Goal: Task Accomplishment & Management: Manage account settings

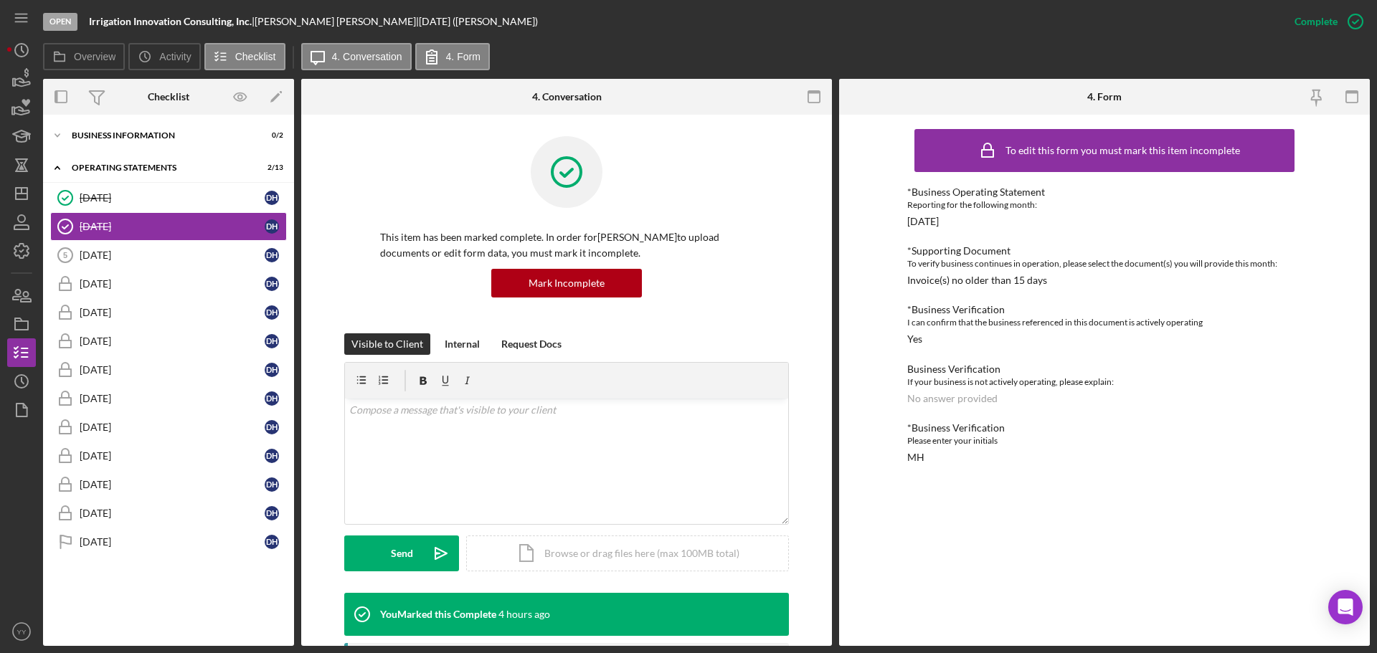
scroll to position [574, 0]
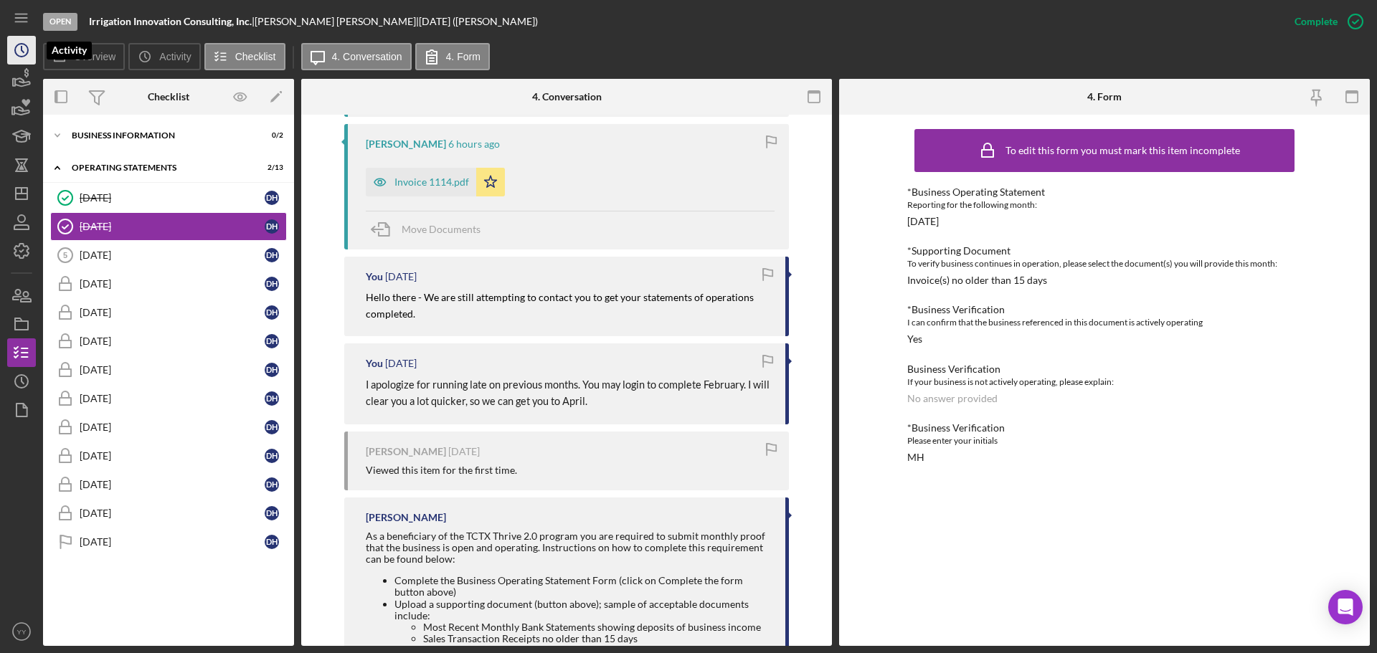
click at [19, 48] on icon "Icon/History" at bounding box center [22, 50] width 36 height 36
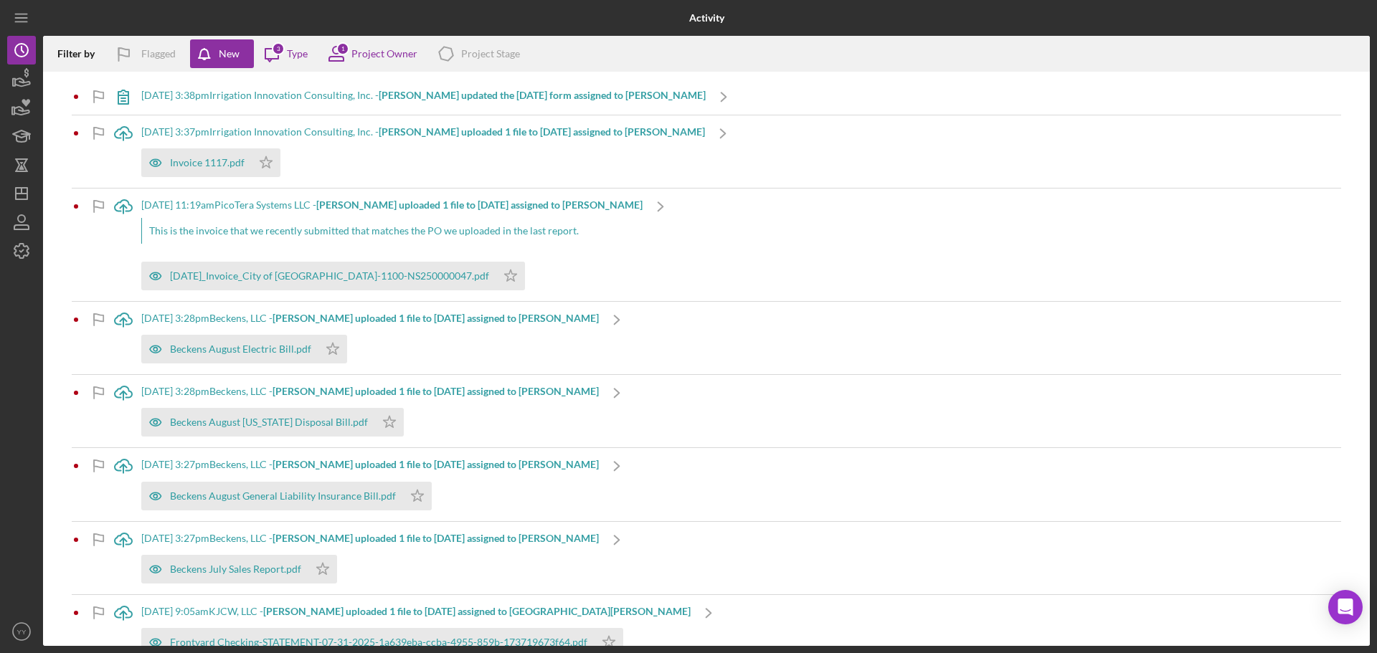
click at [558, 98] on b "[PERSON_NAME] updated the [DATE] form assigned to [PERSON_NAME]" at bounding box center [542, 95] width 327 height 12
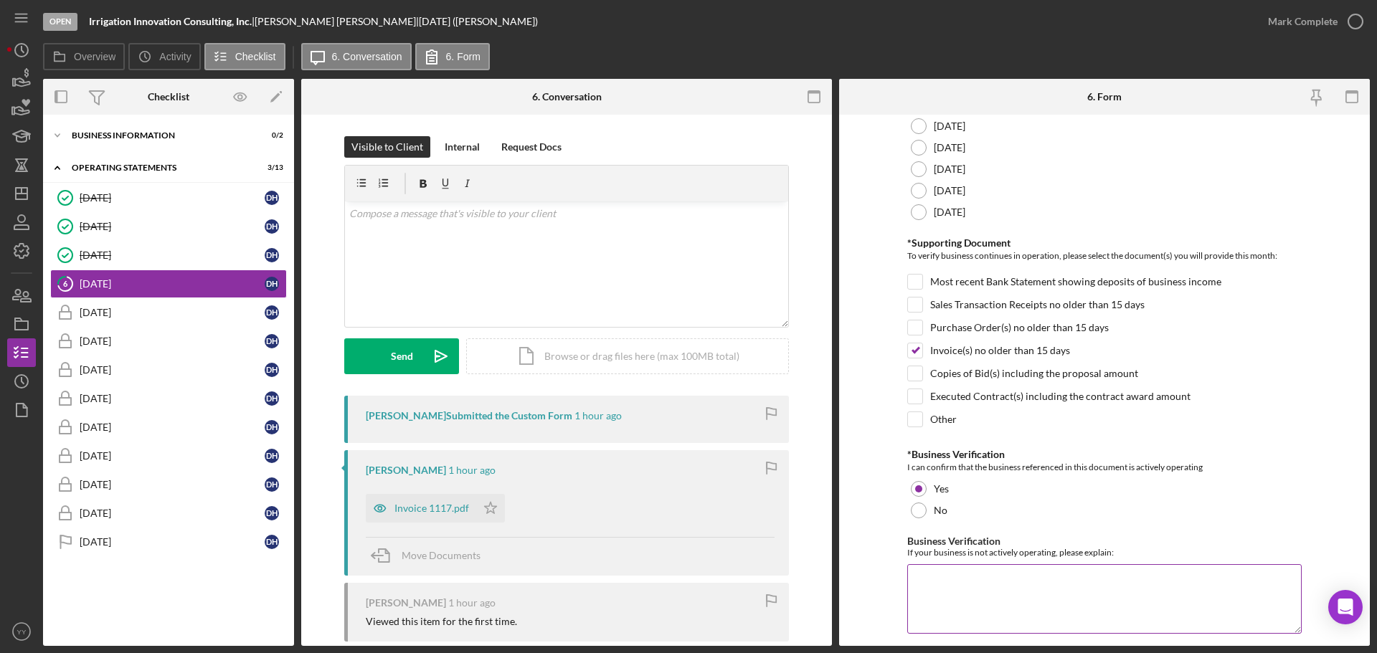
scroll to position [306, 0]
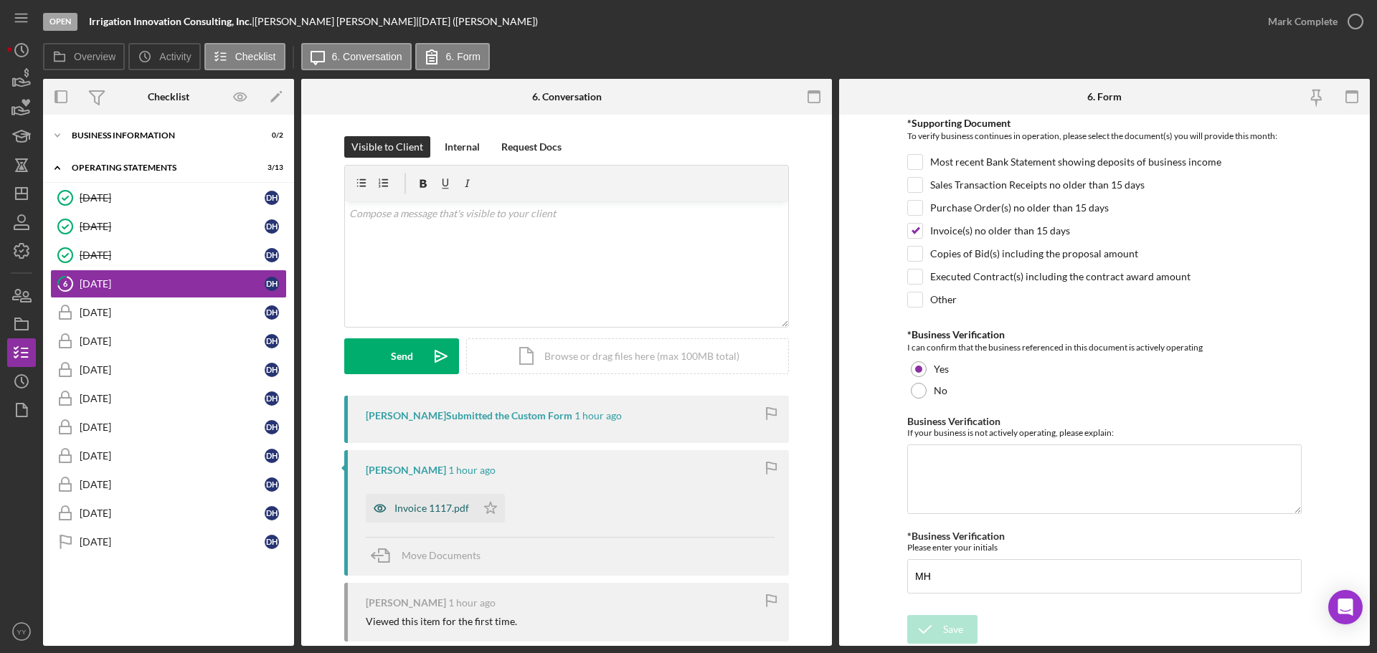
click at [441, 511] on div "Invoice 1117.pdf" at bounding box center [431, 508] width 75 height 11
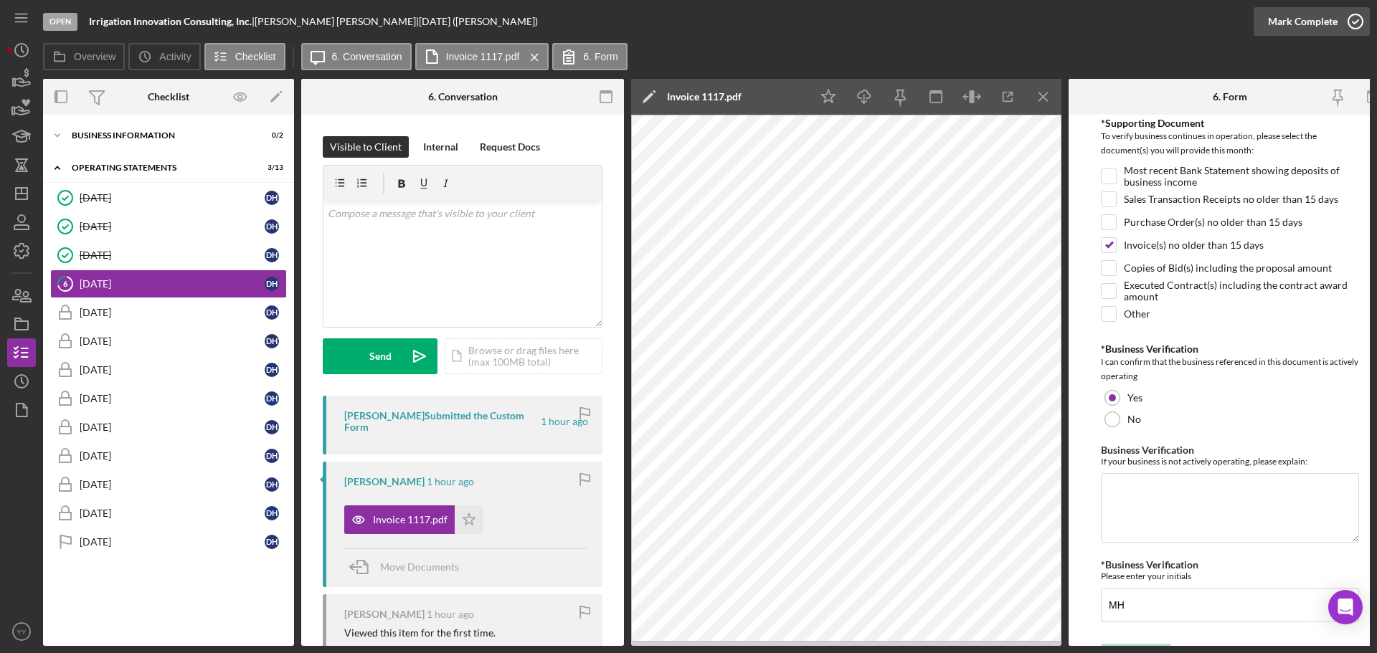
click at [1295, 25] on div "Mark Complete" at bounding box center [1303, 21] width 70 height 29
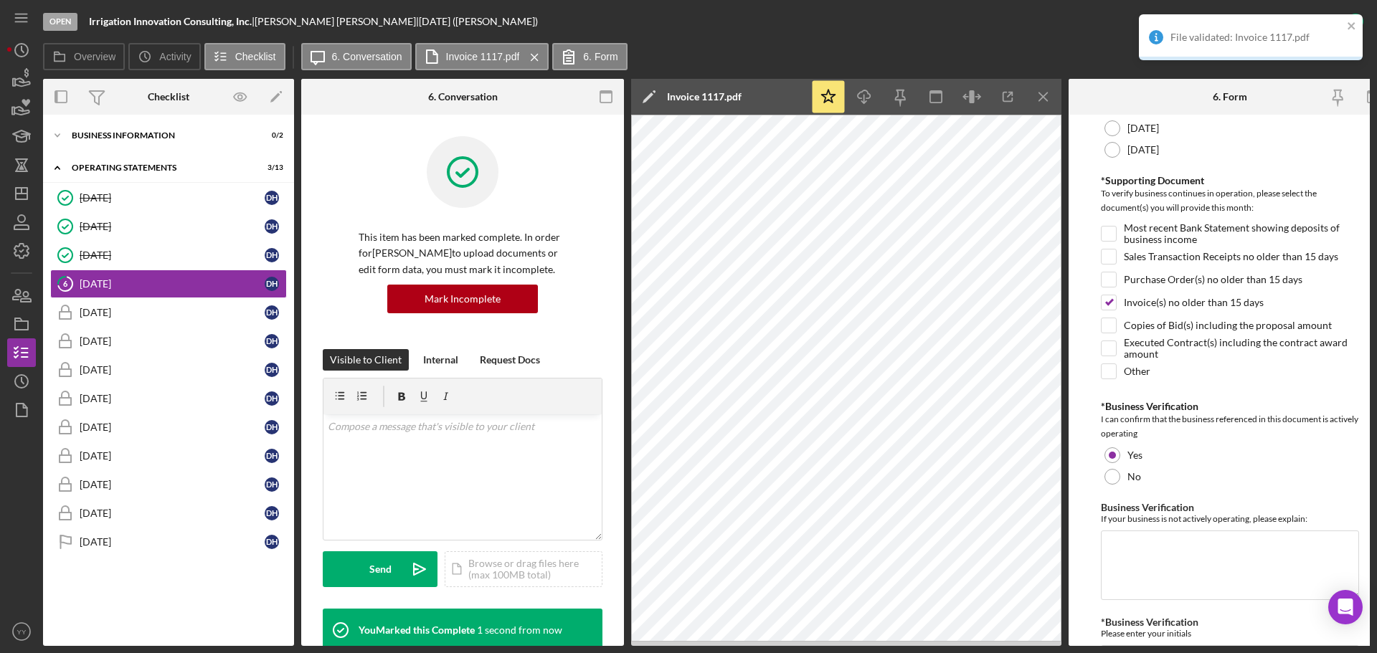
scroll to position [364, 0]
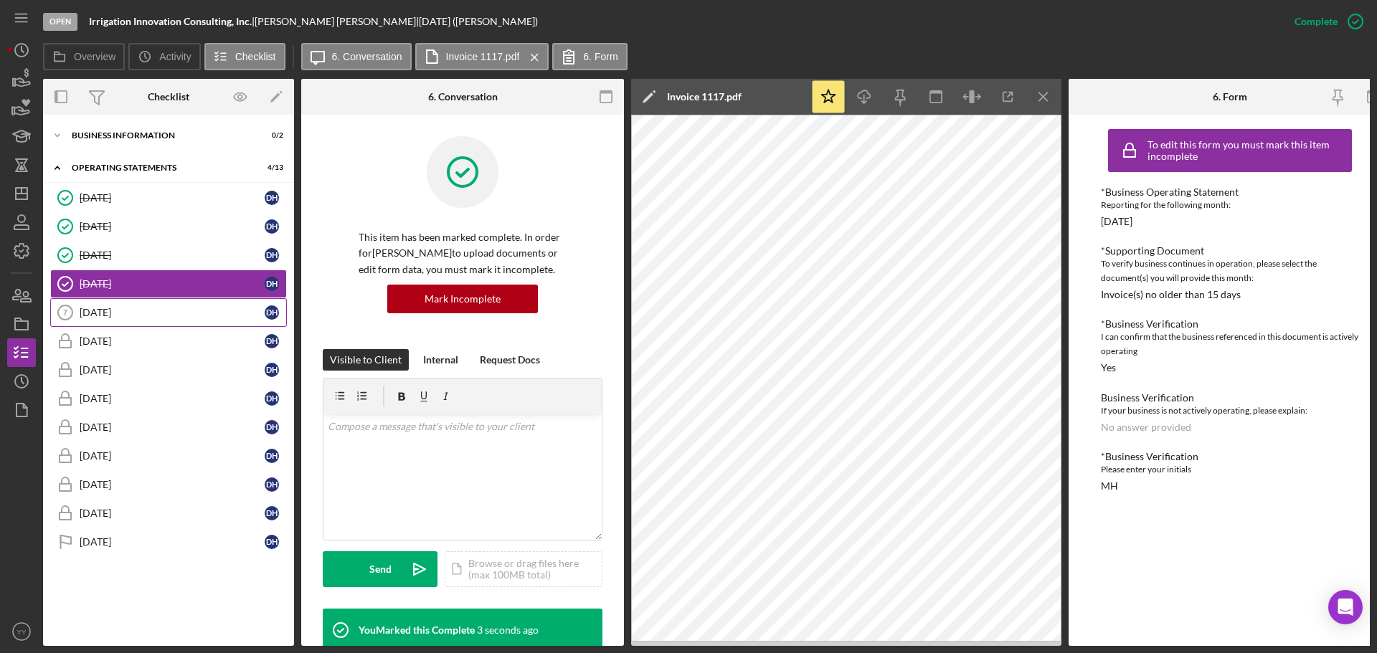
click at [161, 318] on div "[DATE]" at bounding box center [172, 312] width 185 height 11
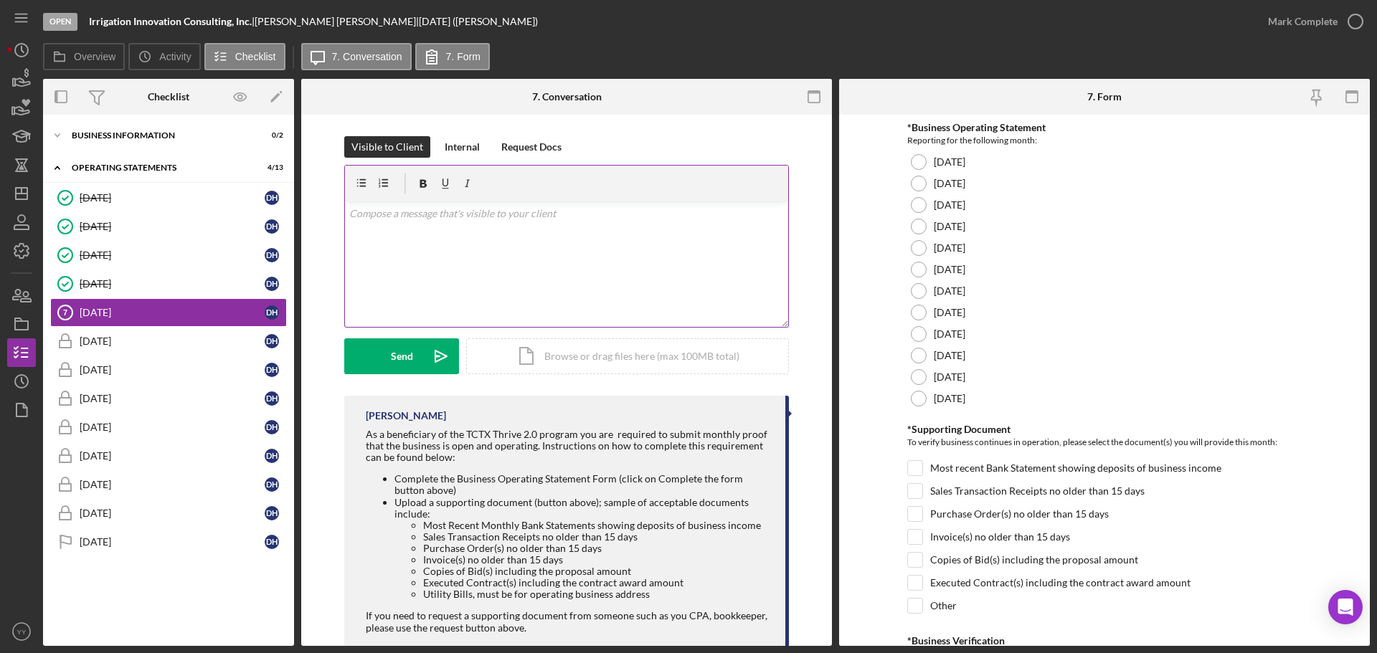
click at [449, 239] on div "v Color teal Color pink Remove color Add row above Add row below Add column bef…" at bounding box center [566, 265] width 443 height 126
drag, startPoint x: 428, startPoint y: 209, endPoint x: 328, endPoint y: 207, distance: 100.4
click at [328, 207] on div "Visible to Client Internal Request Docs v Color teal Color pink Remove color Ad…" at bounding box center [567, 266] width 488 height 260
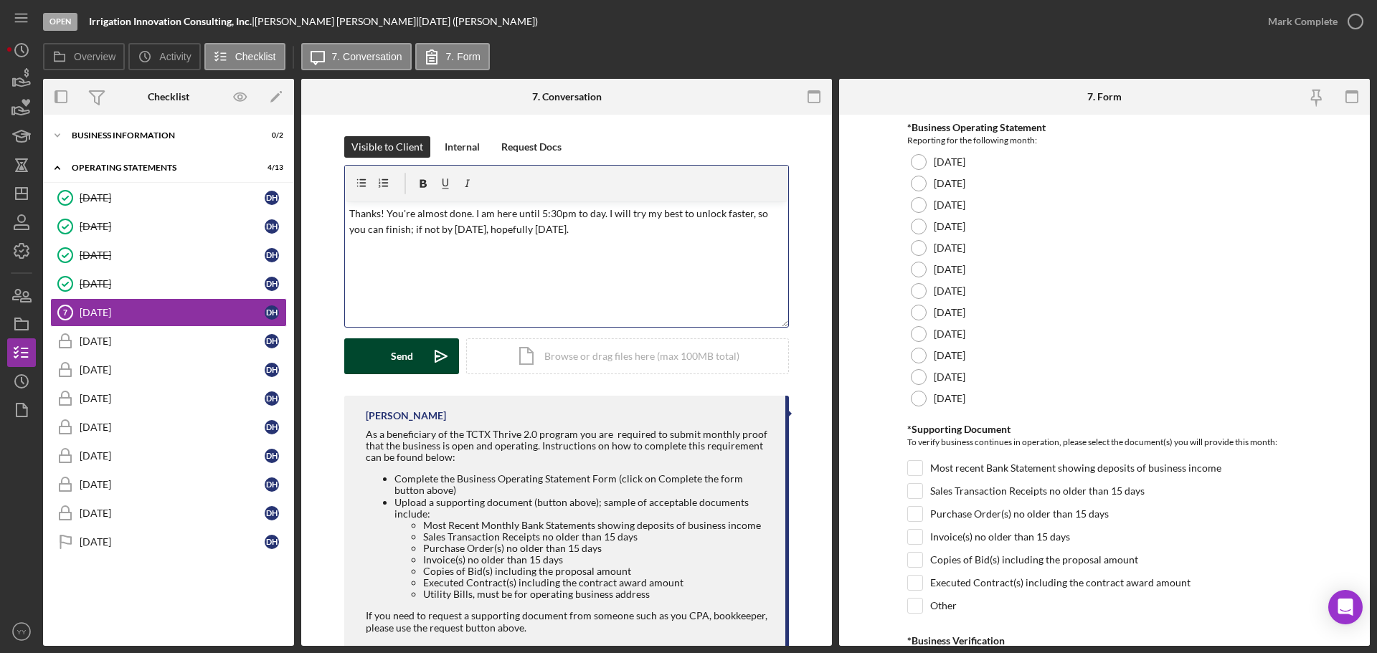
click at [402, 364] on div "Send" at bounding box center [402, 357] width 22 height 36
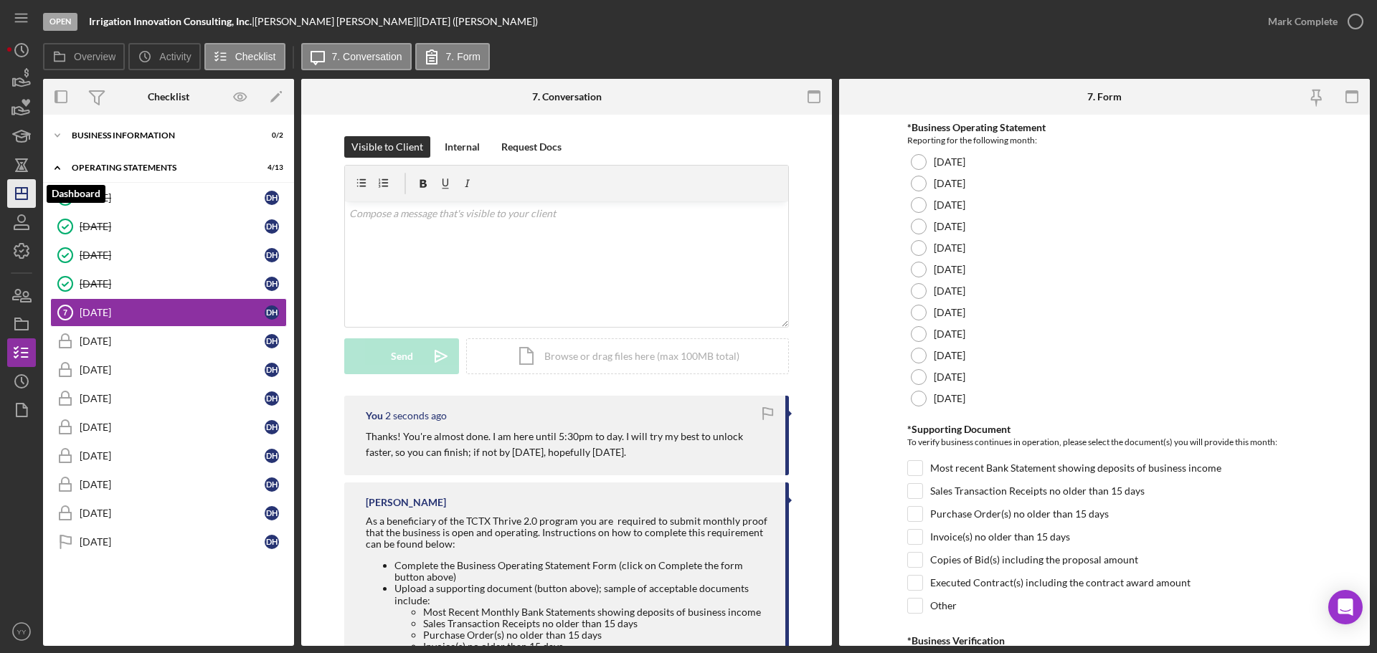
click at [26, 187] on icon "Icon/Dashboard" at bounding box center [22, 194] width 36 height 36
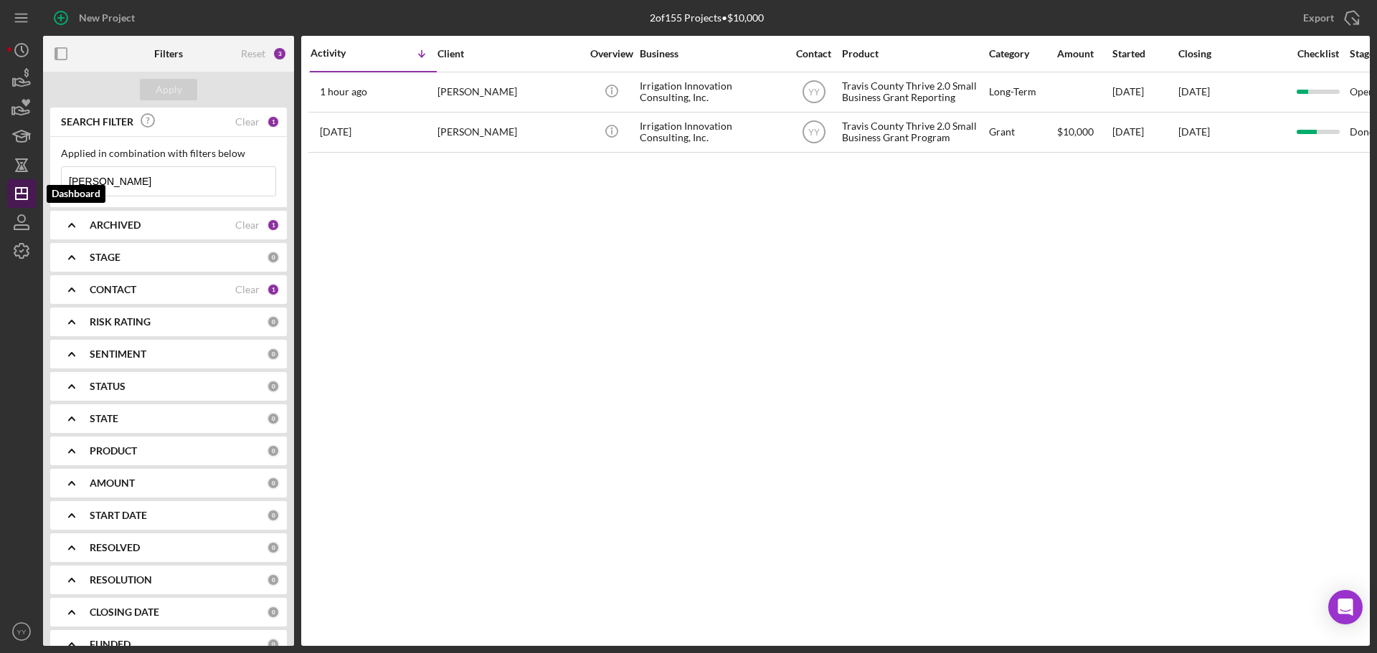
click at [26, 184] on icon "Icon/Dashboard" at bounding box center [22, 194] width 36 height 36
drag, startPoint x: 168, startPoint y: 180, endPoint x: 16, endPoint y: 184, distance: 152.1
click at [16, 184] on div "New Project 2 of 155 Projects • $10,000 [PERSON_NAME] Export Icon/Export Filter…" at bounding box center [688, 323] width 1363 height 646
click at [23, 44] on circle "button" at bounding box center [21, 50] width 13 height 13
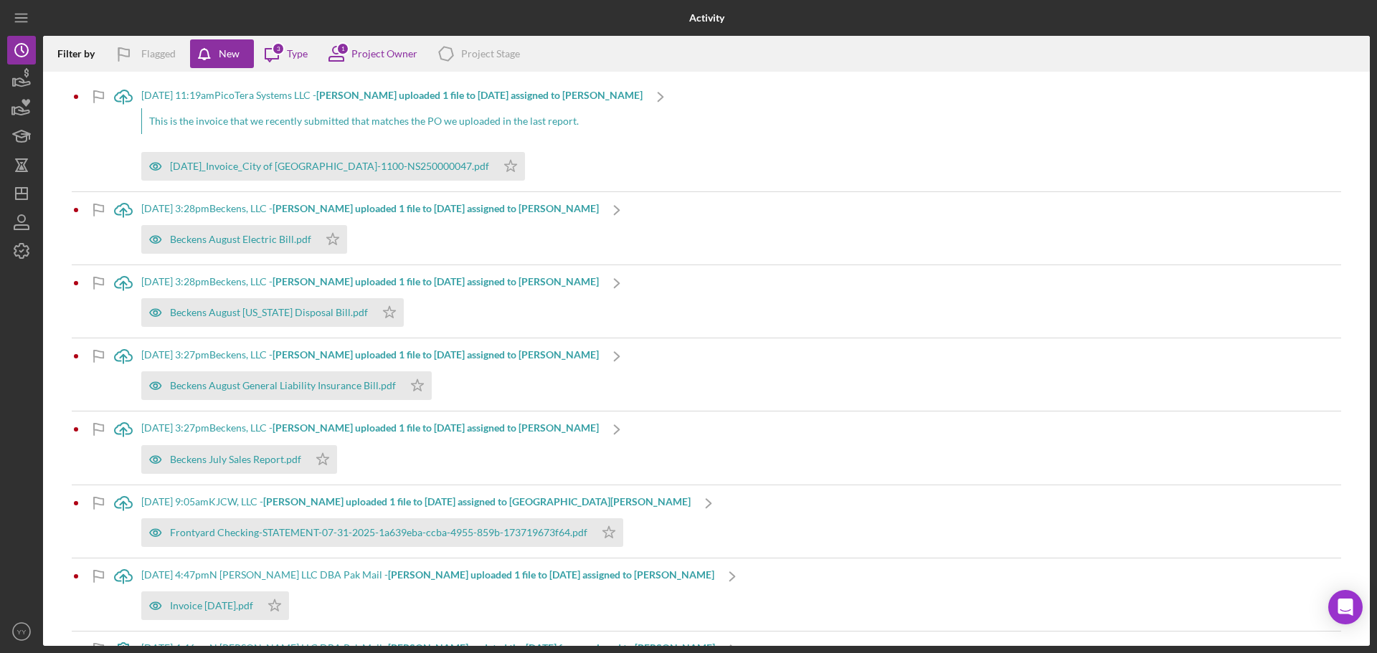
click at [397, 118] on div "This is the invoice that we recently submitted that matches the PO we uploaded …" at bounding box center [391, 121] width 501 height 26
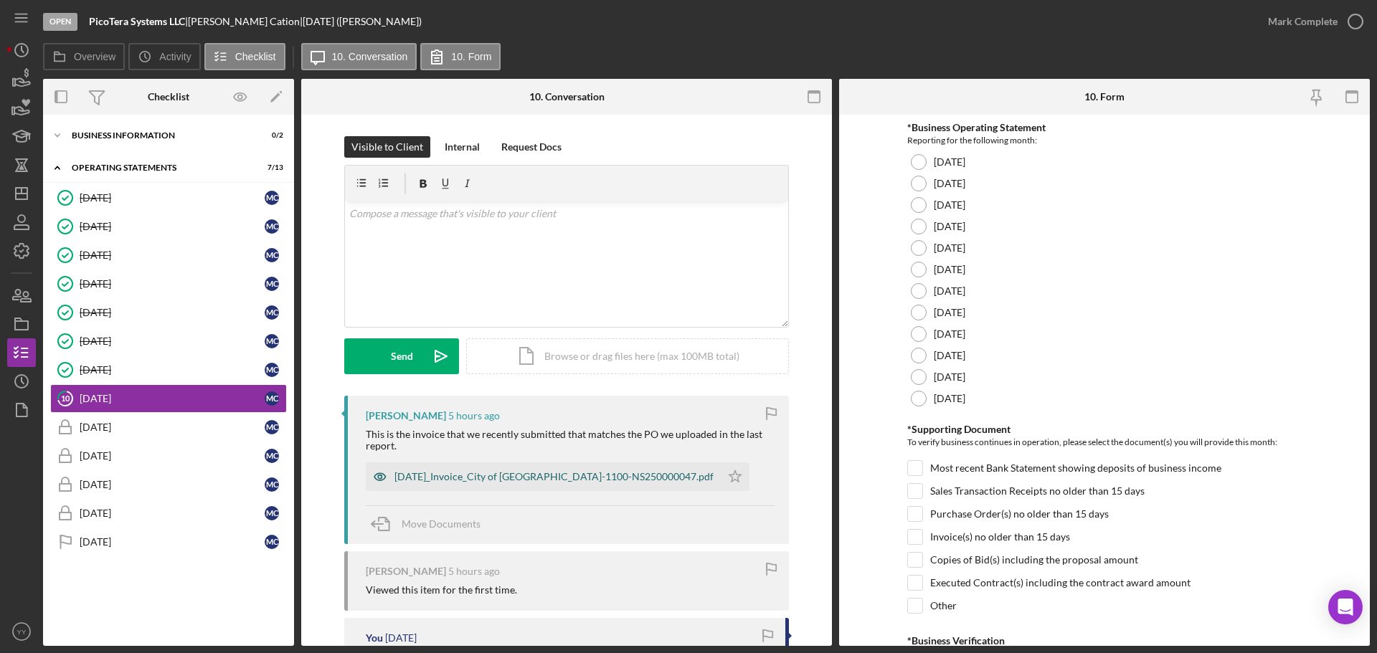
click at [473, 474] on div "[DATE]_Invoice_City of [GEOGRAPHIC_DATA]-1100-NS250000047.pdf" at bounding box center [553, 476] width 319 height 11
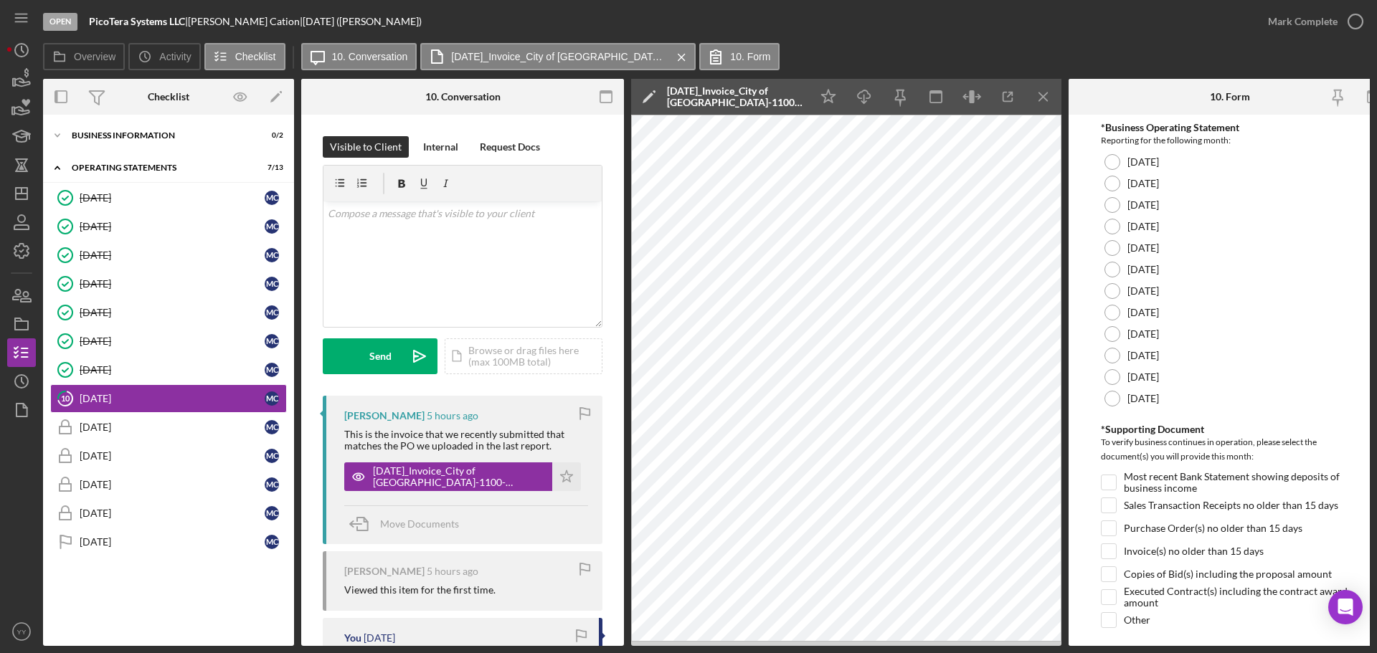
scroll to position [0, 22]
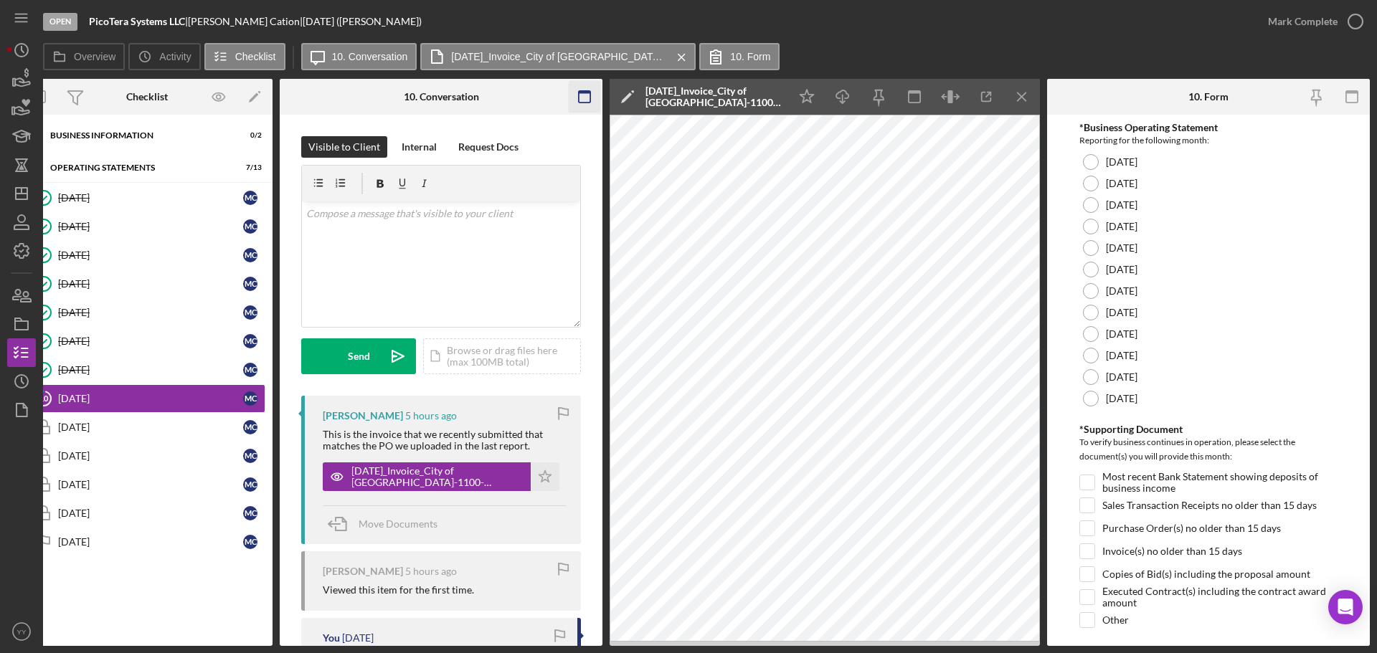
click at [581, 98] on icon "button" at bounding box center [585, 97] width 32 height 32
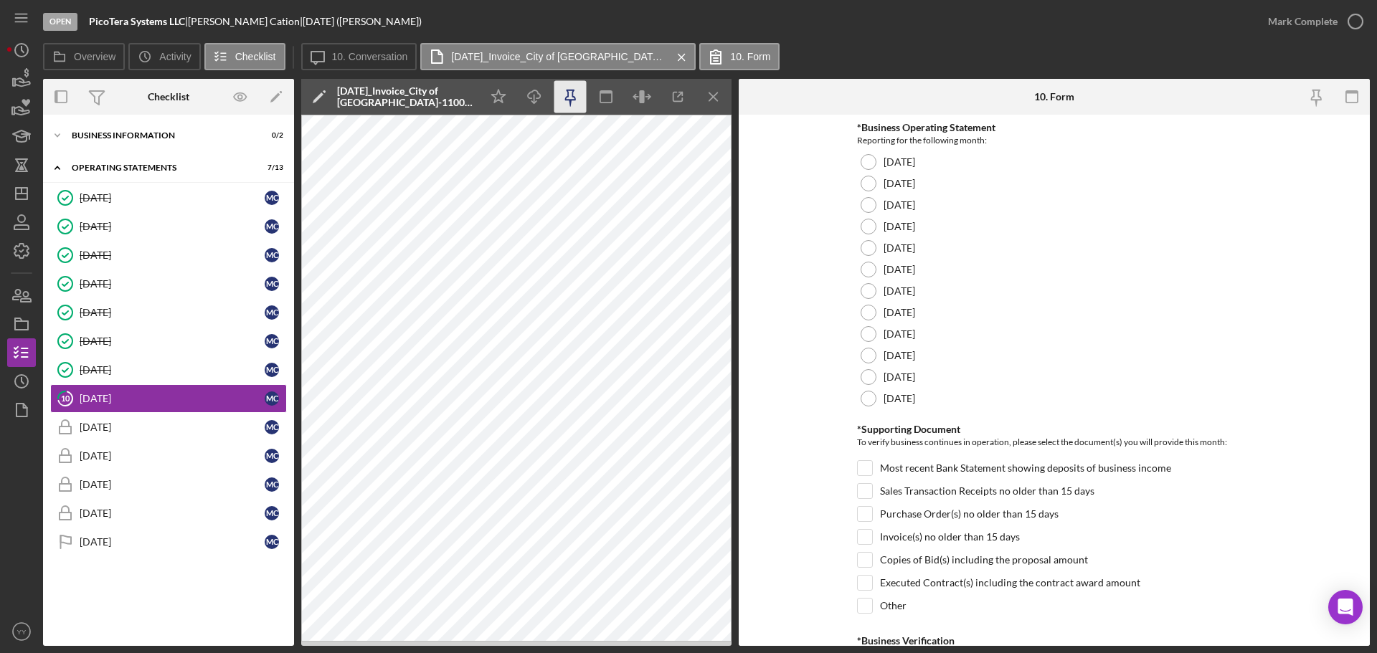
scroll to position [0, 0]
click at [1347, 91] on g "button" at bounding box center [1351, 96] width 11 height 11
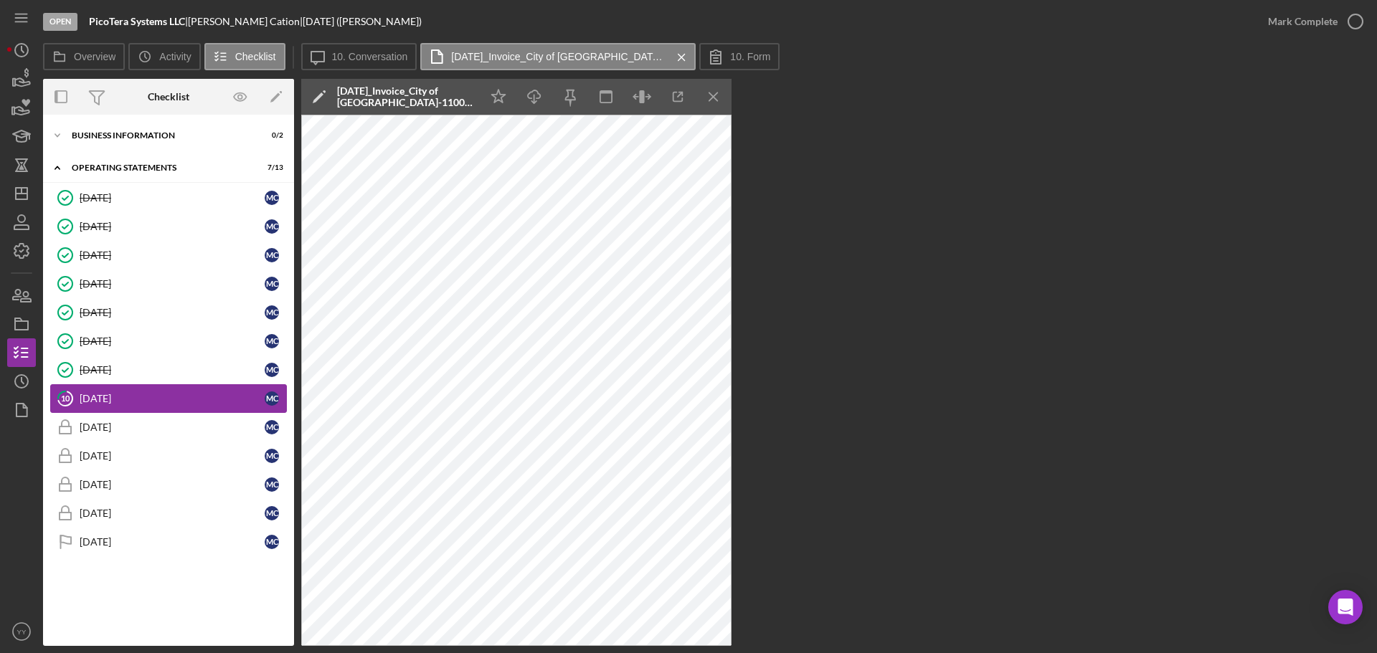
click at [180, 389] on link "[DATE] M C" at bounding box center [168, 398] width 237 height 29
click at [181, 369] on div "[DATE]" at bounding box center [172, 369] width 185 height 11
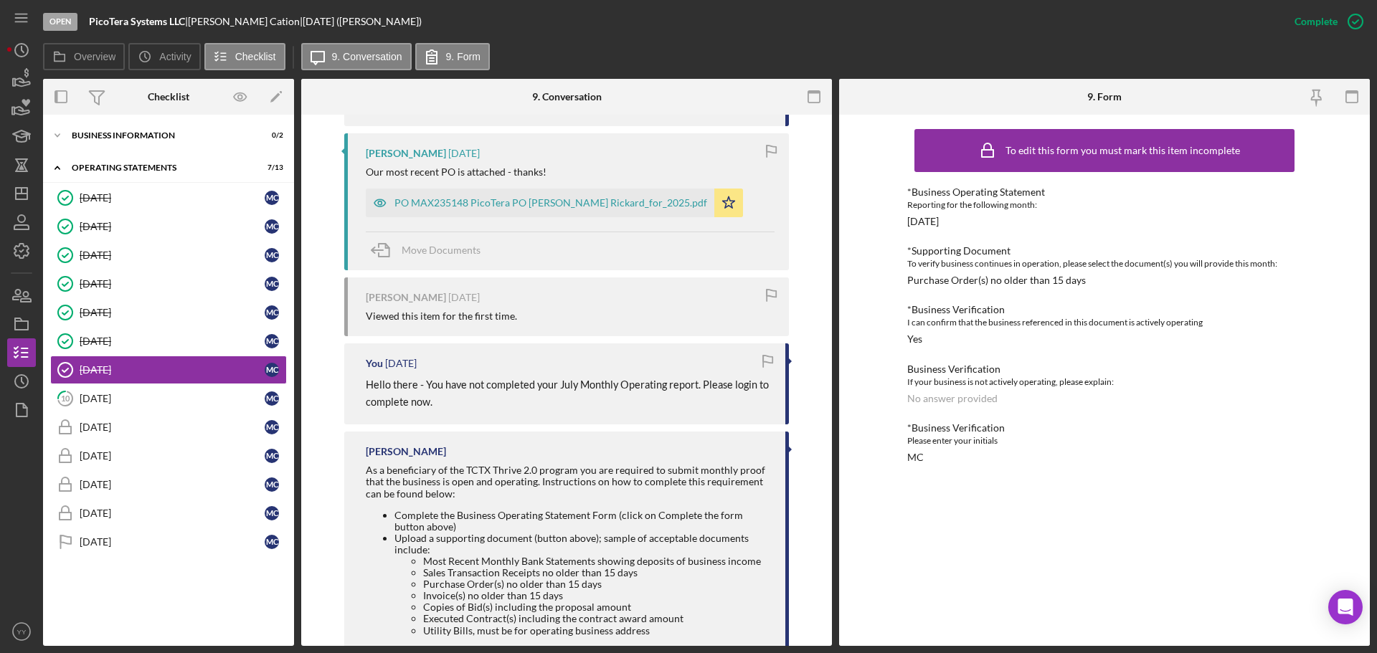
scroll to position [574, 0]
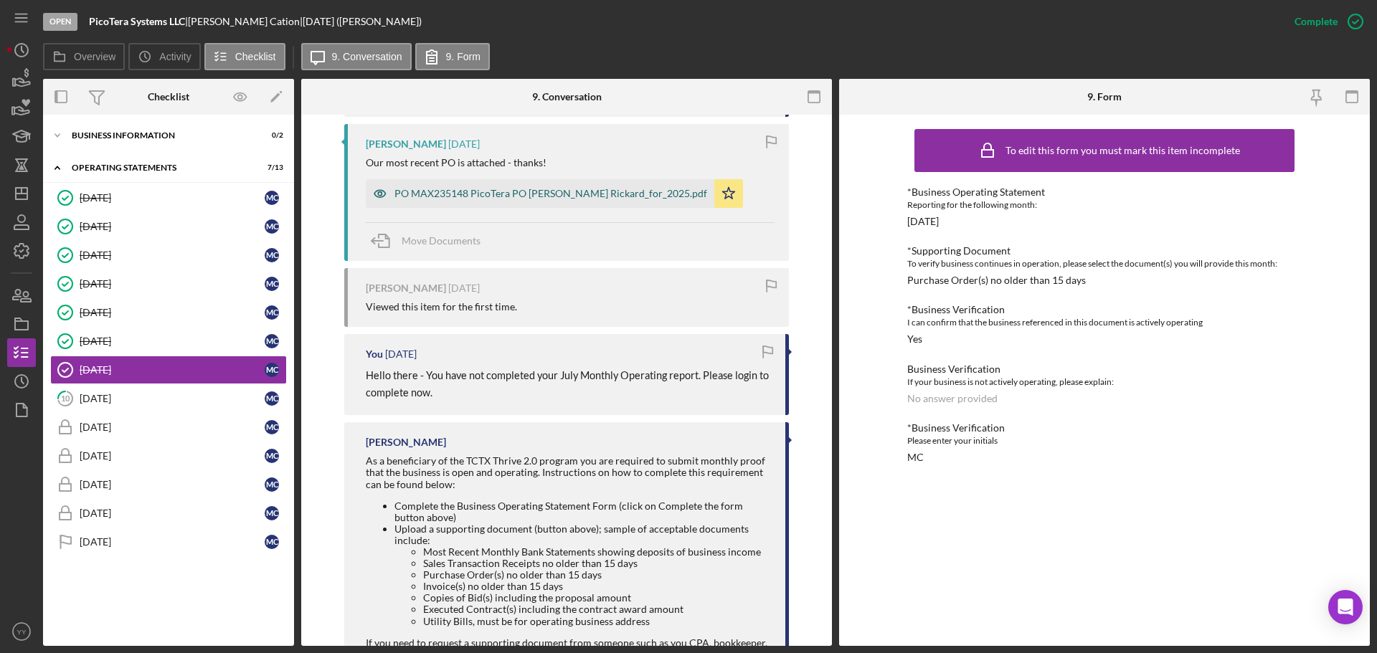
click at [494, 195] on div "PO MAX235148 PicoTera PO [PERSON_NAME] Rickard_for_2025.pdf" at bounding box center [550, 193] width 313 height 11
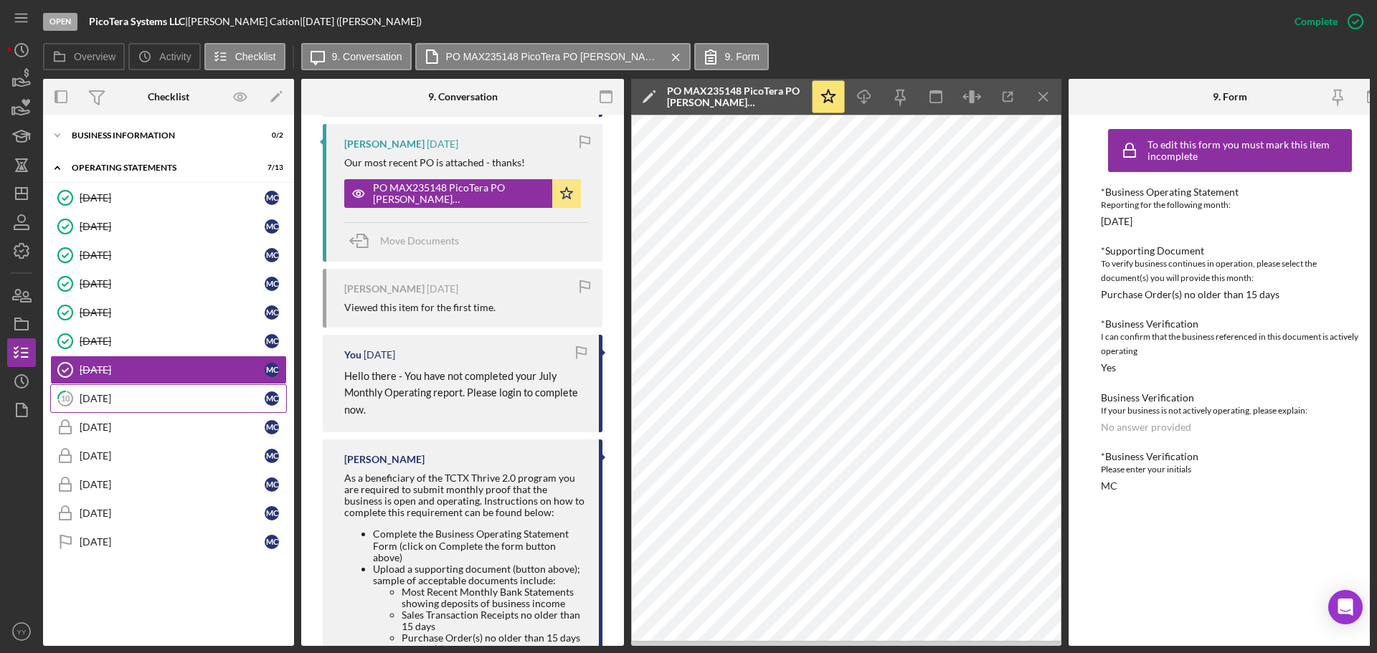
click at [133, 400] on div "[DATE]" at bounding box center [172, 398] width 185 height 11
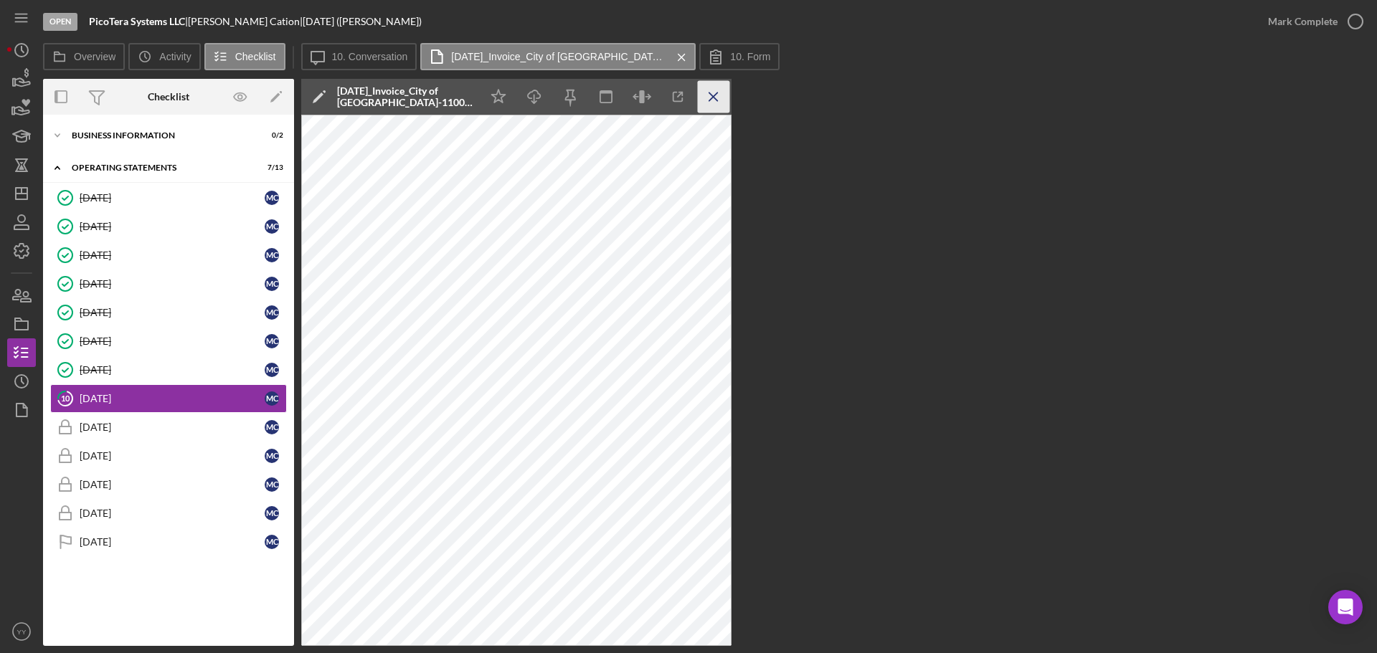
click at [710, 102] on icon "Icon/Menu Close" at bounding box center [714, 97] width 32 height 32
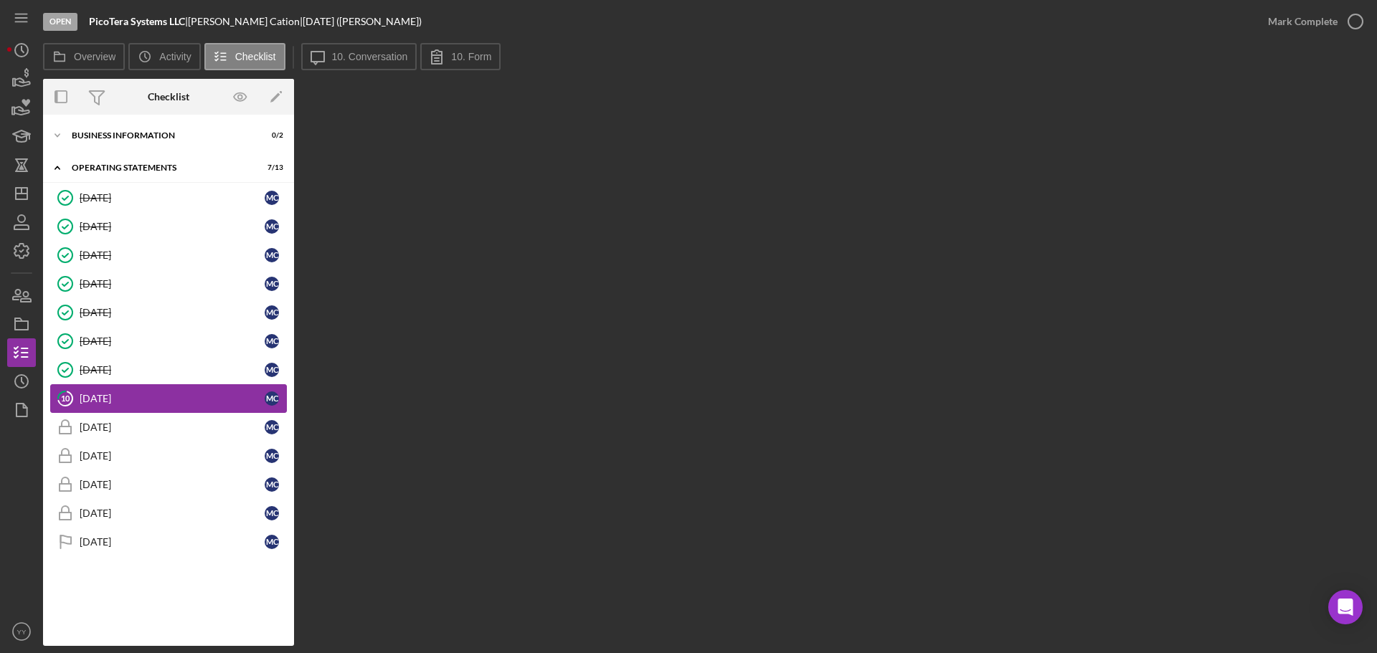
click at [171, 394] on div "[DATE]" at bounding box center [172, 398] width 185 height 11
click at [350, 61] on label "10. Conversation" at bounding box center [370, 56] width 76 height 11
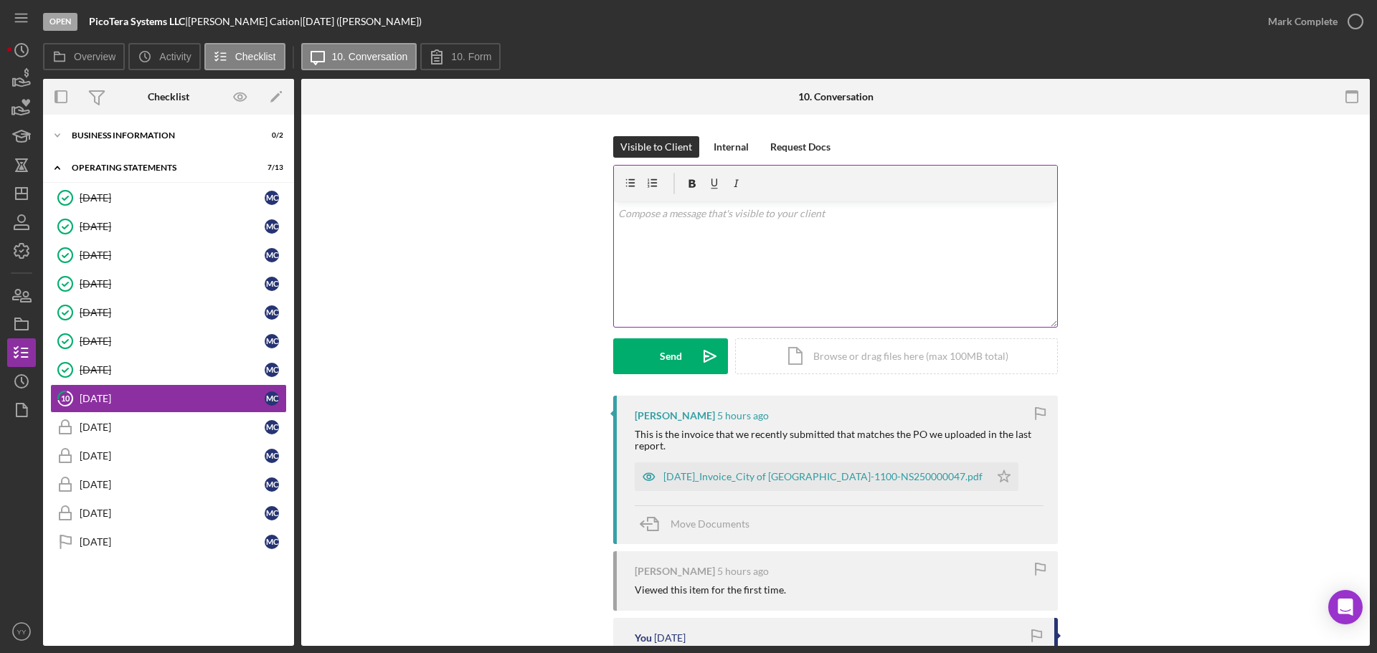
click at [744, 263] on div "v Color teal Color pink Remove color Add row above Add row below Add column bef…" at bounding box center [835, 265] width 443 height 126
click at [656, 356] on button "Send Icon/icon-invite-send" at bounding box center [670, 357] width 115 height 36
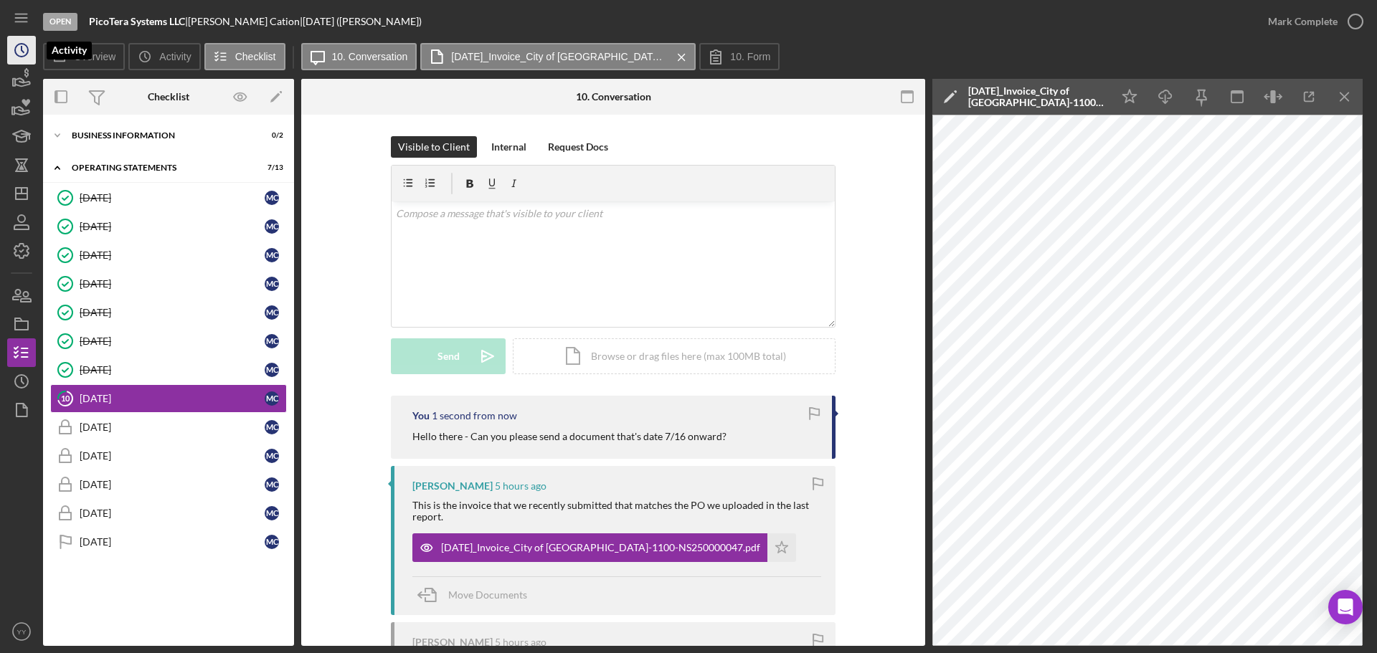
click at [11, 54] on icon "Icon/History" at bounding box center [22, 50] width 36 height 36
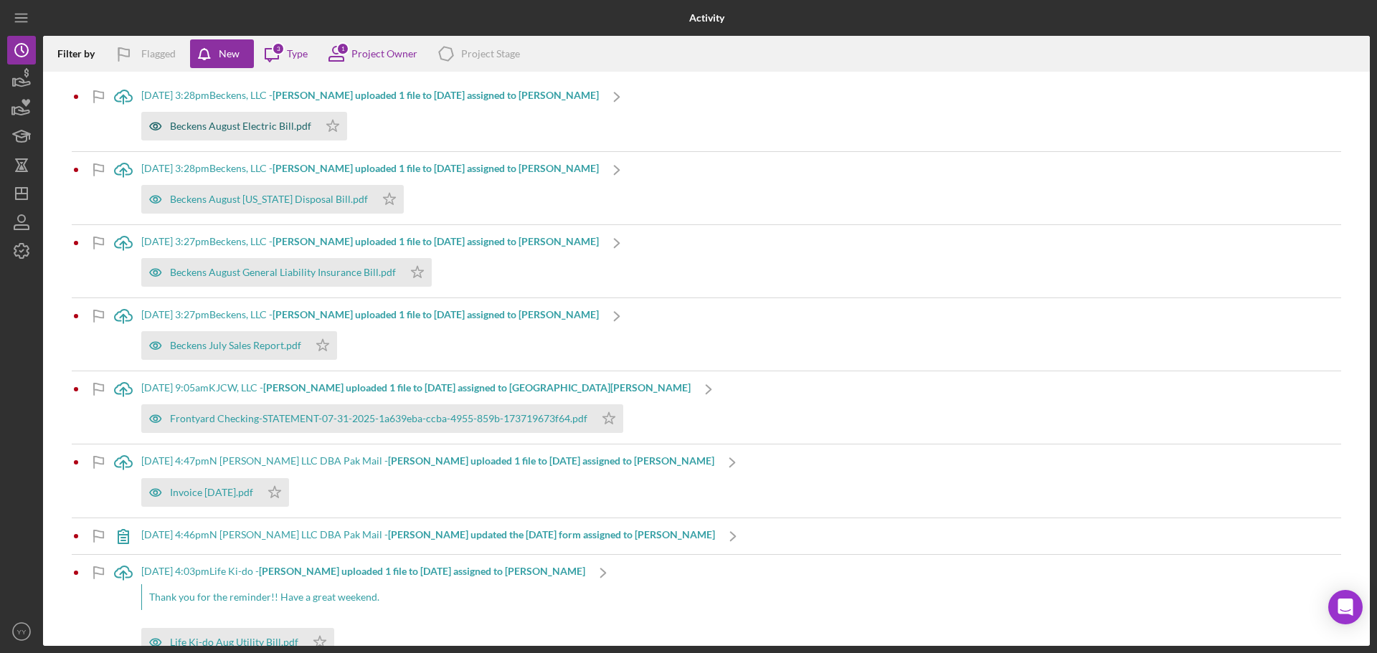
click at [212, 127] on div "Beckens August Electric Bill.pdf" at bounding box center [240, 125] width 141 height 11
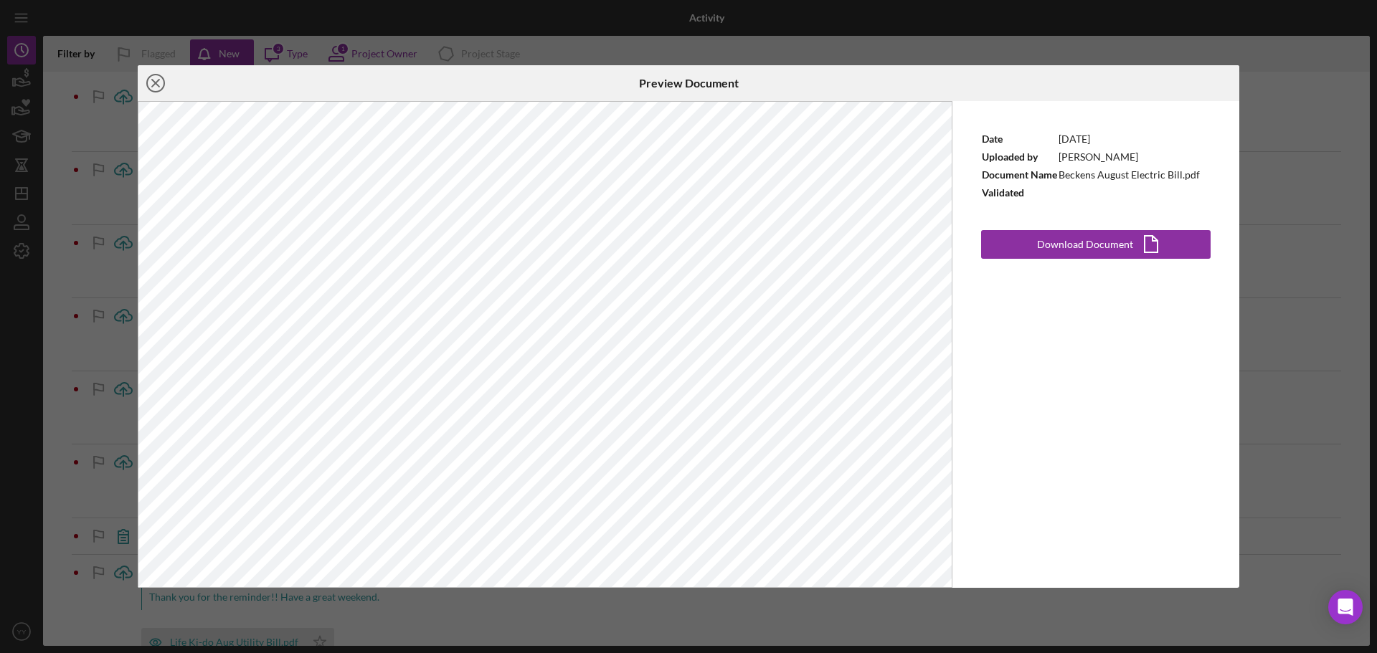
click at [155, 81] on icon "Icon/Close" at bounding box center [156, 83] width 36 height 36
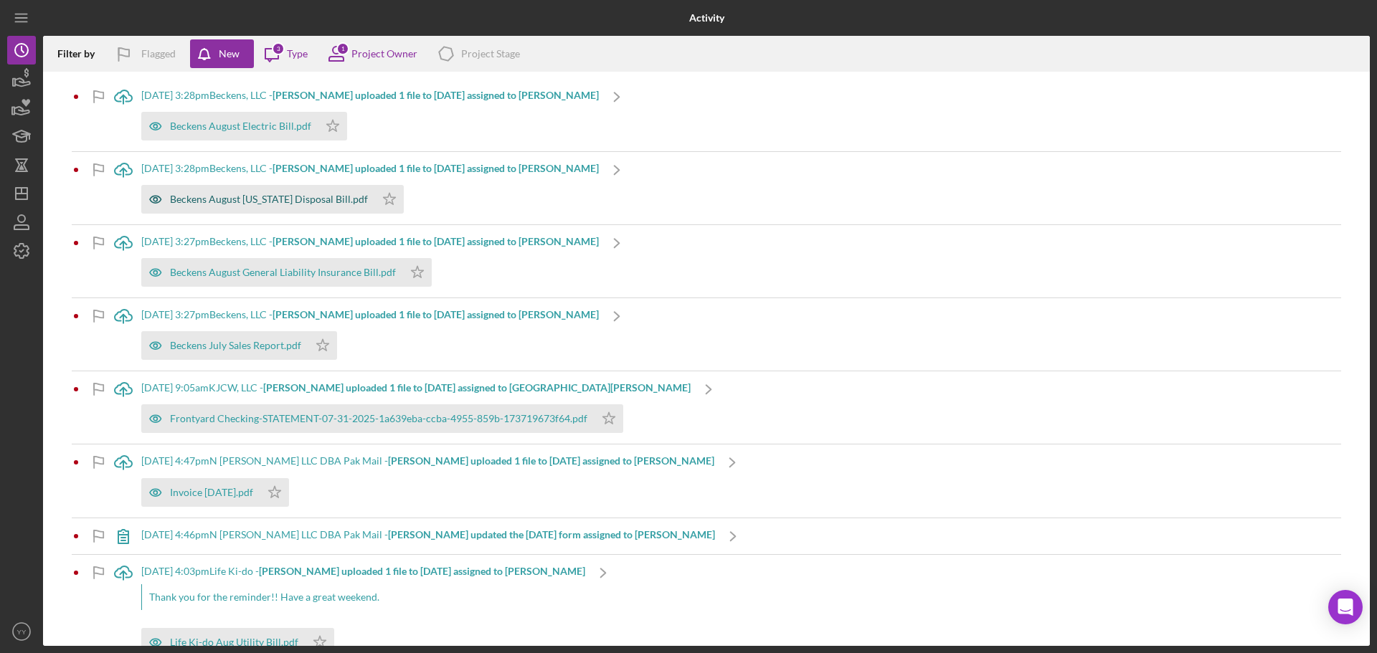
click at [288, 202] on div "Beckens August [US_STATE] Disposal Bill.pdf" at bounding box center [269, 199] width 198 height 11
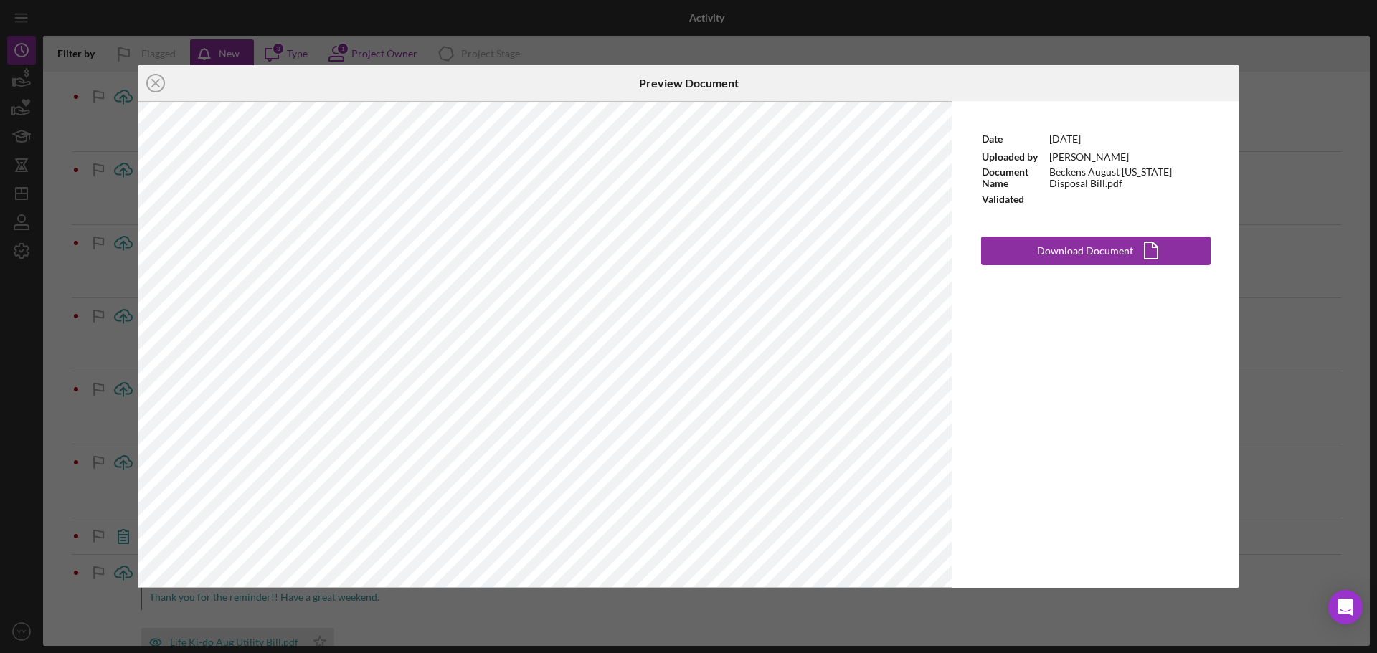
click at [151, 88] on icon "Icon/Close" at bounding box center [156, 83] width 36 height 36
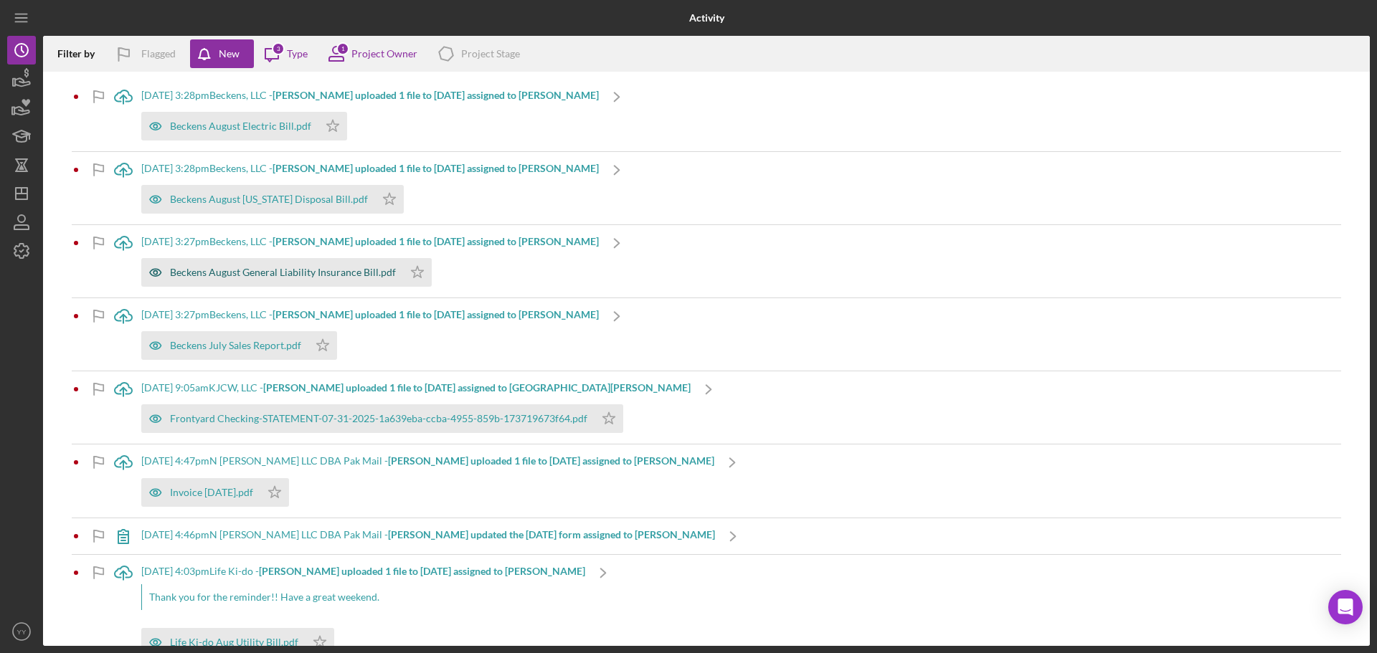
click at [260, 271] on div "Beckens August General Liability Insurance Bill.pdf" at bounding box center [283, 272] width 226 height 11
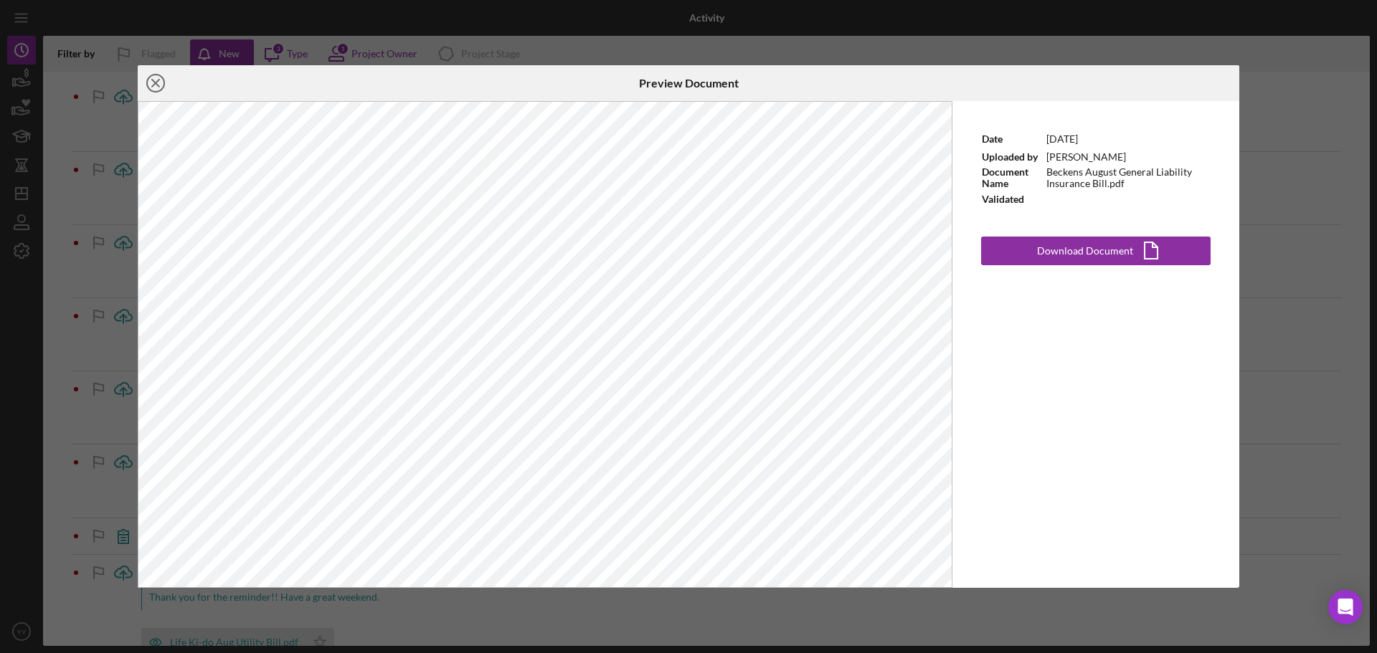
click at [153, 82] on icon "Icon/Close" at bounding box center [156, 83] width 36 height 36
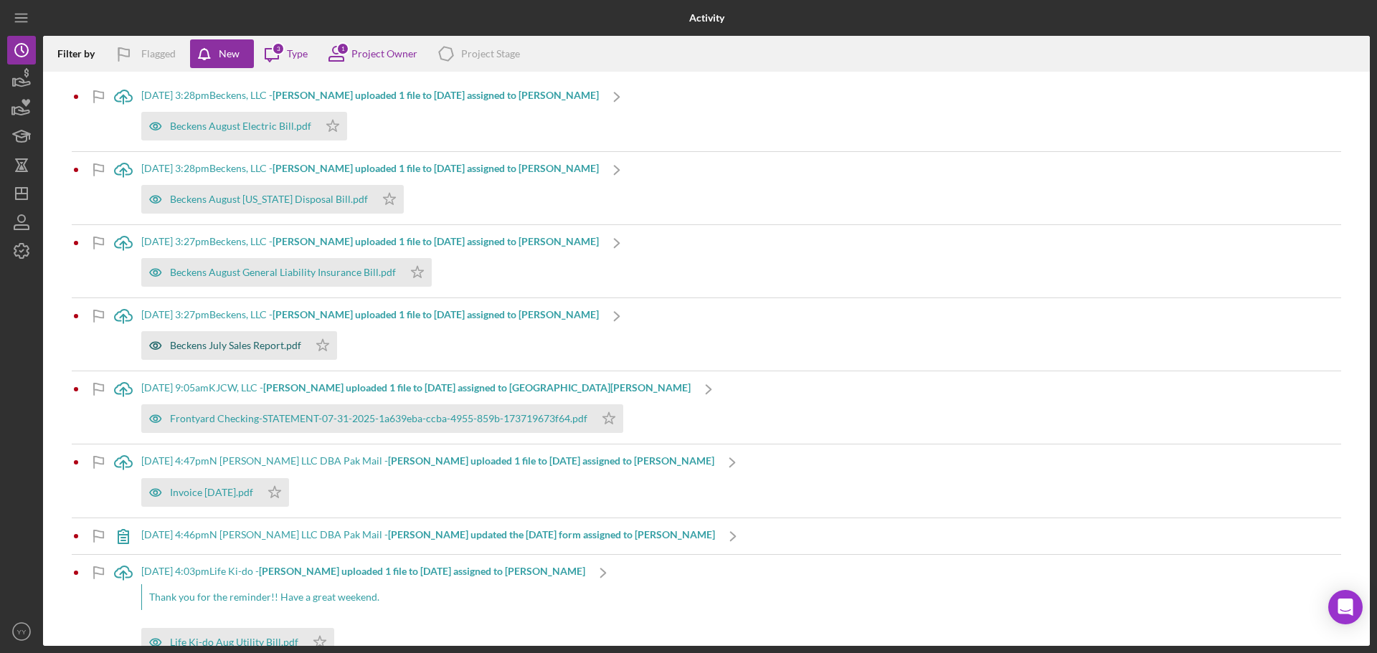
click at [283, 339] on div "Beckens July Sales Report.pdf" at bounding box center [224, 345] width 167 height 29
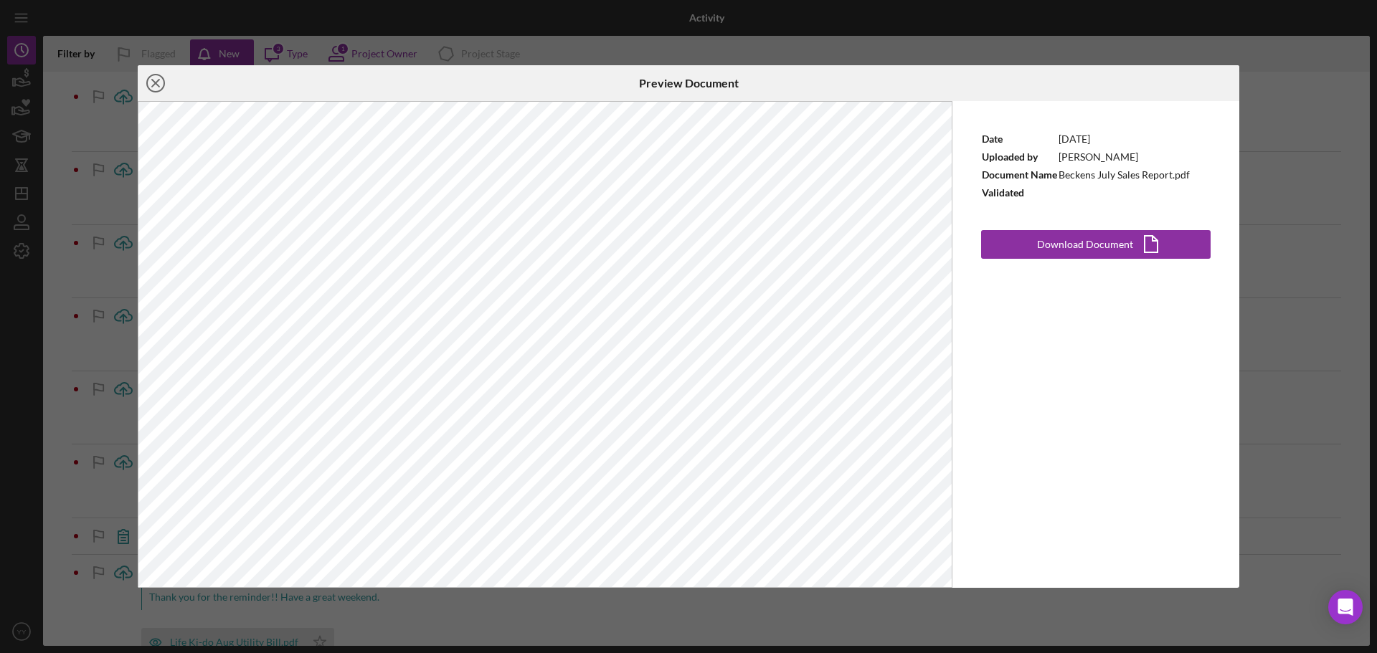
click at [154, 76] on icon "Icon/Close" at bounding box center [156, 83] width 36 height 36
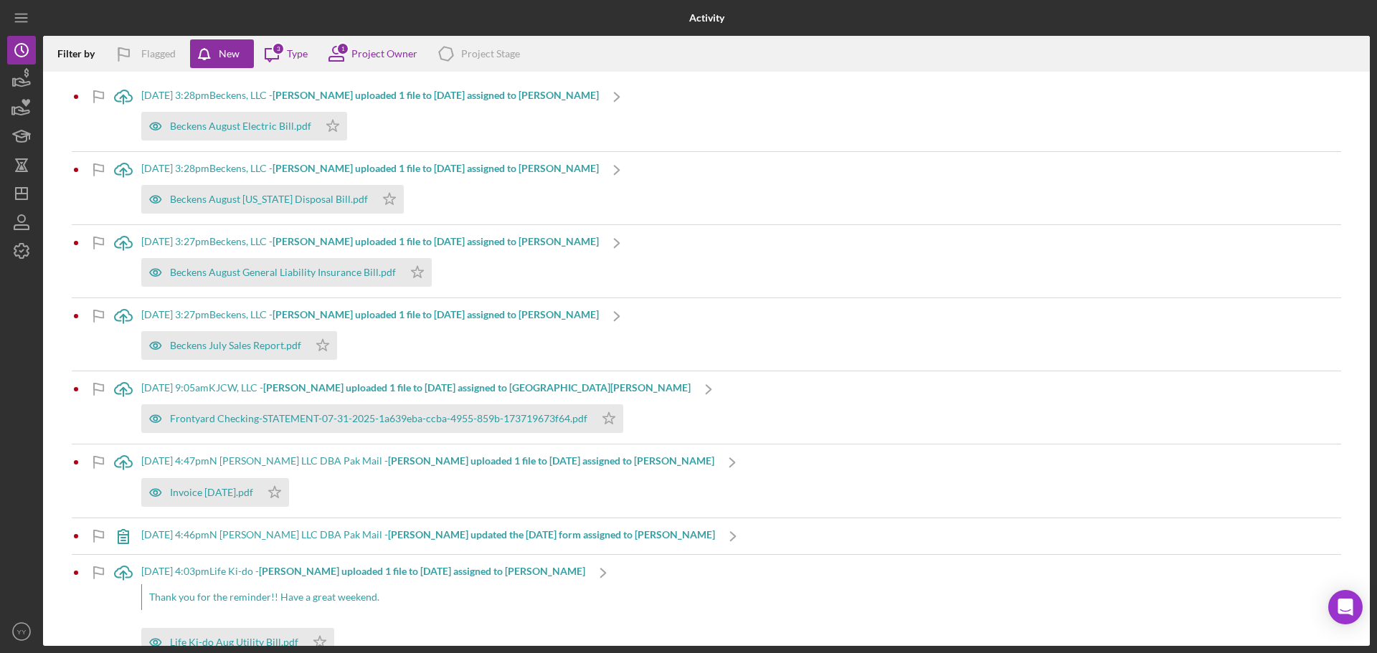
click at [331, 95] on b "[PERSON_NAME] uploaded 1 file to [DATE] assigned to [PERSON_NAME]" at bounding box center [436, 95] width 326 height 12
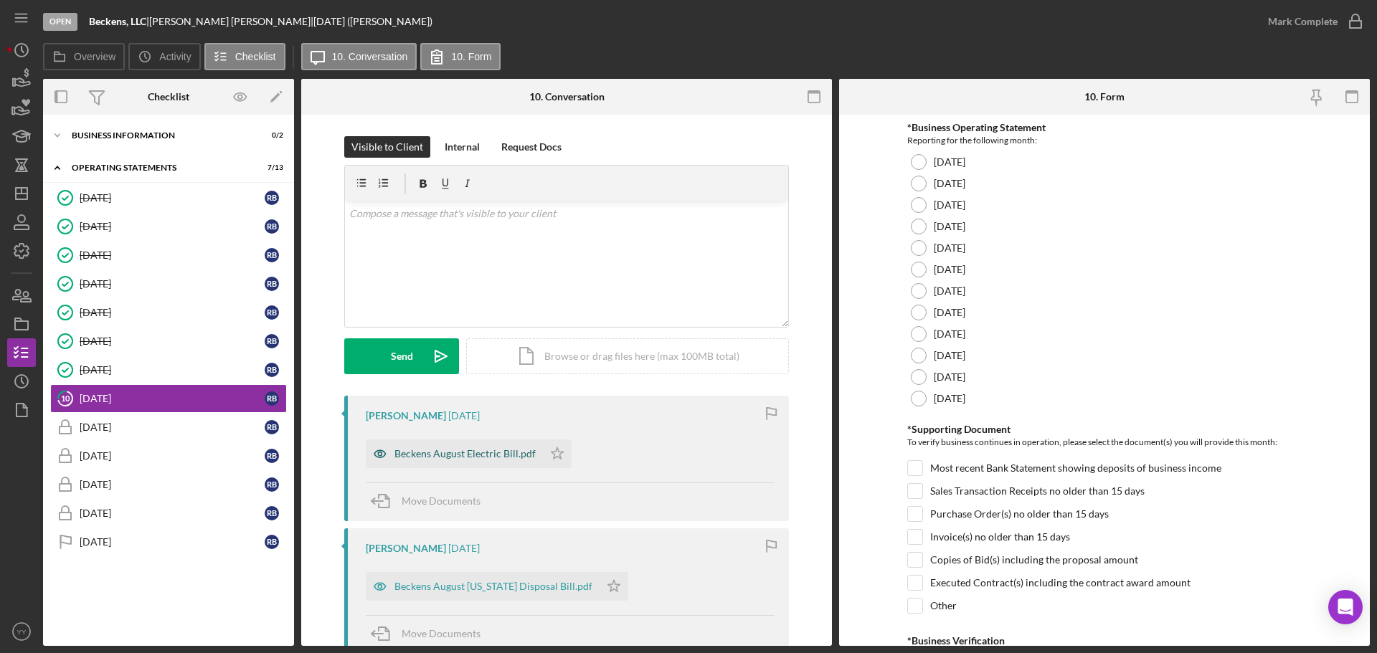
click at [455, 453] on div "Beckens August Electric Bill.pdf" at bounding box center [464, 453] width 141 height 11
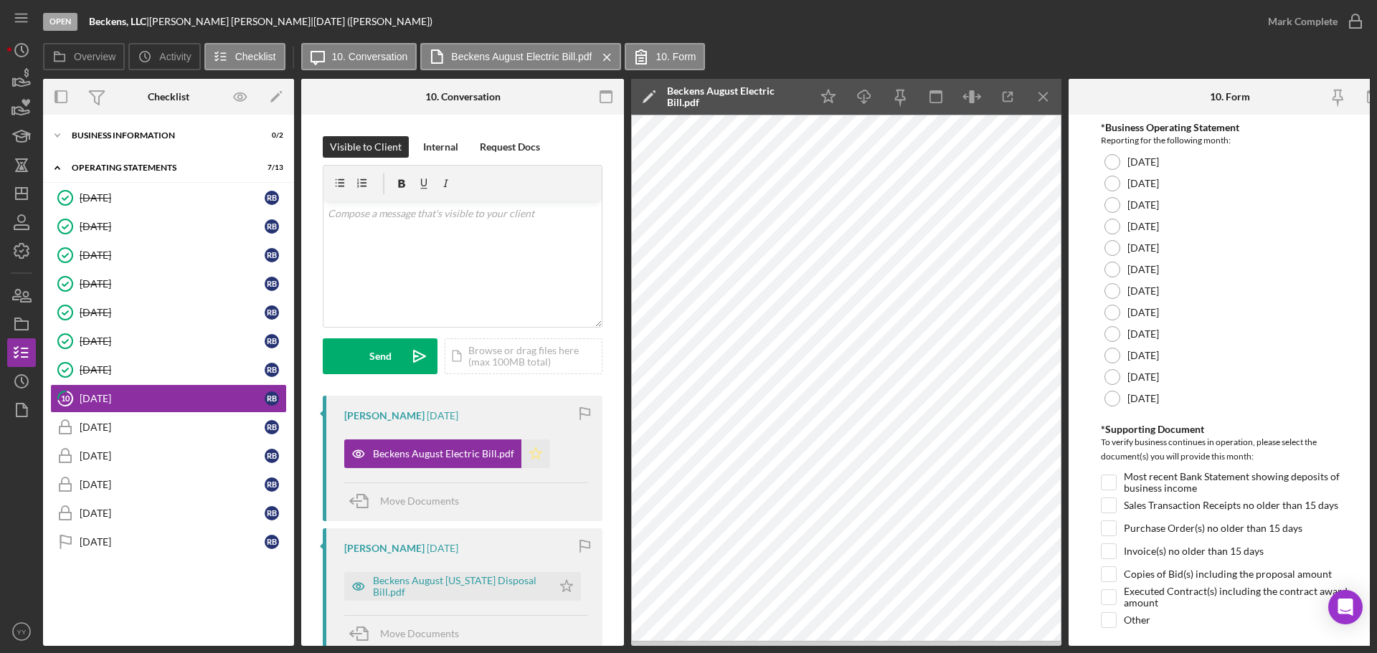
click at [537, 450] on icon "Icon/Star" at bounding box center [535, 454] width 29 height 29
click at [561, 592] on icon "Icon/Star" at bounding box center [566, 586] width 29 height 29
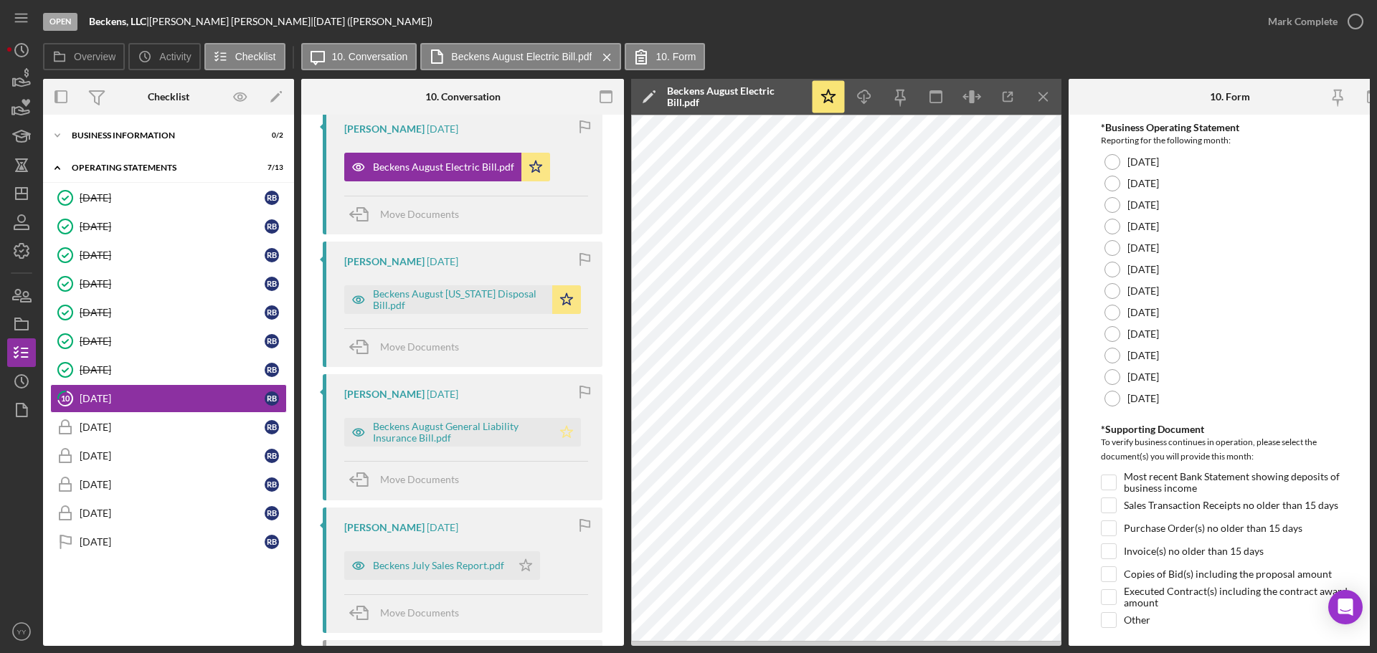
click at [561, 431] on polygon "button" at bounding box center [567, 432] width 12 height 11
click at [527, 558] on icon "Icon/Star" at bounding box center [525, 566] width 29 height 29
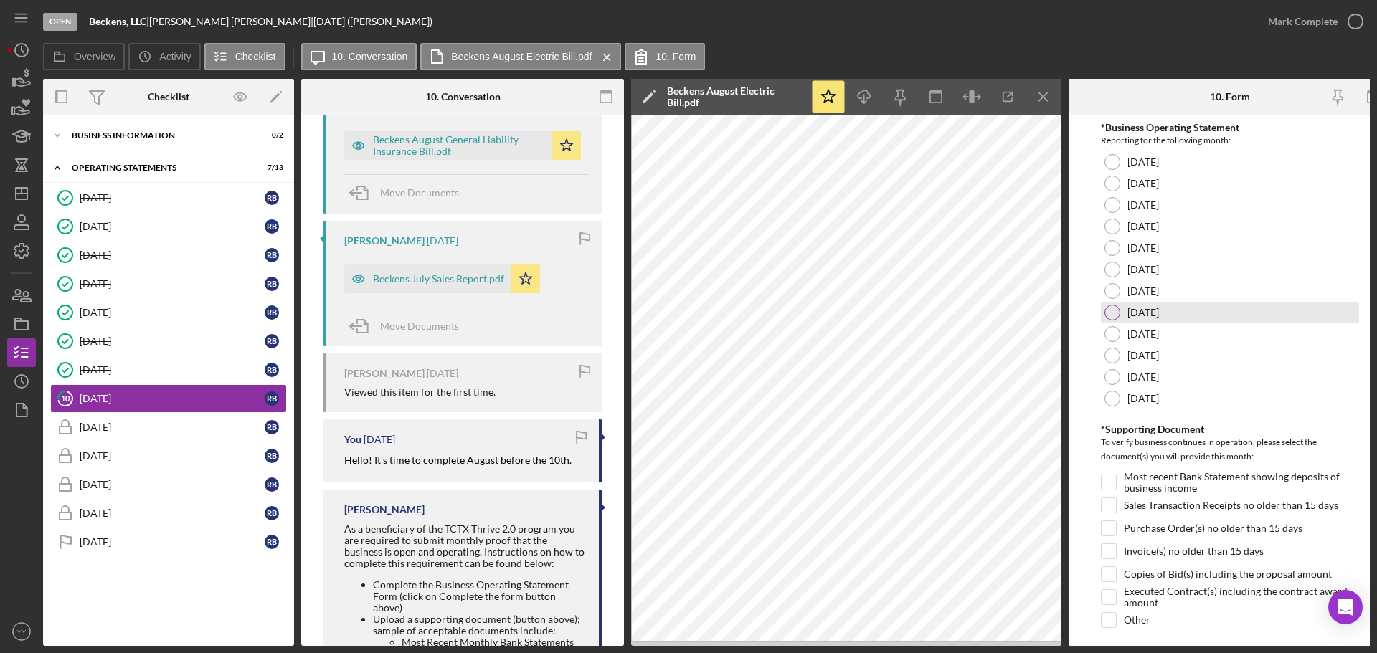
click at [1124, 315] on div "[DATE]" at bounding box center [1230, 313] width 258 height 22
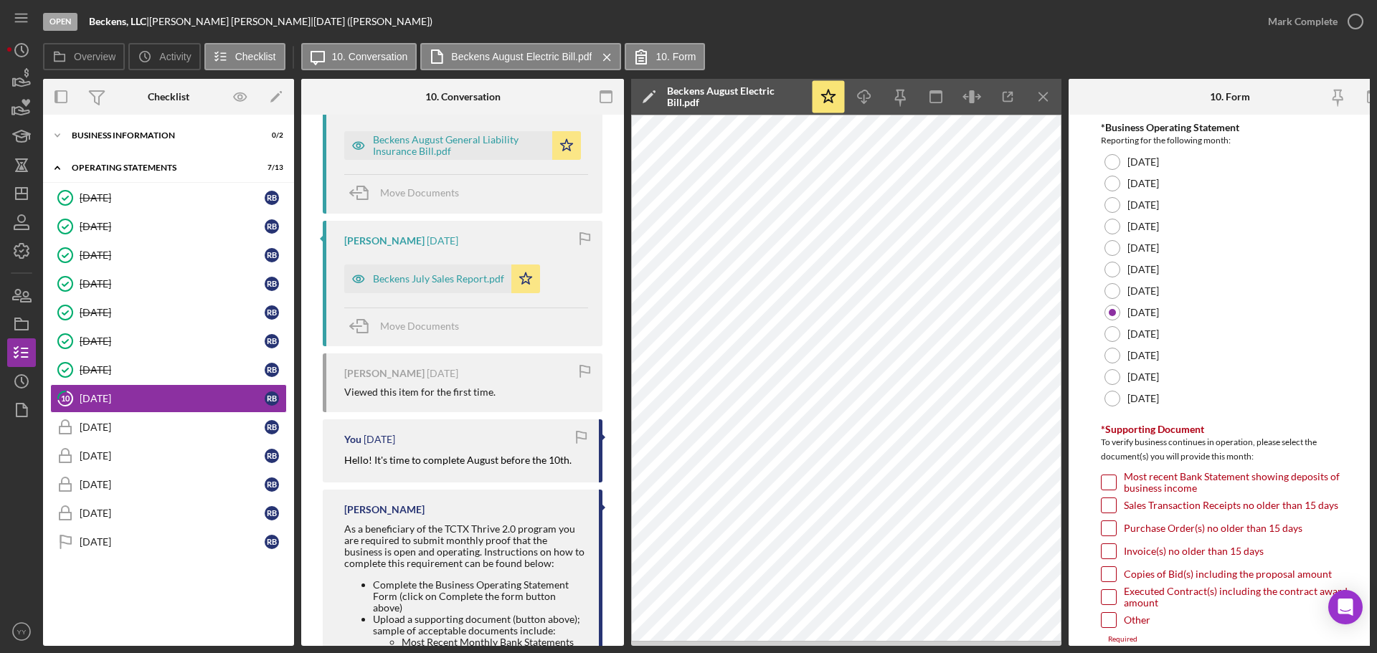
scroll to position [143, 0]
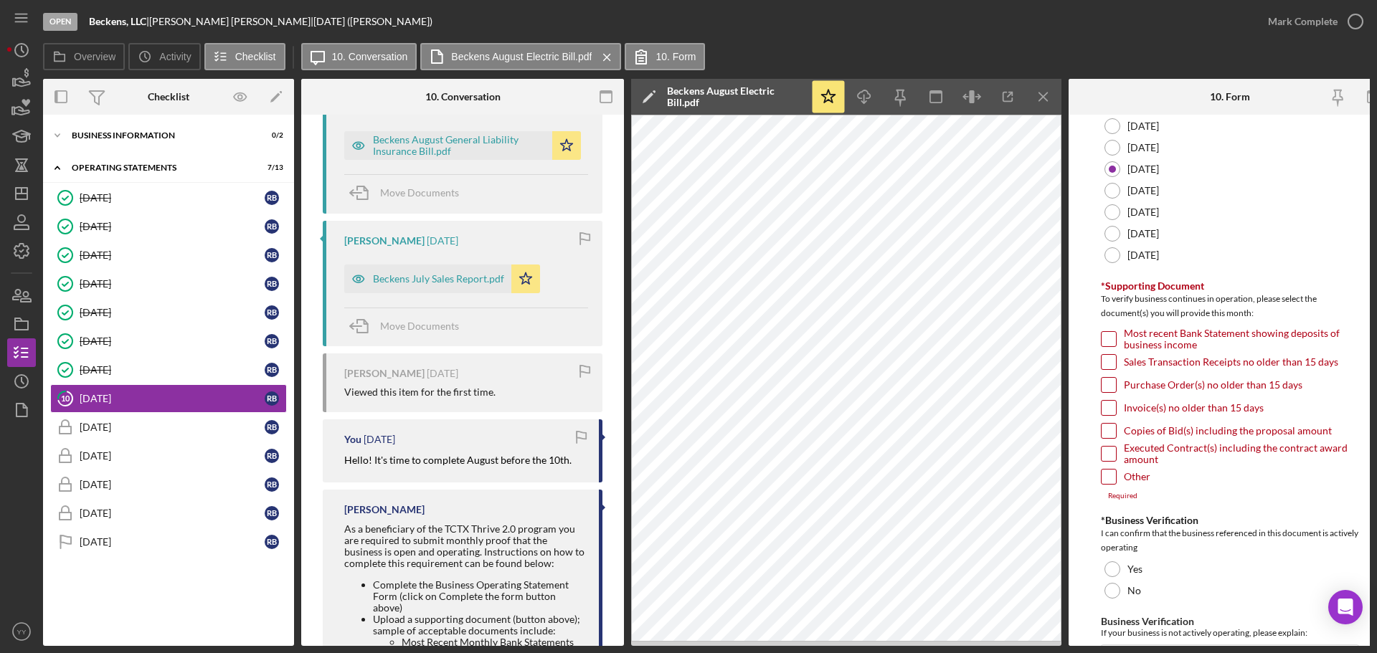
click at [1120, 356] on div "Sales Transaction Receipts no older than 15 days" at bounding box center [1230, 365] width 258 height 23
click at [1158, 366] on label "Sales Transaction Receipts no older than 15 days" at bounding box center [1231, 362] width 214 height 14
click at [1116, 366] on input "Sales Transaction Receipts no older than 15 days" at bounding box center [1109, 362] width 14 height 14
checkbox input "true"
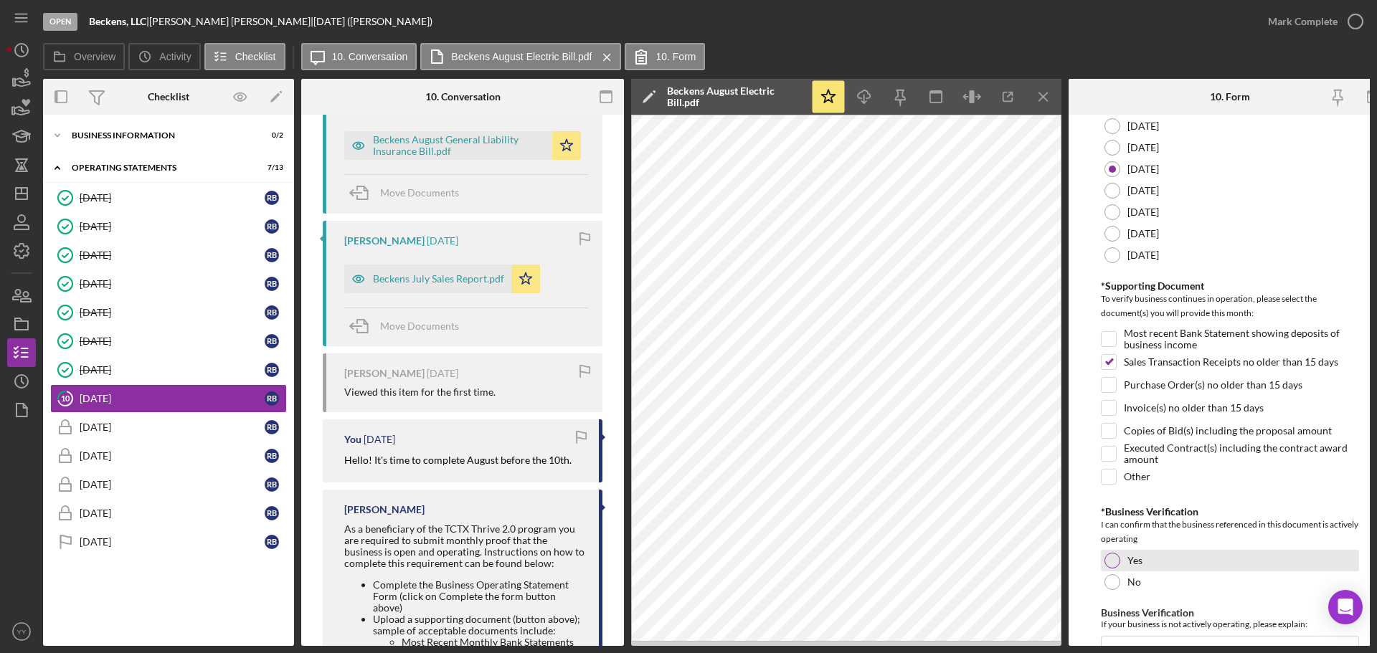
click at [1135, 551] on div "Yes" at bounding box center [1230, 561] width 258 height 22
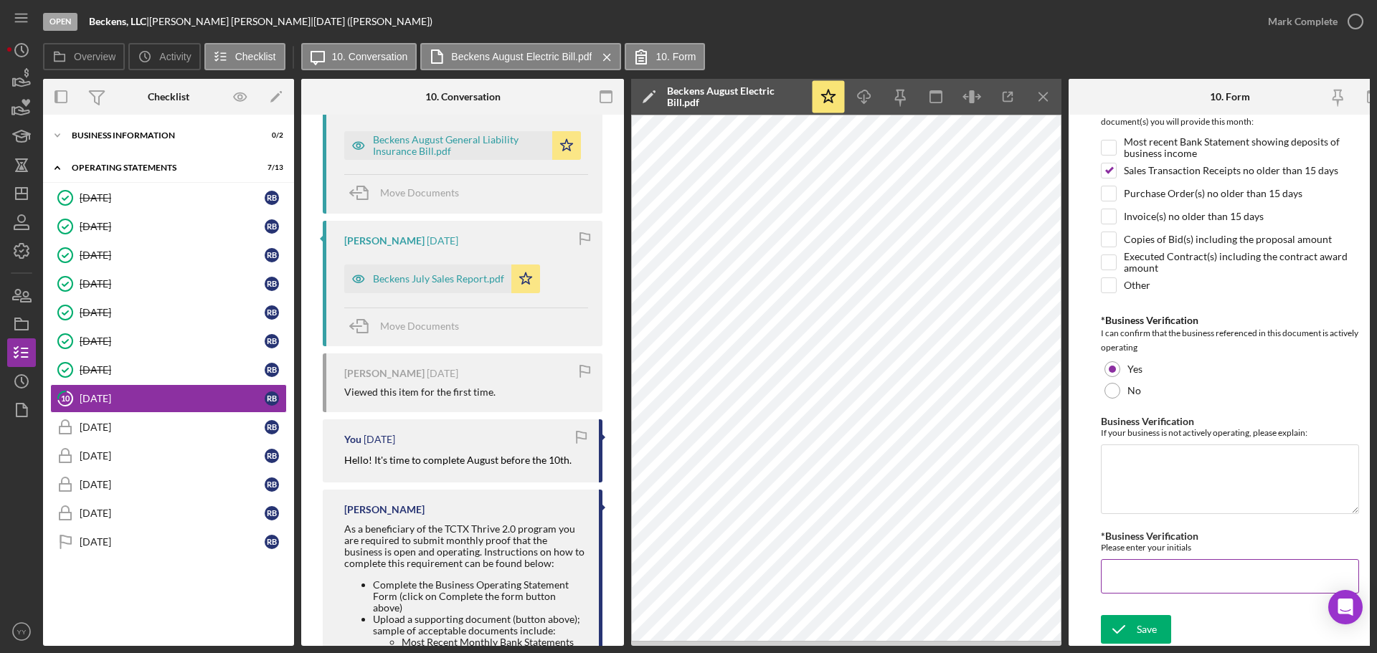
click at [1143, 564] on input "*Business Verification" at bounding box center [1230, 576] width 258 height 34
type input "RB"
click at [1121, 626] on polyline "submit" at bounding box center [1118, 629] width 11 height 7
click at [1335, 22] on div "Mark Complete" at bounding box center [1303, 21] width 70 height 29
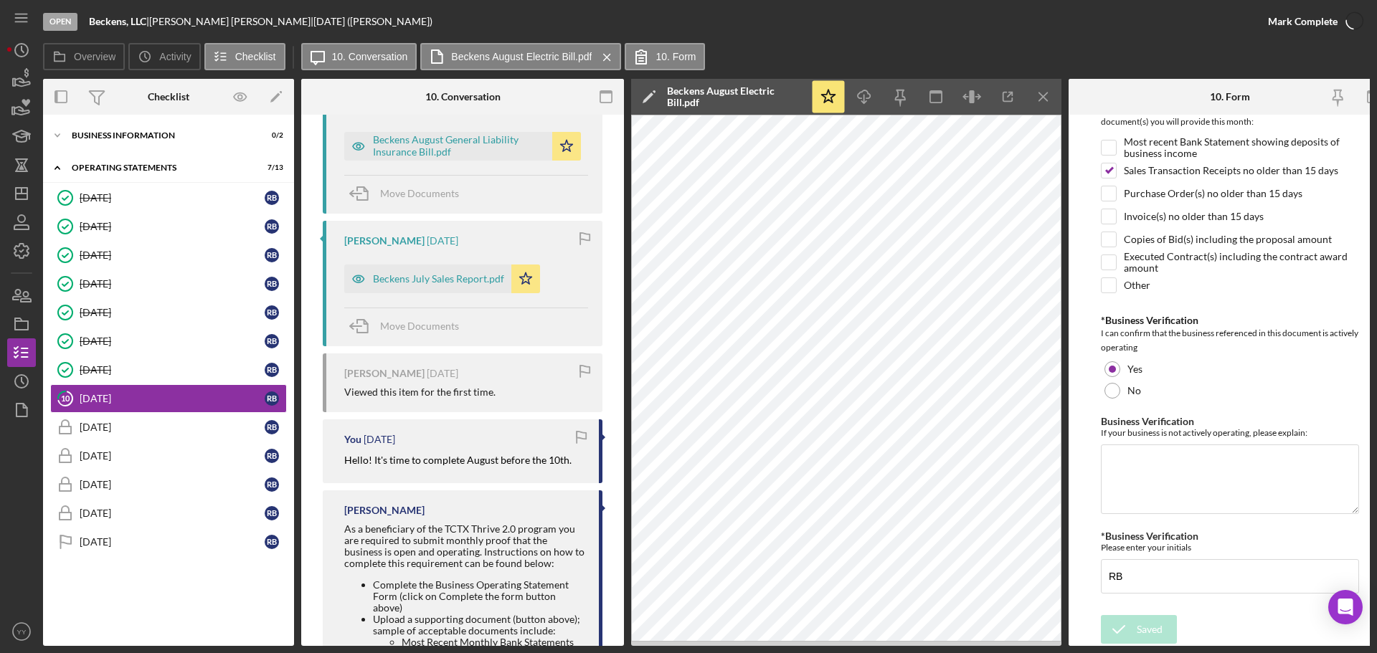
scroll to position [397, 0]
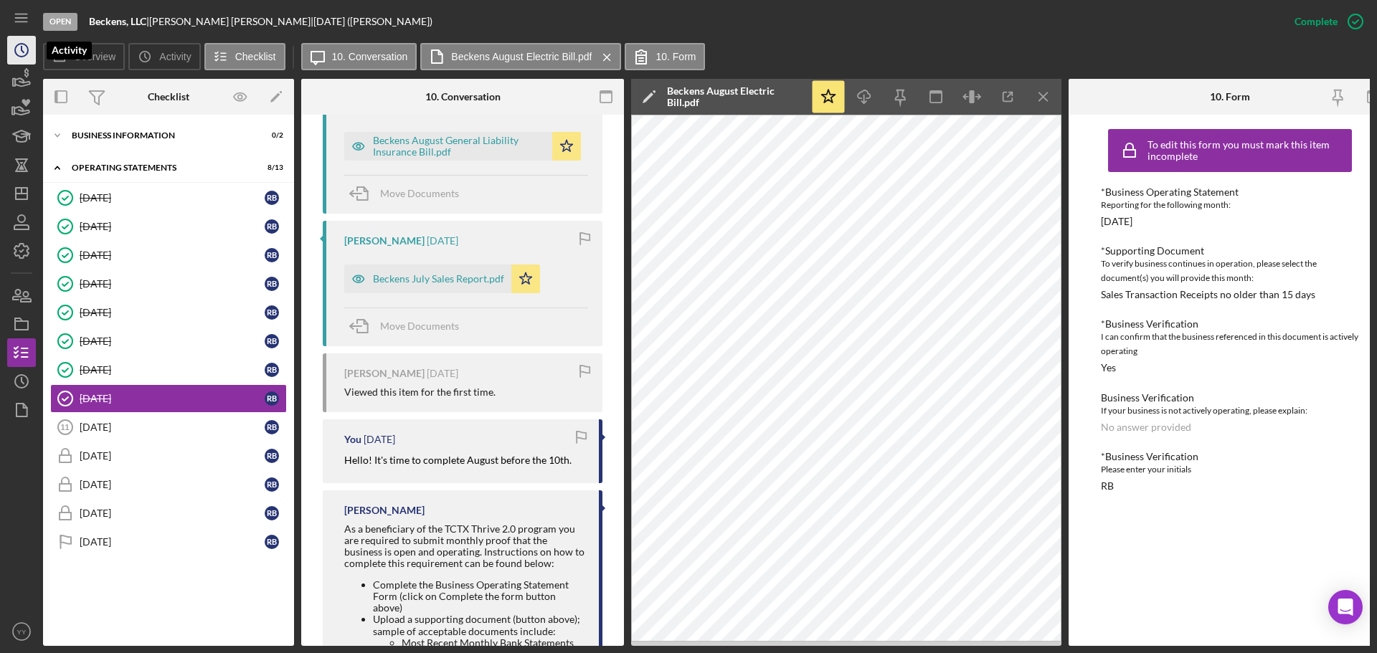
click at [30, 50] on icon "Icon/History" at bounding box center [22, 50] width 36 height 36
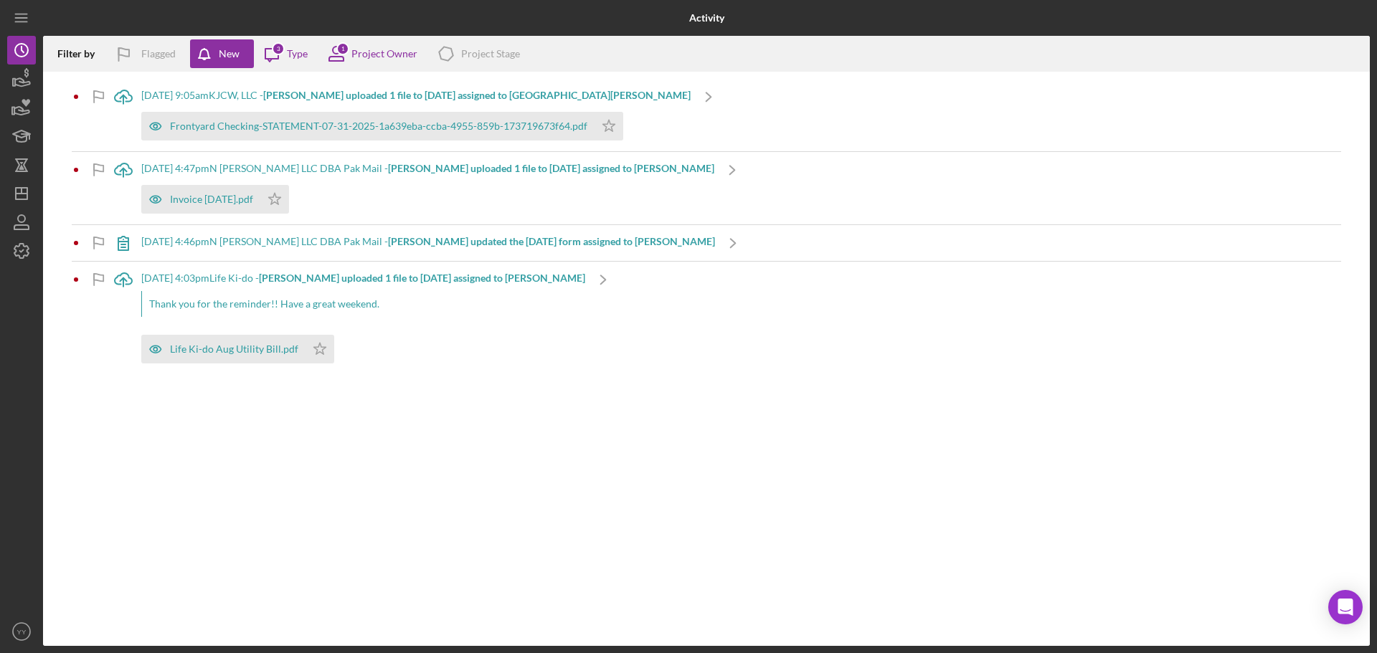
click at [323, 275] on b "[PERSON_NAME] uploaded 1 file to [DATE] assigned to [PERSON_NAME]" at bounding box center [422, 278] width 326 height 12
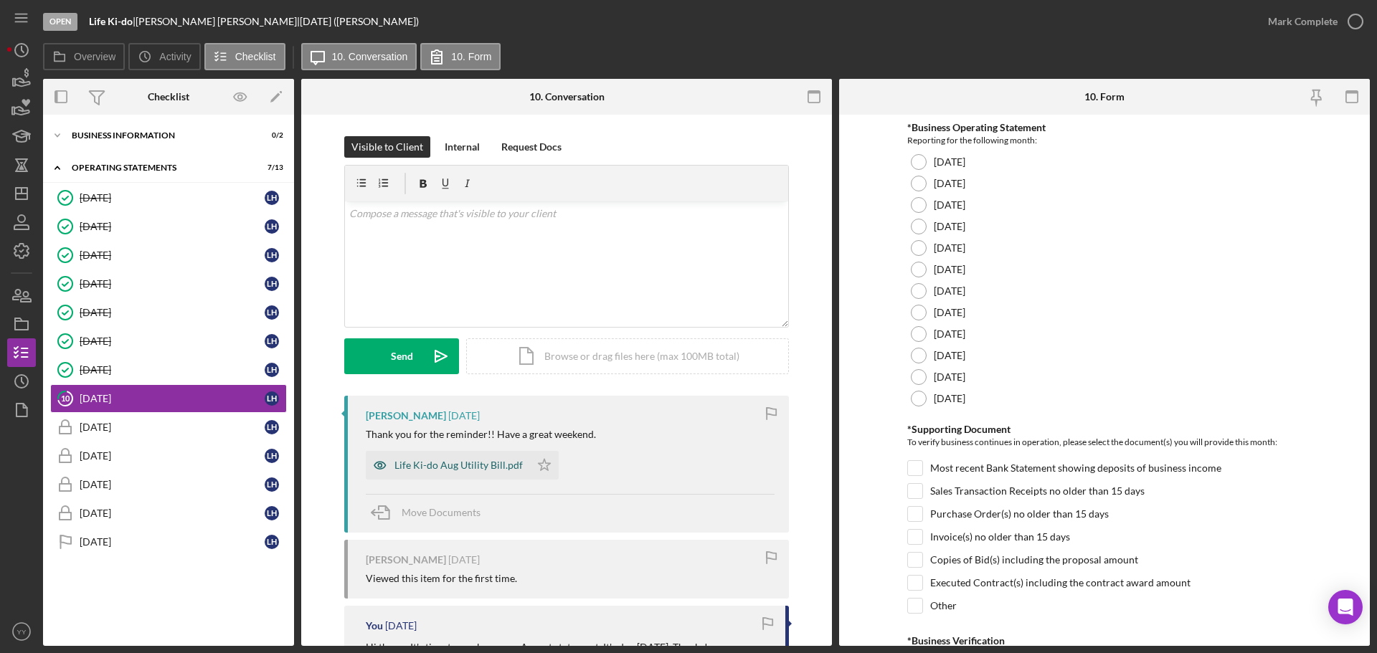
click at [455, 476] on div "Life Ki-do Aug Utility Bill.pdf" at bounding box center [448, 465] width 164 height 29
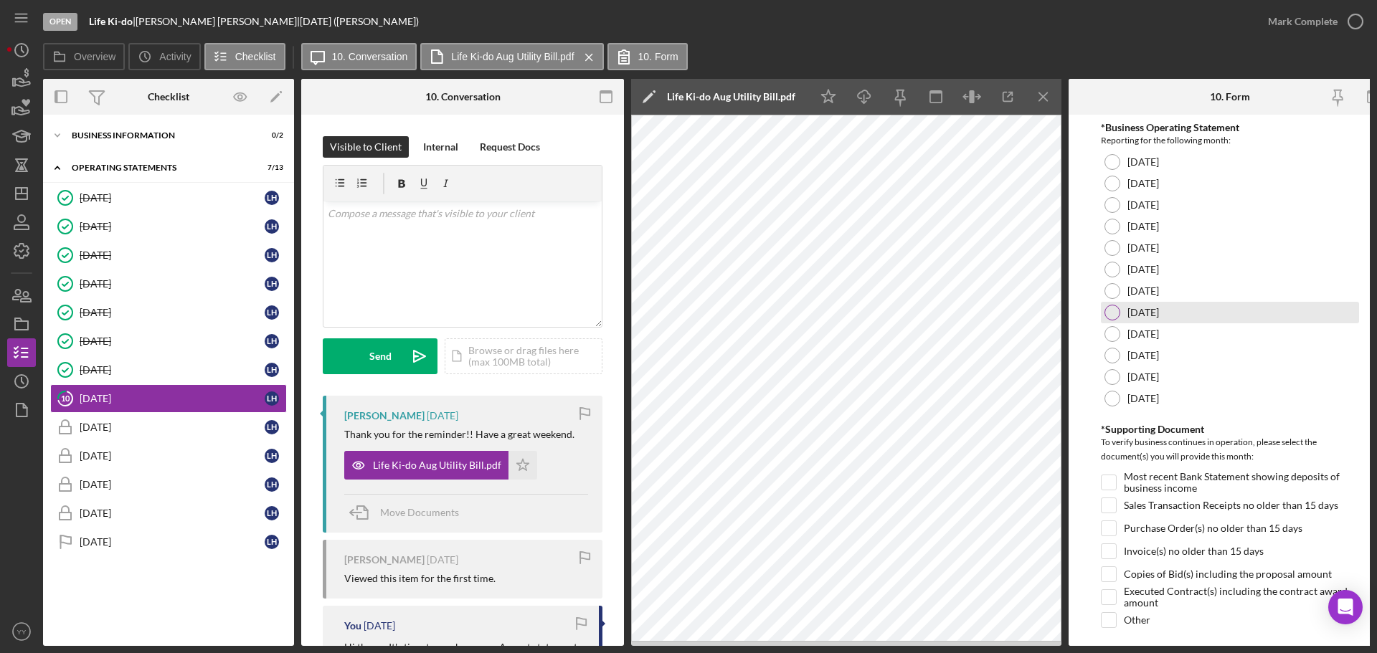
click at [1114, 321] on div "[DATE]" at bounding box center [1230, 313] width 258 height 22
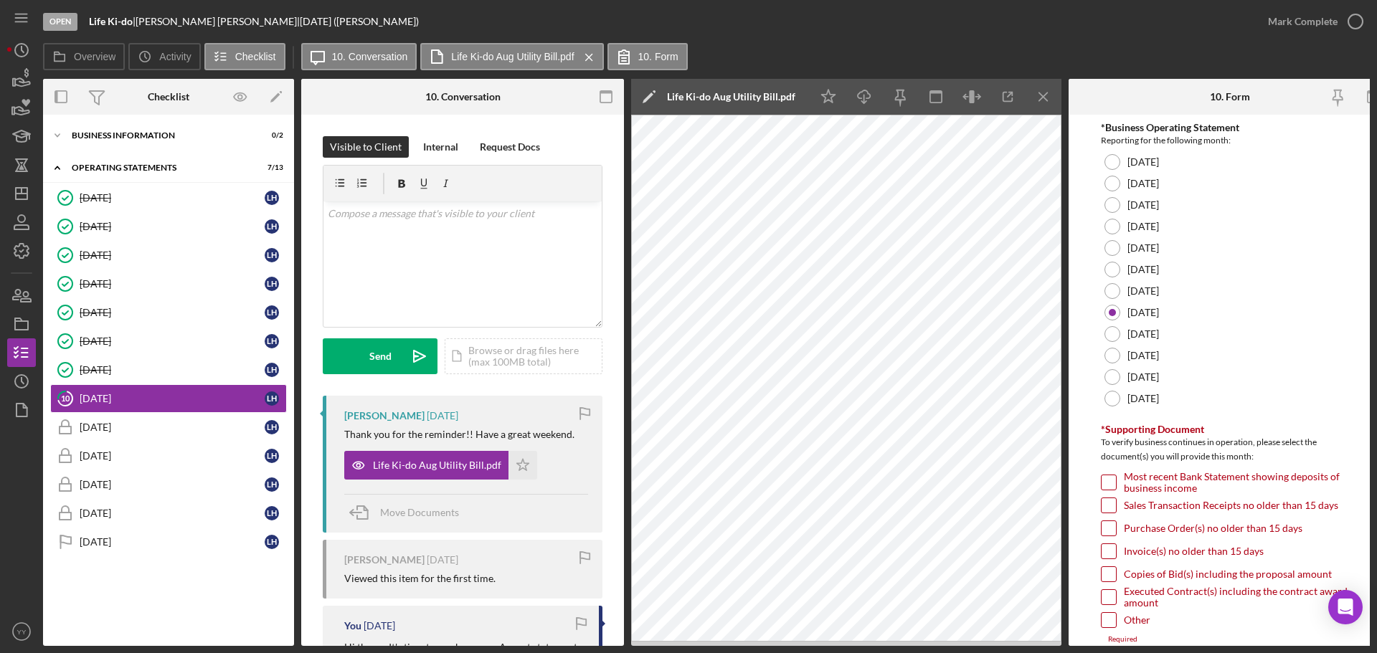
scroll to position [143, 0]
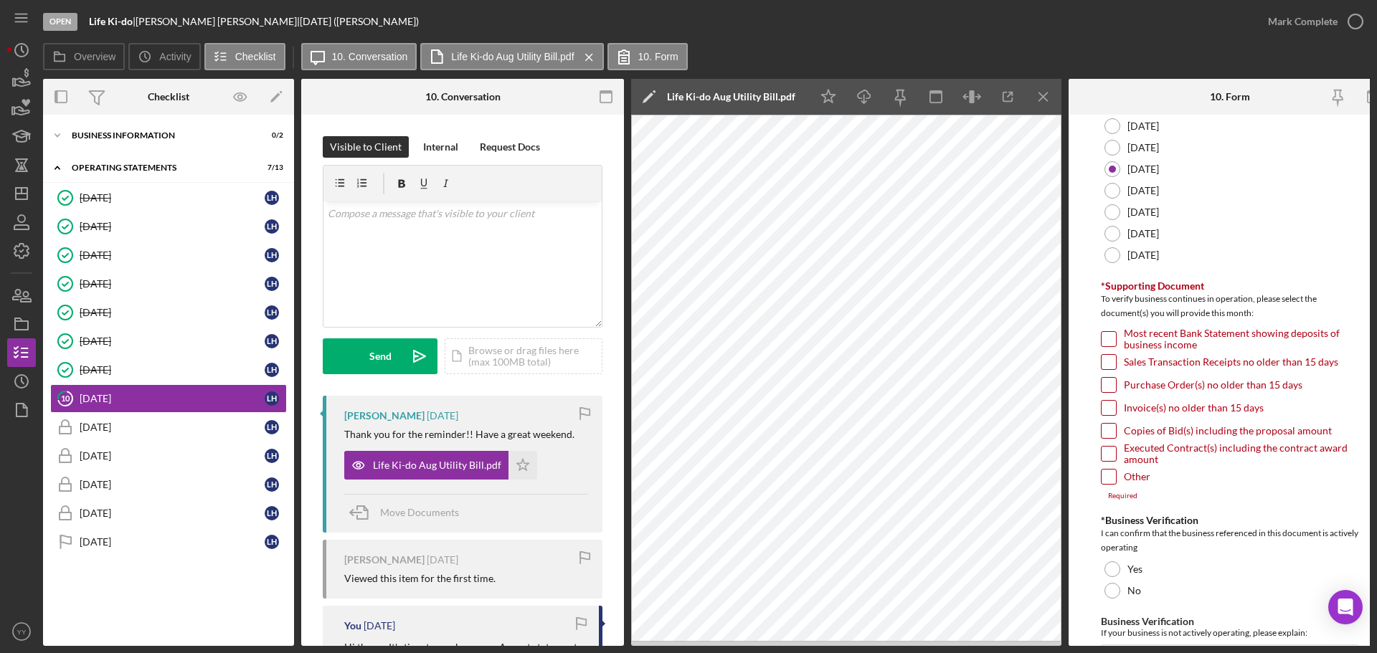
click at [1107, 409] on input "Invoice(s) no older than 15 days" at bounding box center [1109, 408] width 14 height 14
checkbox input "true"
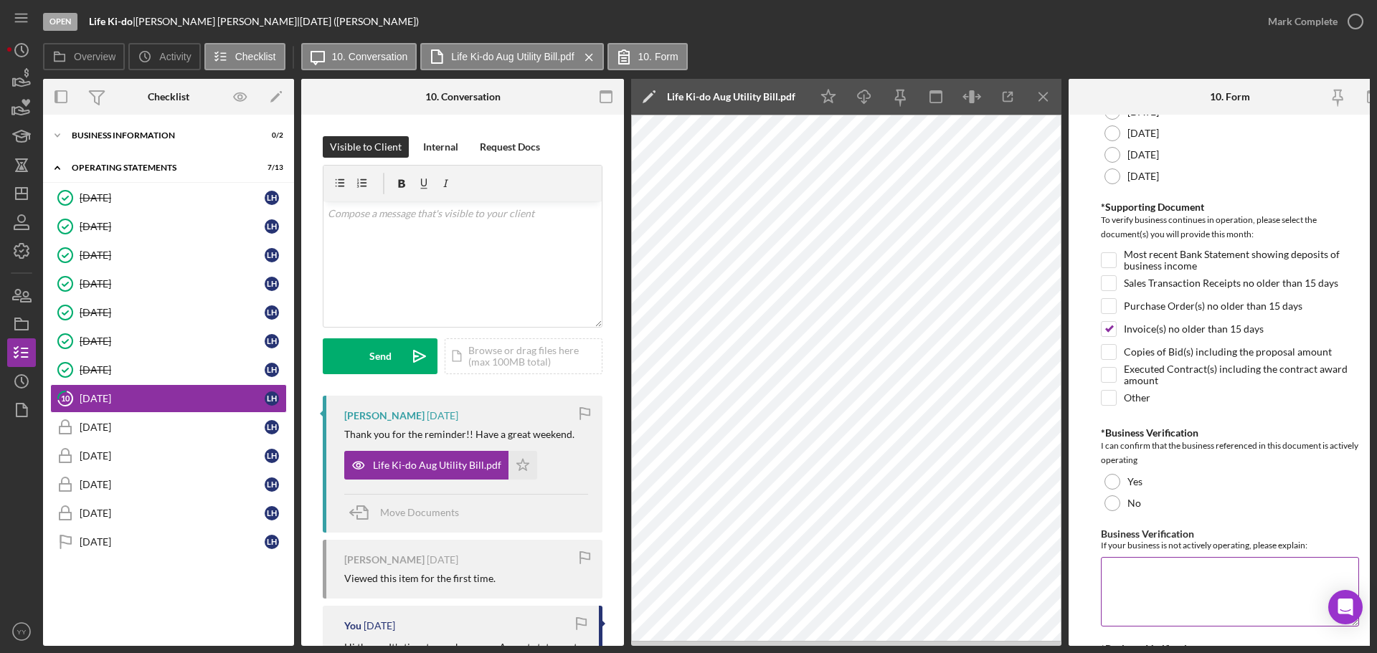
scroll to position [339, 0]
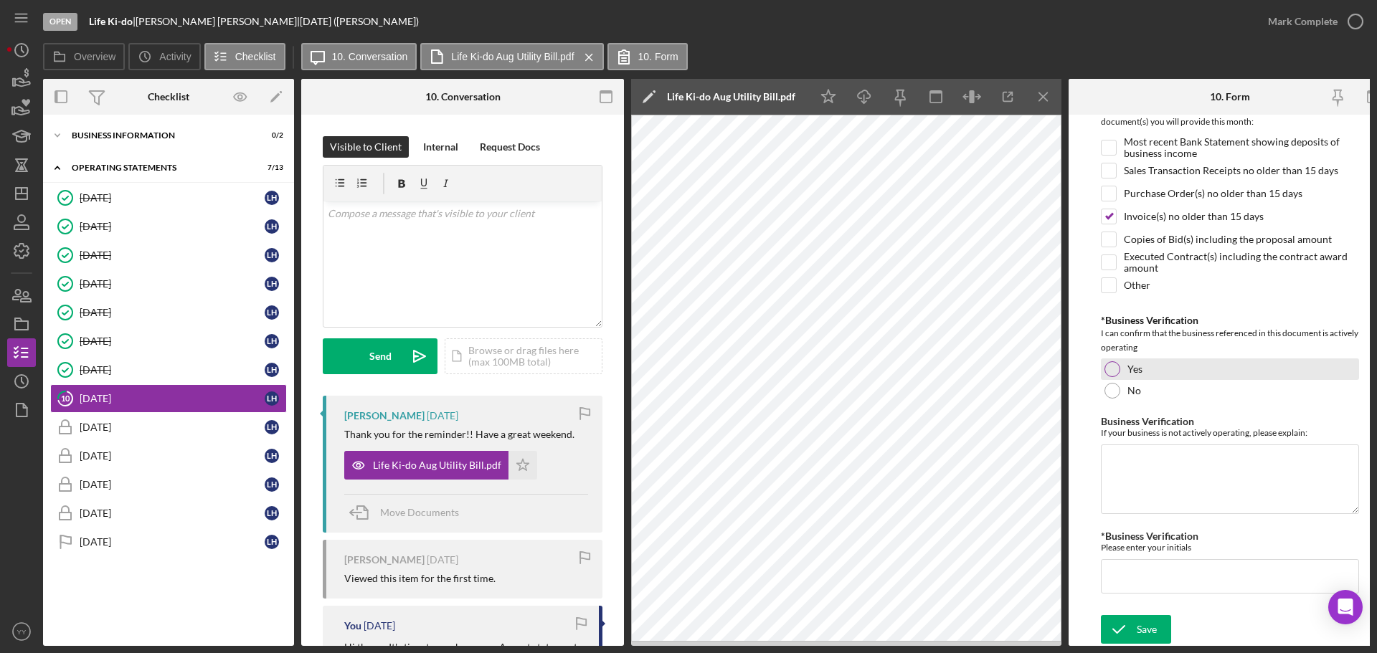
click at [1110, 361] on div at bounding box center [1113, 369] width 16 height 16
click at [1173, 568] on input "*Business Verification" at bounding box center [1230, 576] width 258 height 34
type input "LH"
click at [1150, 633] on div "Save" at bounding box center [1147, 629] width 20 height 29
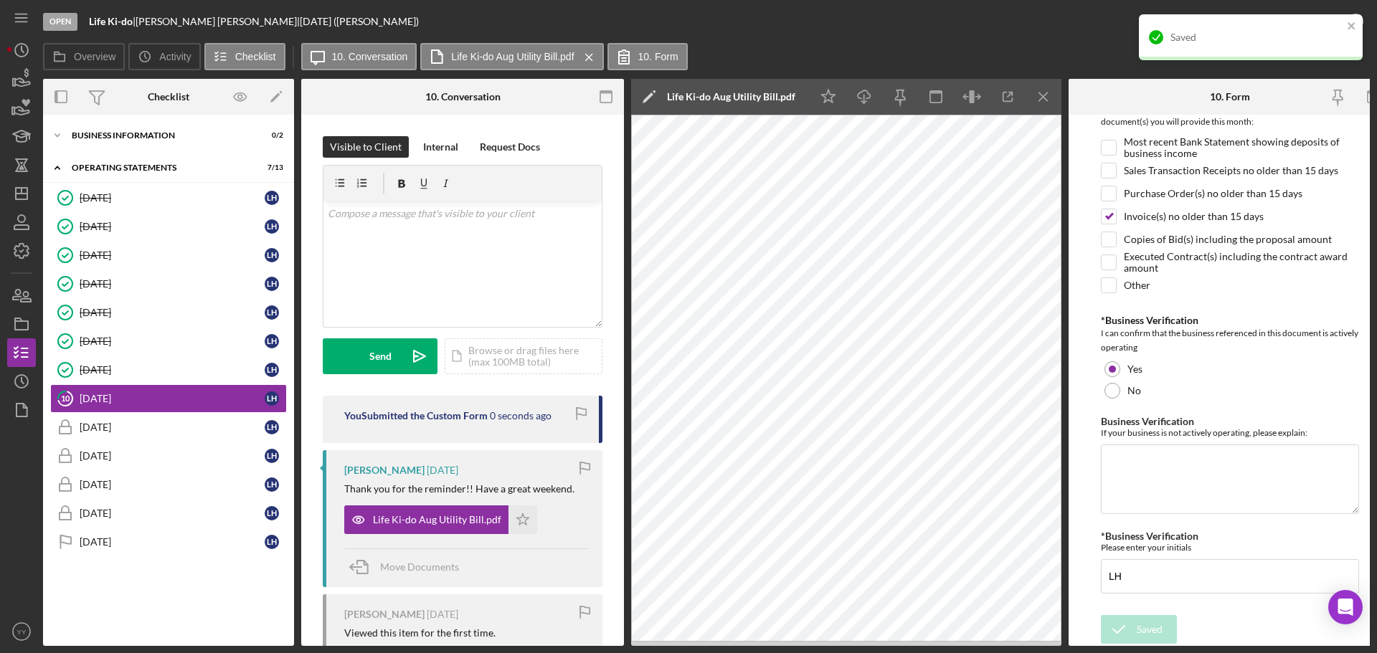
click at [970, 52] on div "Overview Icon/History Activity Checklist Icon/Message 10. Conversation Life Ki-…" at bounding box center [706, 57] width 1327 height 29
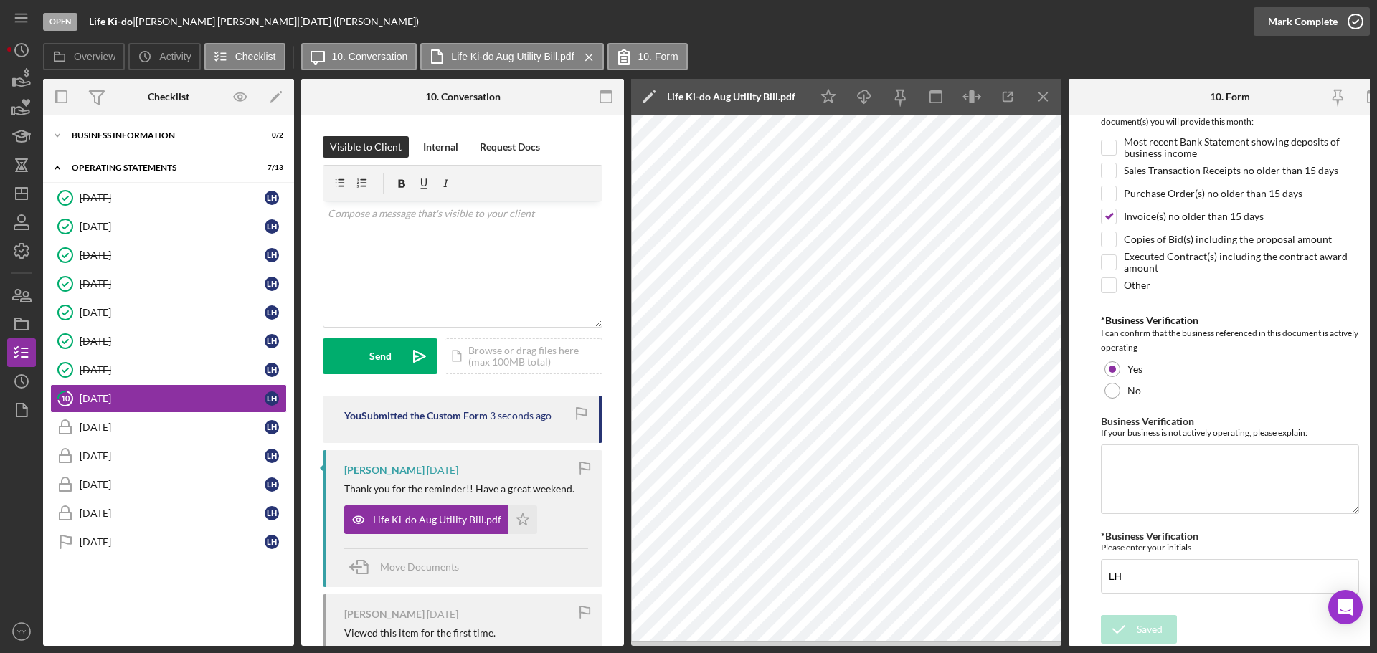
click at [1278, 17] on div "Mark Complete" at bounding box center [1303, 21] width 70 height 29
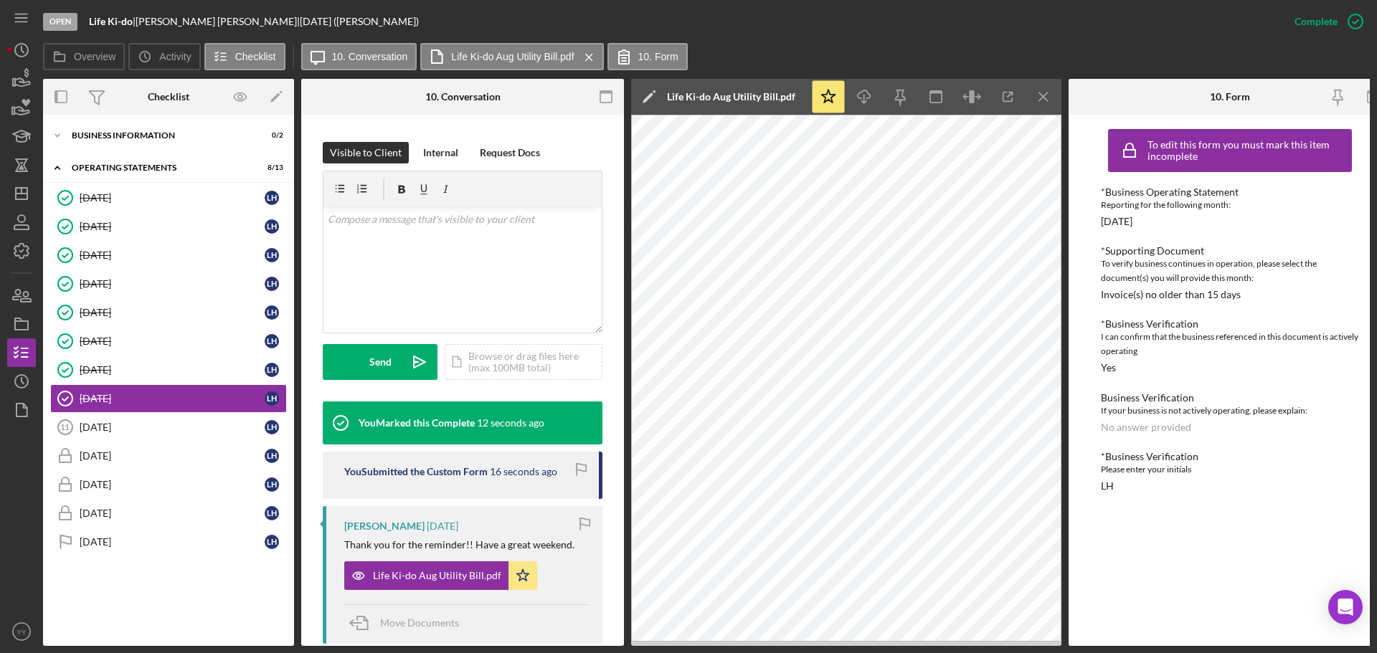
scroll to position [0, 0]
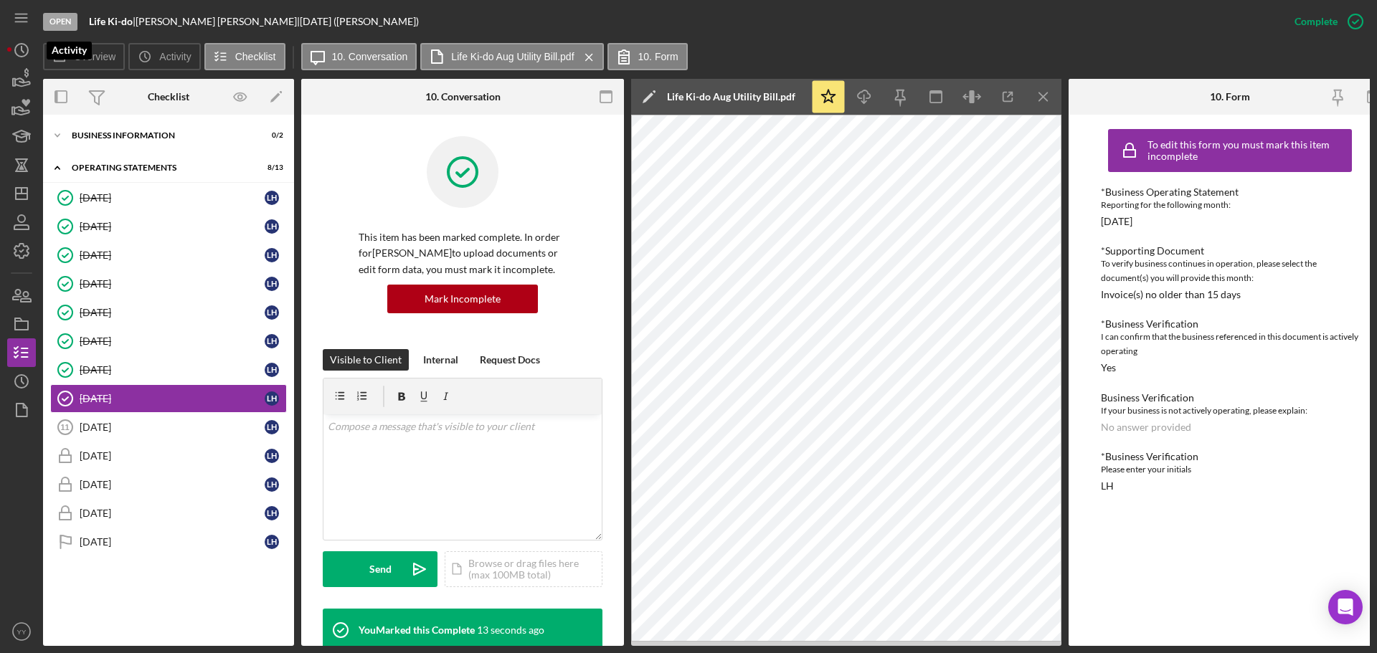
click at [3, 52] on div "Open Life Ki-do | [PERSON_NAME] | [DATE] ([PERSON_NAME]) Complete Mark Incomple…" at bounding box center [688, 326] width 1377 height 653
click at [32, 53] on icon "Icon/History" at bounding box center [22, 50] width 36 height 36
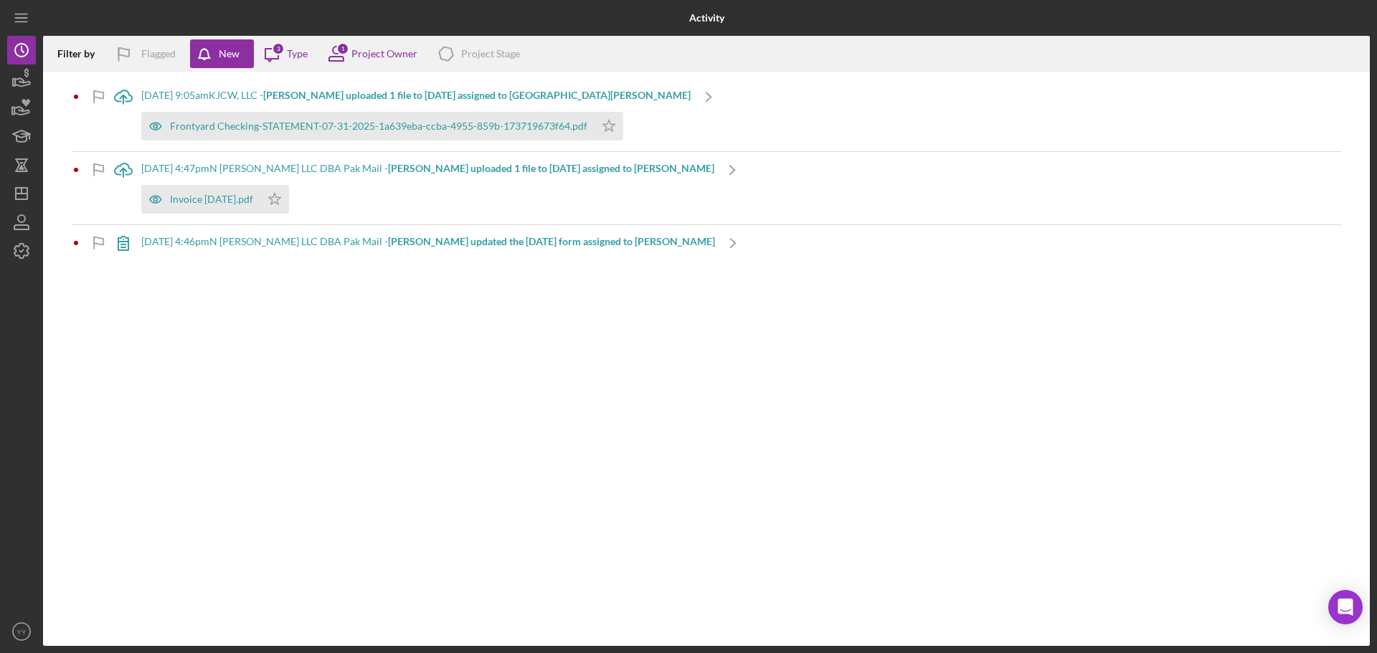
click at [407, 248] on div "[DATE] 4:46pm N [PERSON_NAME] LLC DBA Pak Mail - [PERSON_NAME] updated the [DAT…" at bounding box center [428, 243] width 574 height 36
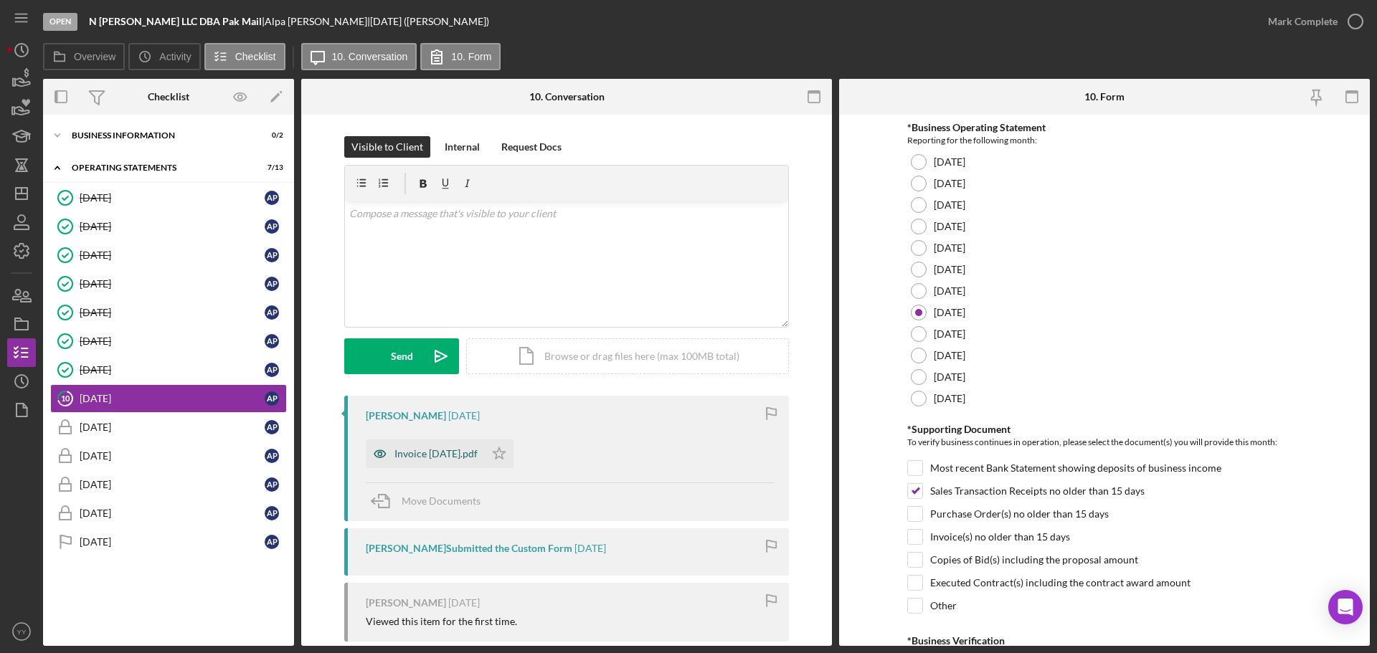
click at [427, 458] on div "Invoice [DATE].pdf" at bounding box center [435, 453] width 83 height 11
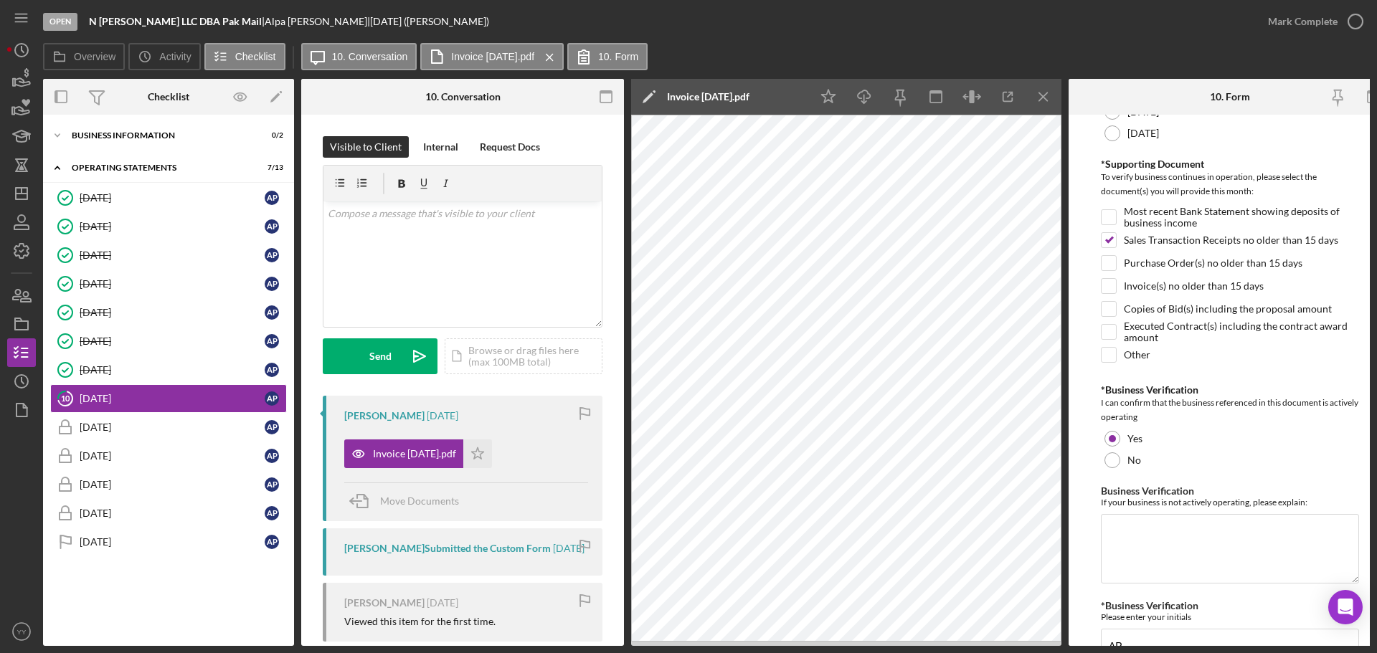
scroll to position [339, 0]
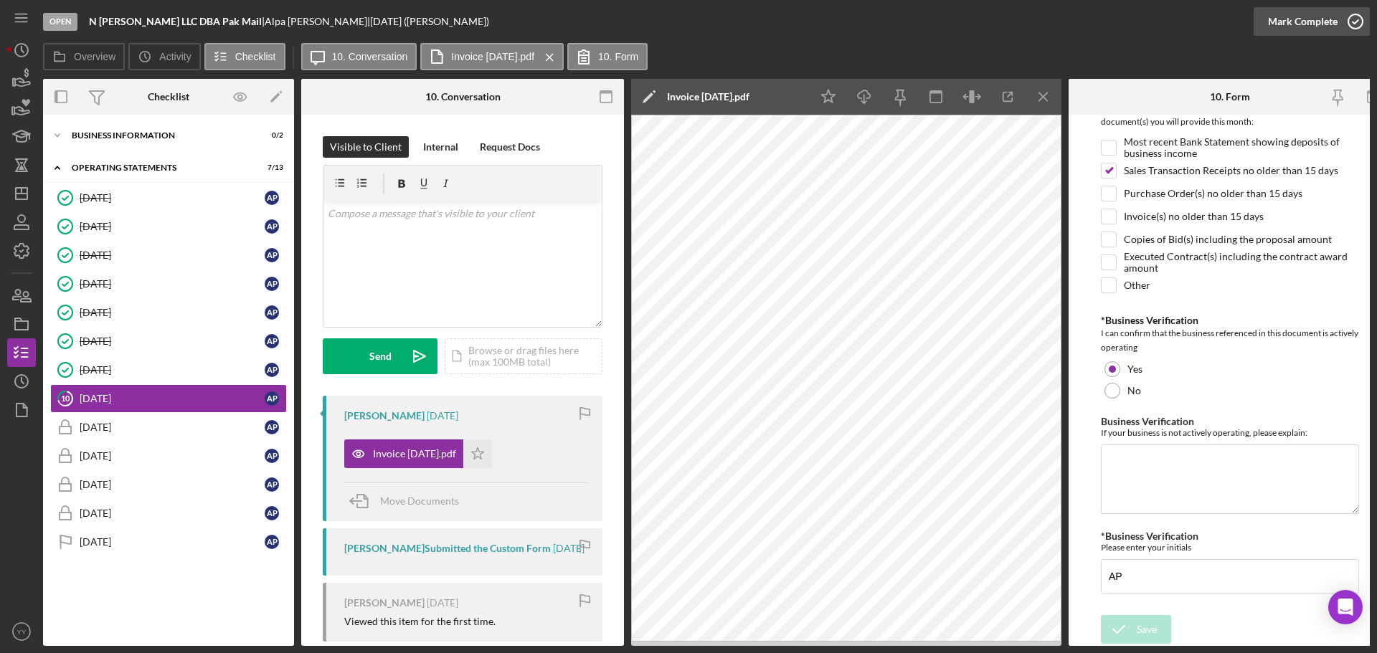
click at [1295, 21] on div "Mark Complete" at bounding box center [1303, 21] width 70 height 29
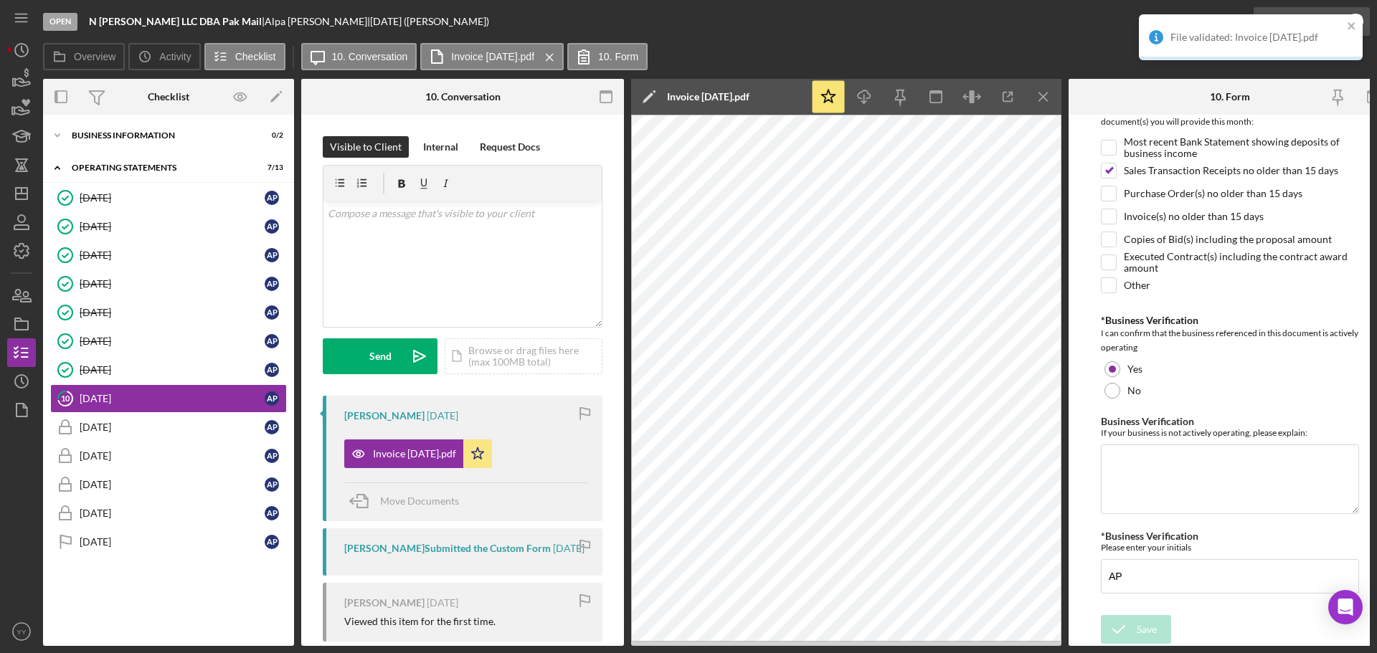
scroll to position [397, 0]
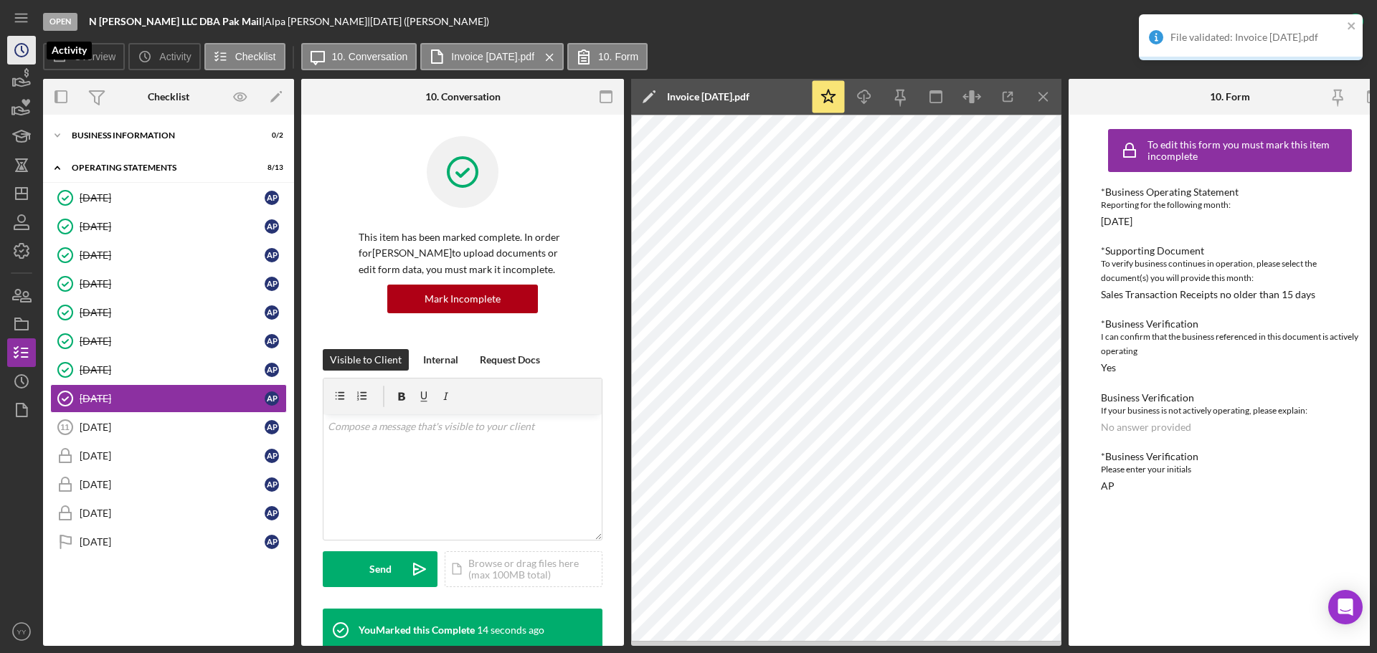
click at [29, 42] on icon "Icon/History" at bounding box center [22, 50] width 36 height 36
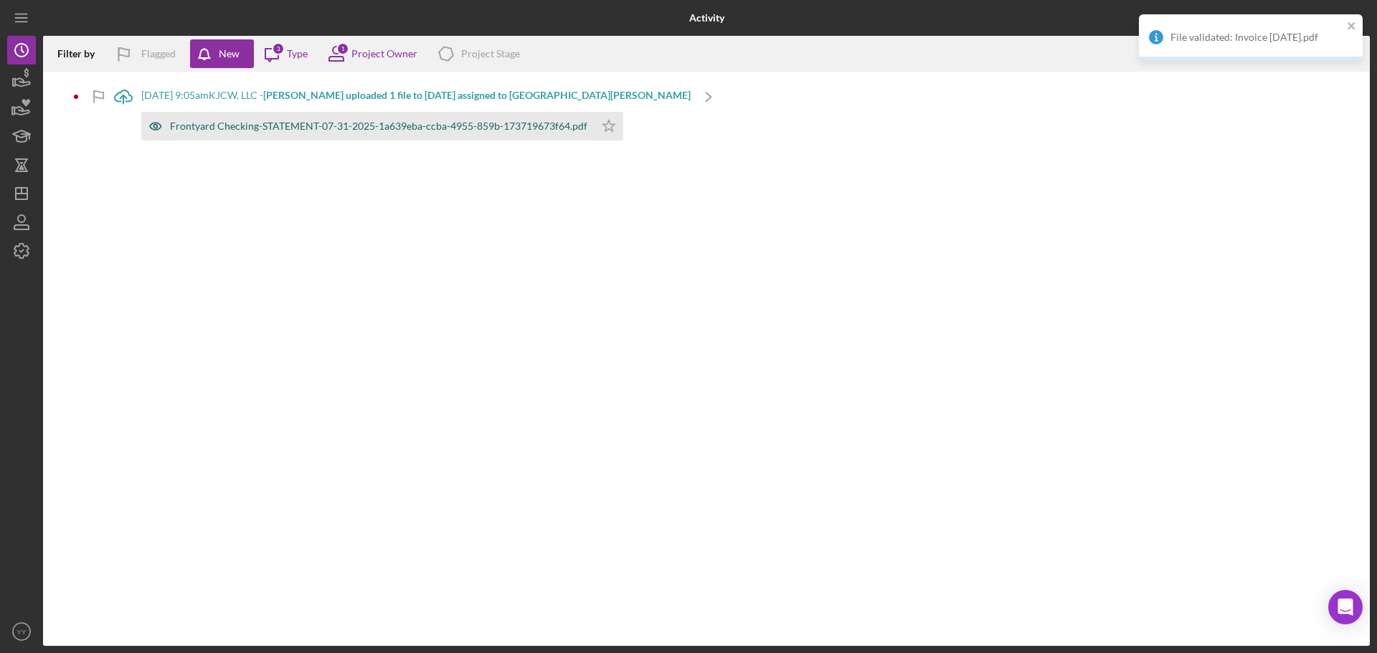
click at [368, 126] on div "Frontyard Checking-STATEMENT-07-31-2025-1a639eba-ccba-4955-859b-173719673f64.pdf" at bounding box center [378, 125] width 417 height 11
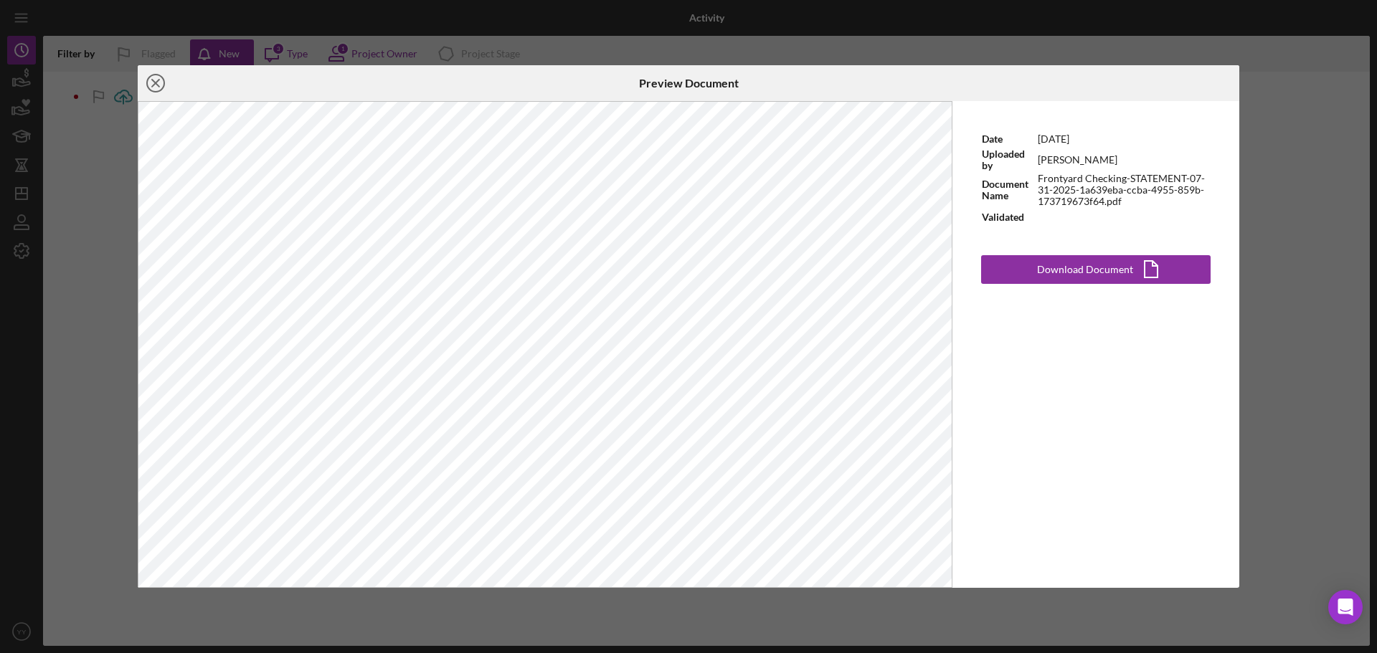
drag, startPoint x: 153, startPoint y: 84, endPoint x: 186, endPoint y: 103, distance: 37.9
click at [153, 84] on icon "Icon/Close" at bounding box center [156, 83] width 36 height 36
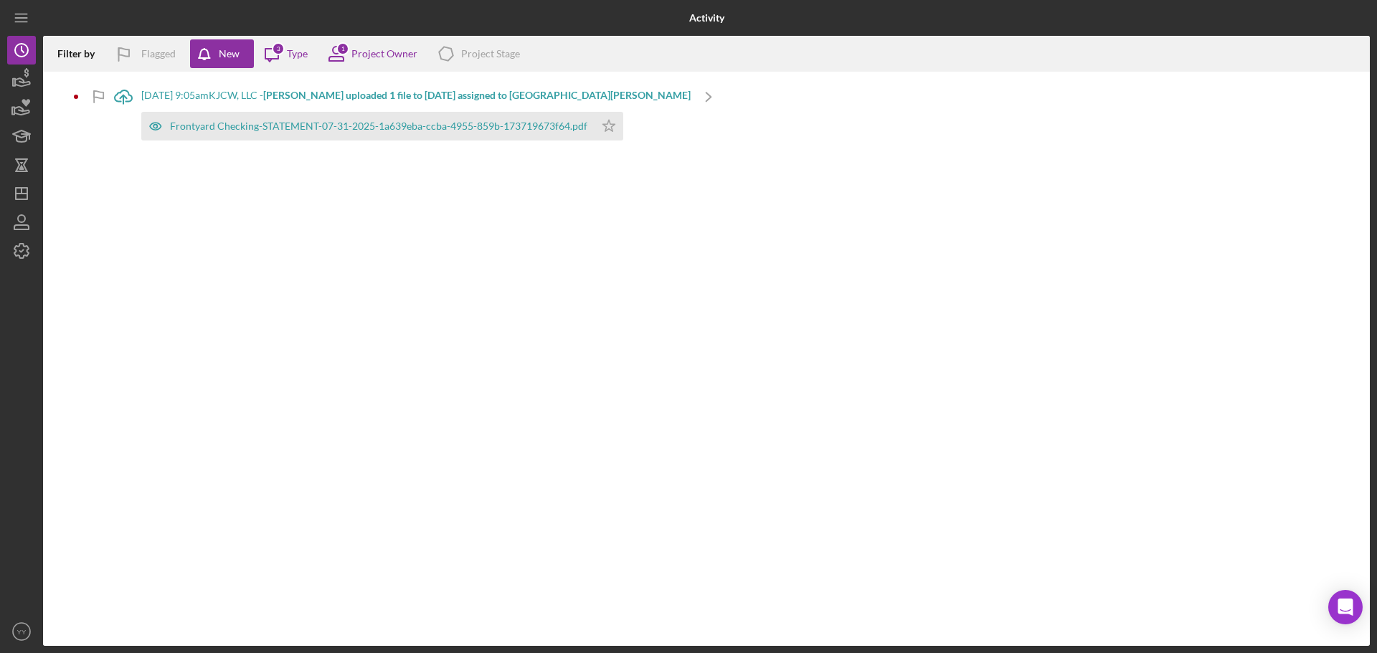
click at [278, 95] on div "[DATE] 9:05am KJCW, LLC - [GEOGRAPHIC_DATA][PERSON_NAME] uploaded 1 file to [DA…" at bounding box center [415, 95] width 549 height 11
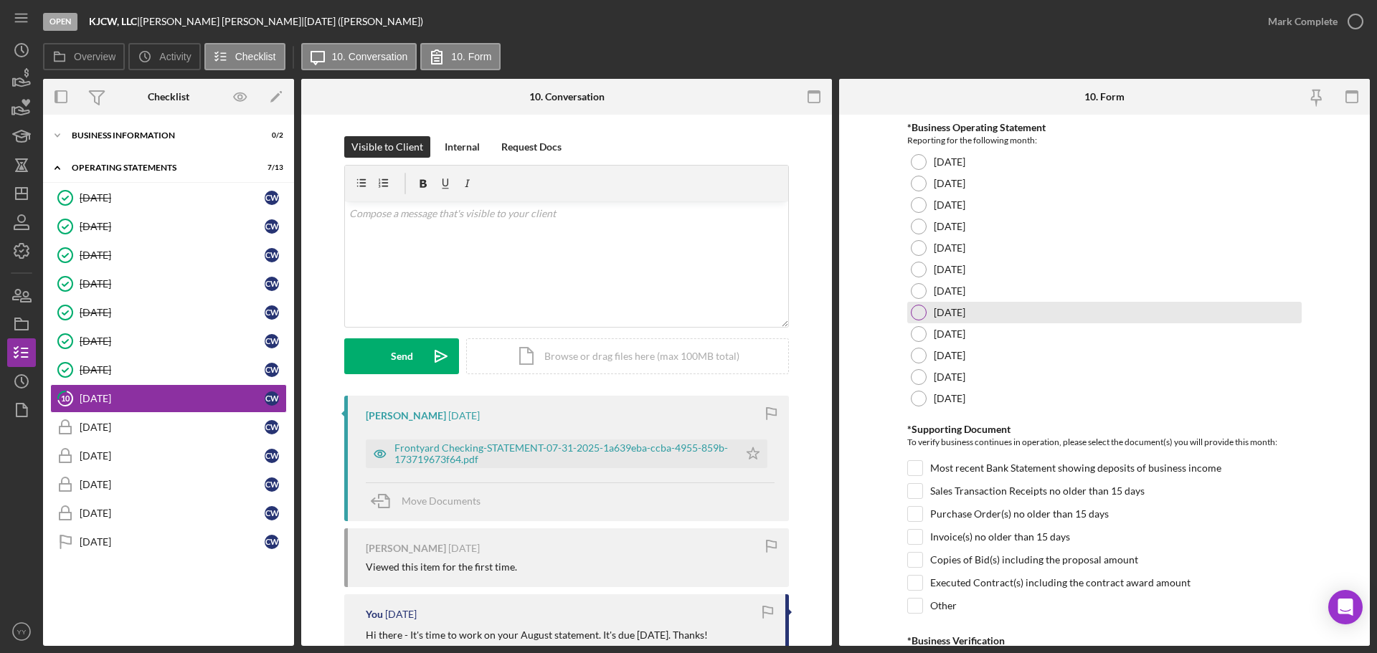
click at [942, 308] on label "[DATE]" at bounding box center [950, 312] width 32 height 11
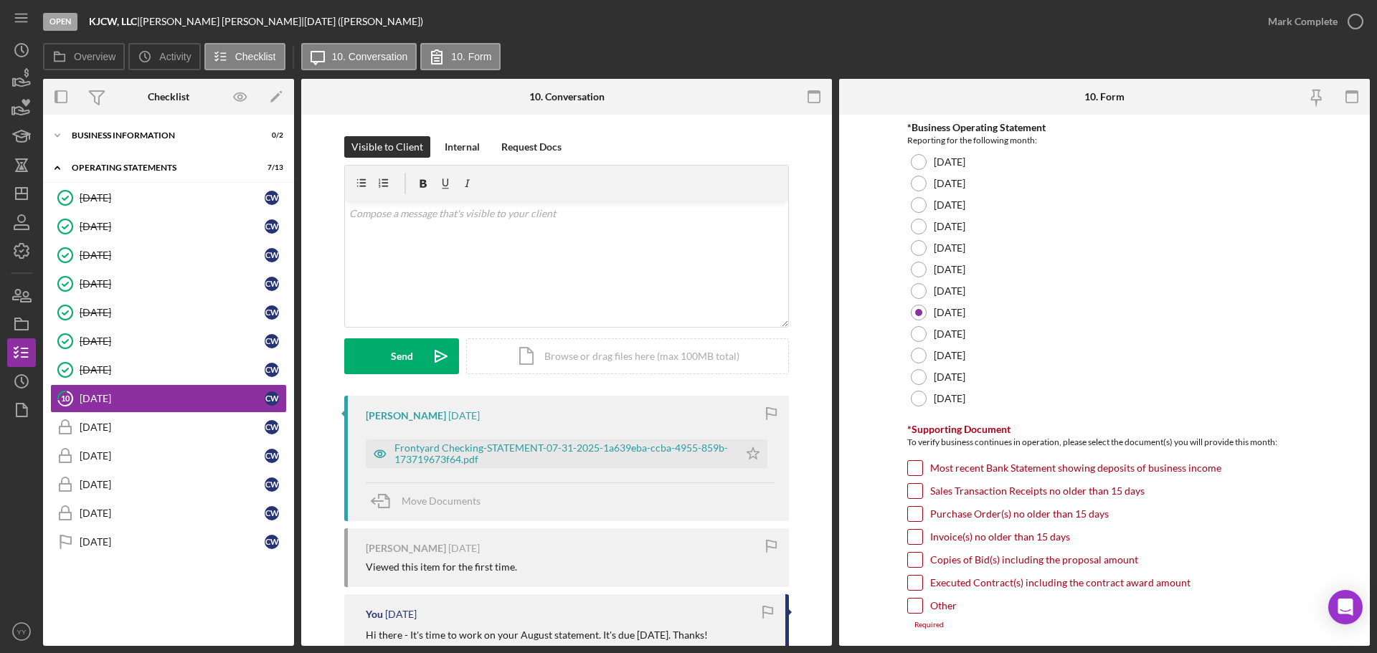
click at [963, 466] on label "Most recent Bank Statement showing deposits of business income" at bounding box center [1075, 468] width 291 height 14
click at [922, 466] on input "Most recent Bank Statement showing deposits of business income" at bounding box center [915, 468] width 14 height 14
checkbox input "true"
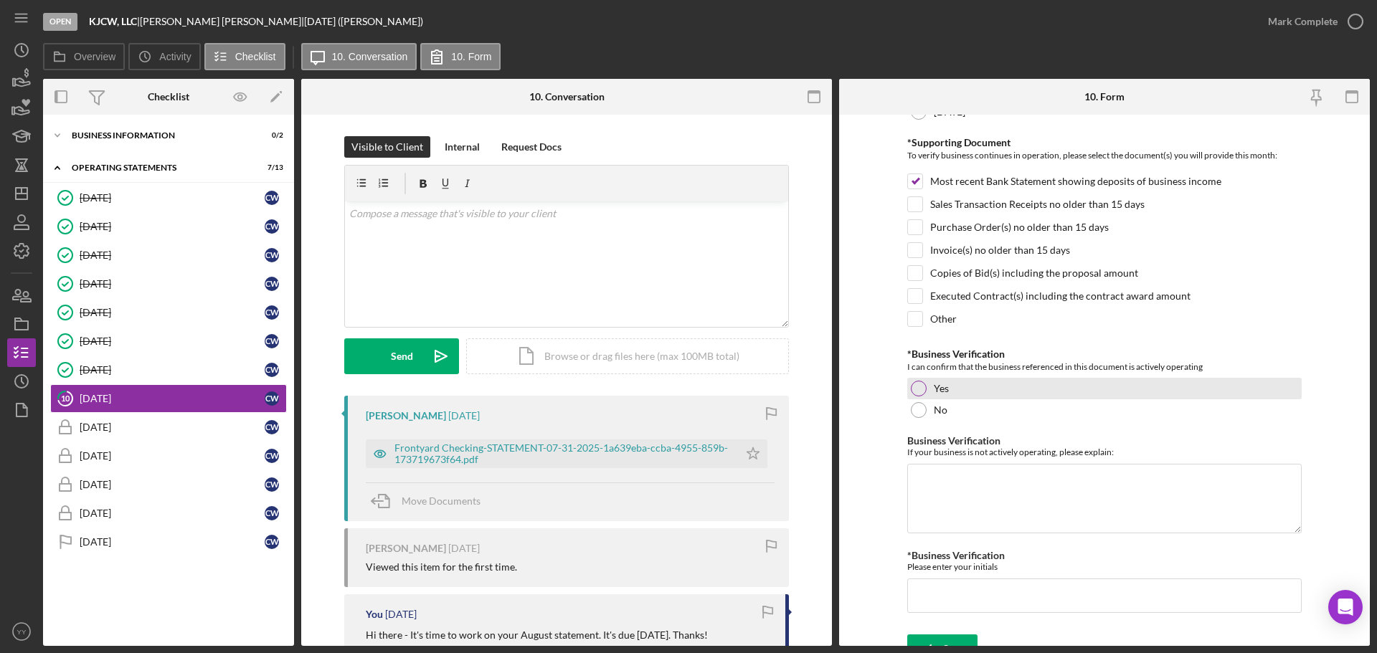
click at [940, 388] on label "Yes" at bounding box center [941, 388] width 15 height 11
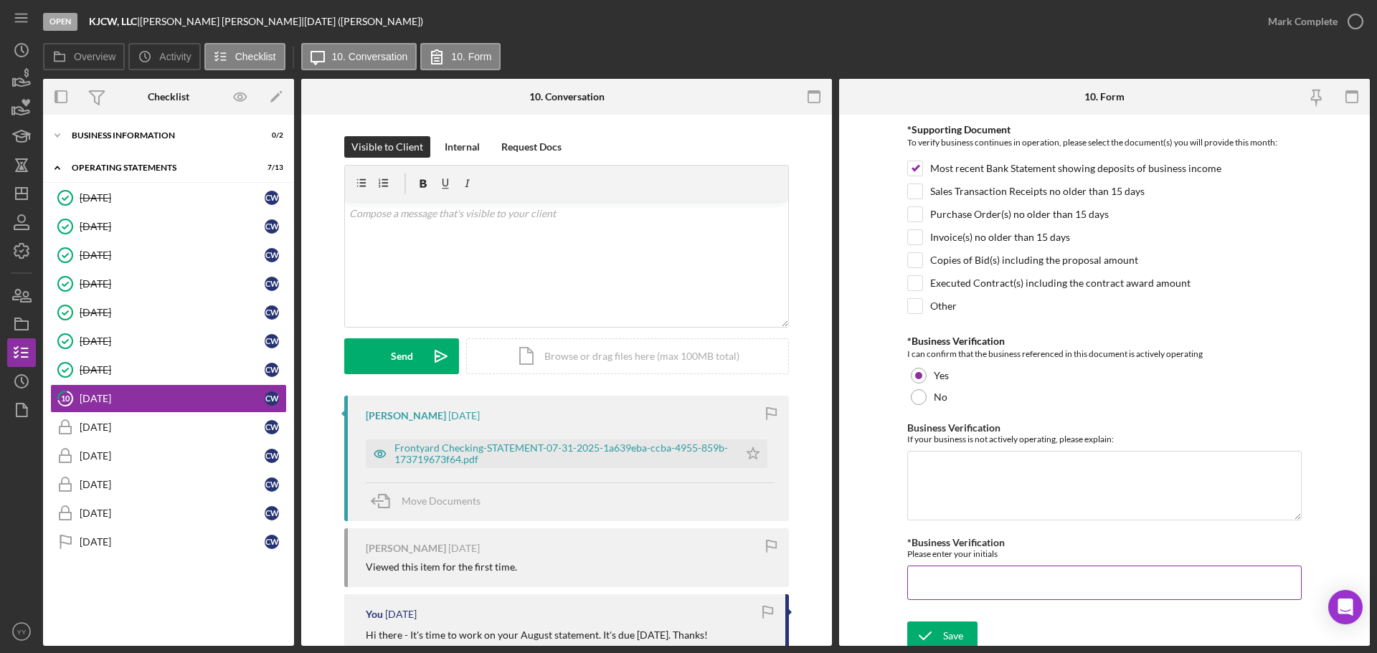
scroll to position [306, 0]
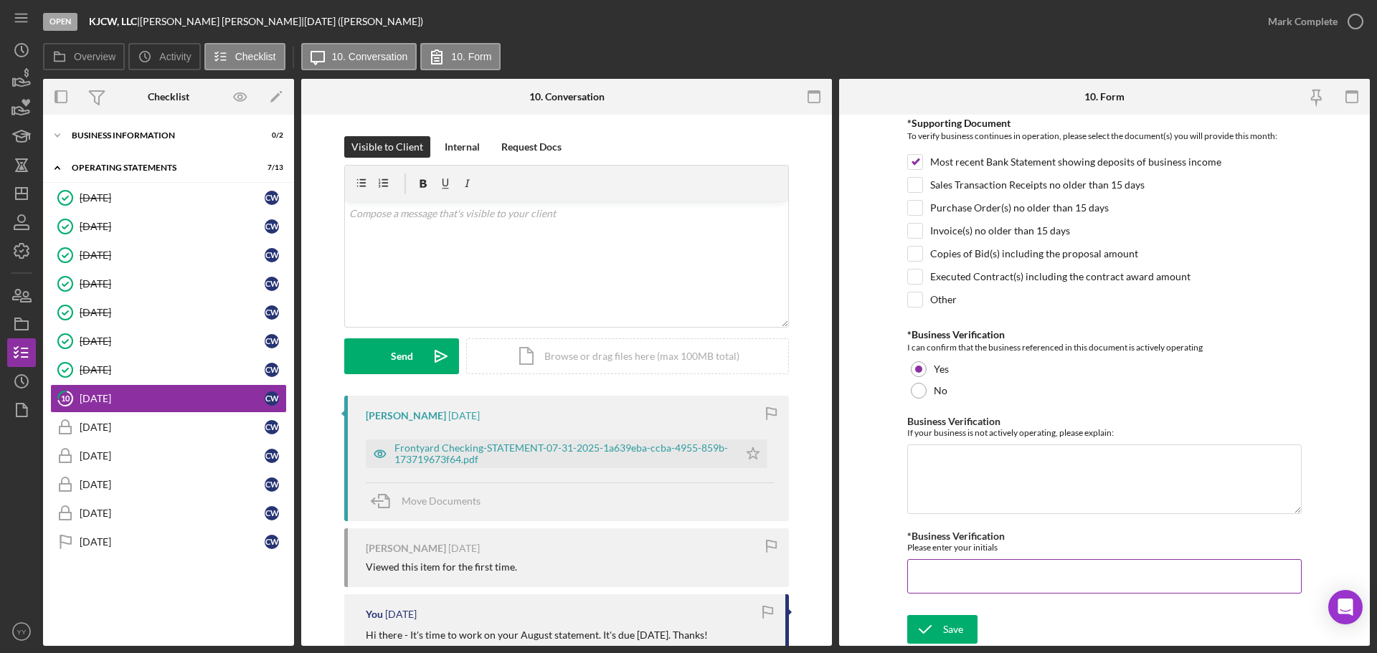
click at [1006, 575] on input "*Business Verification" at bounding box center [1104, 576] width 394 height 34
type input "CW"
click at [932, 633] on icon "submit" at bounding box center [925, 630] width 36 height 36
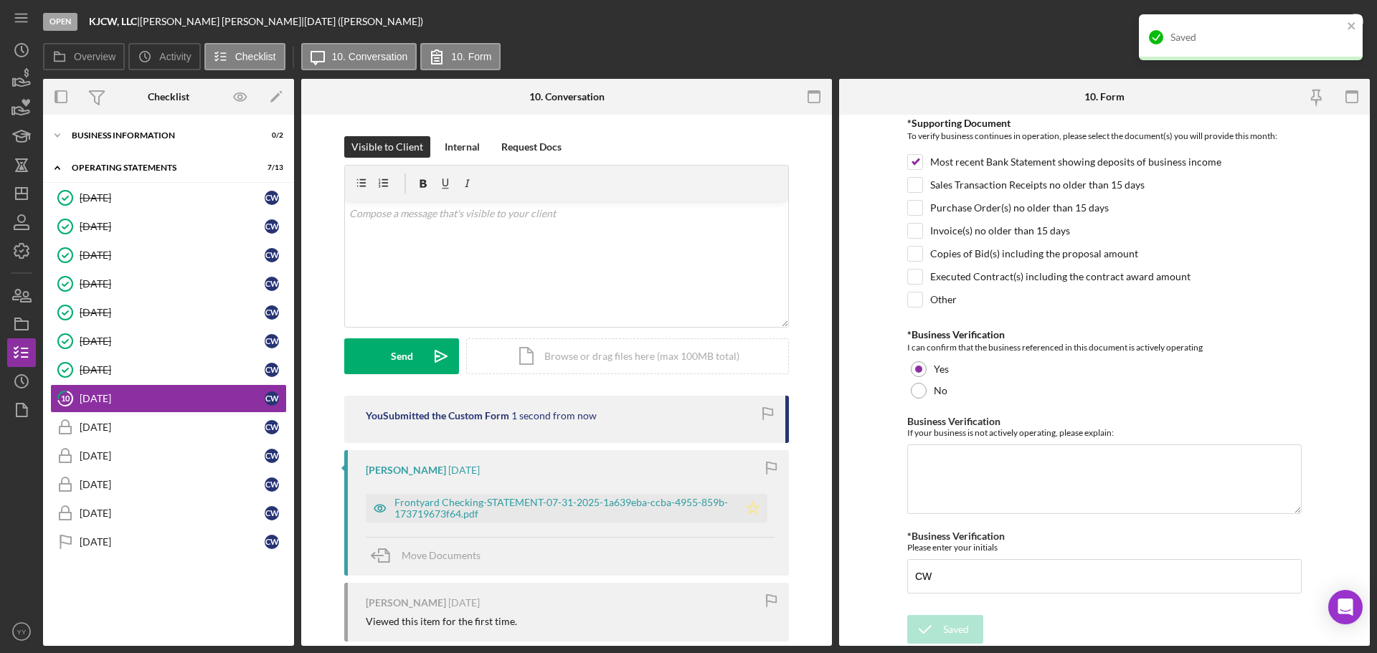
click at [750, 505] on polygon "button" at bounding box center [753, 507] width 12 height 11
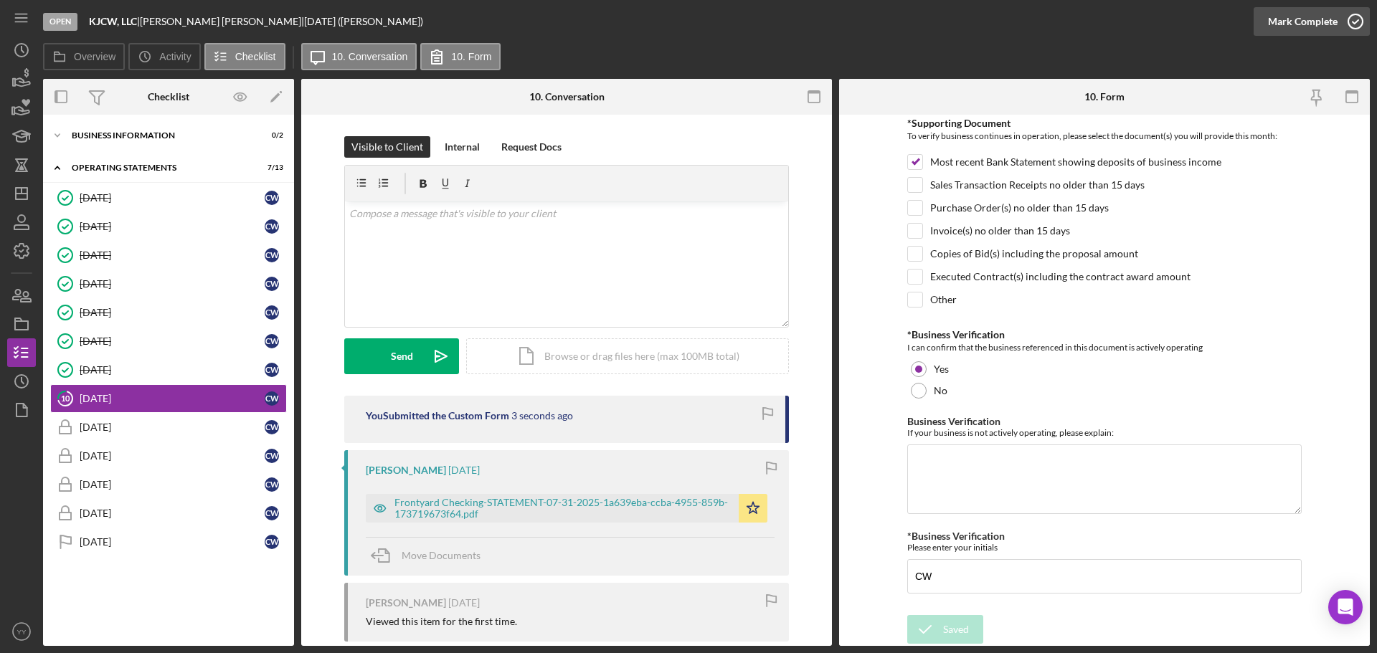
click at [1349, 20] on icon "button" at bounding box center [1356, 22] width 36 height 36
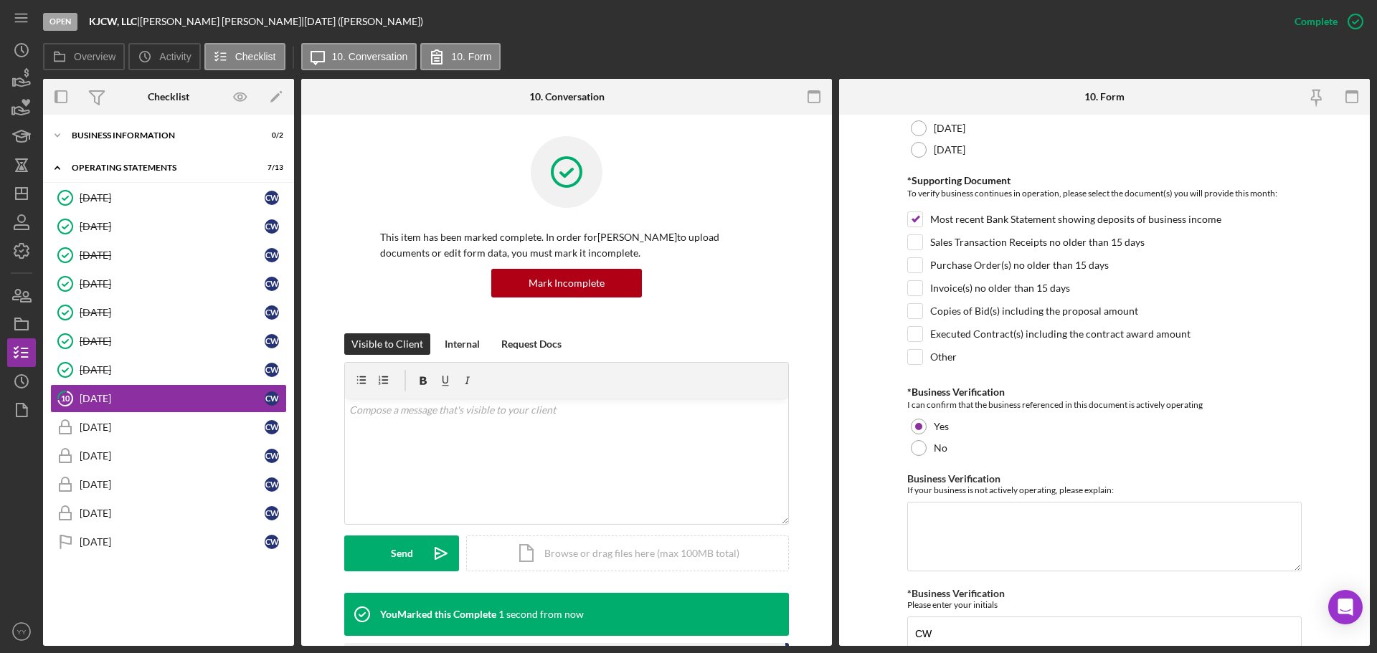
scroll to position [0, 0]
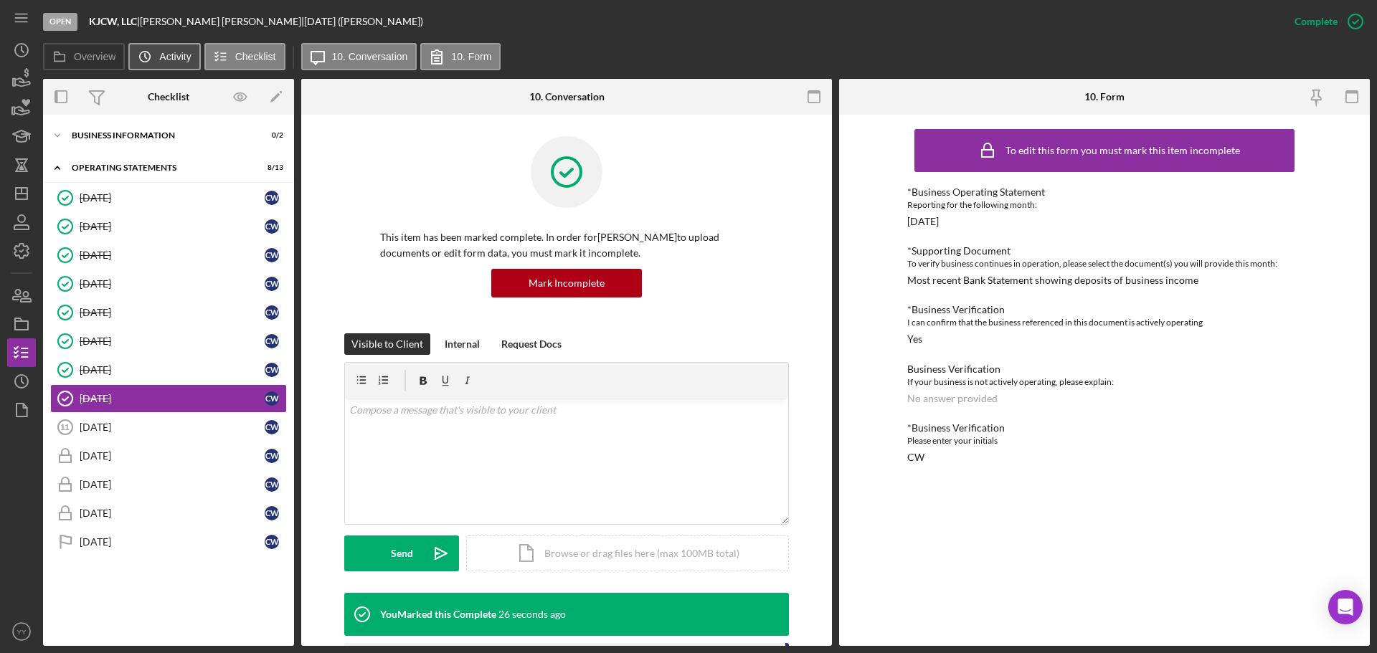
click at [166, 49] on button "Icon/History Activity" at bounding box center [164, 56] width 72 height 27
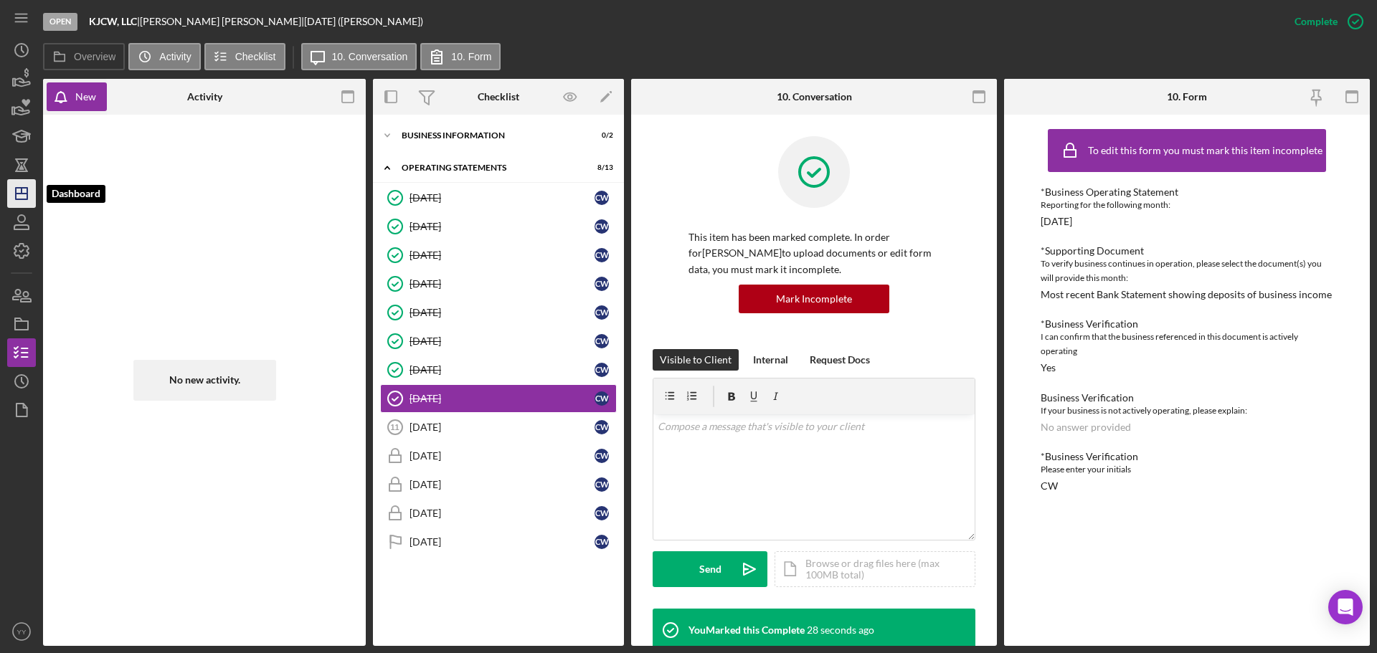
click at [24, 191] on icon "Icon/Dashboard" at bounding box center [22, 194] width 36 height 36
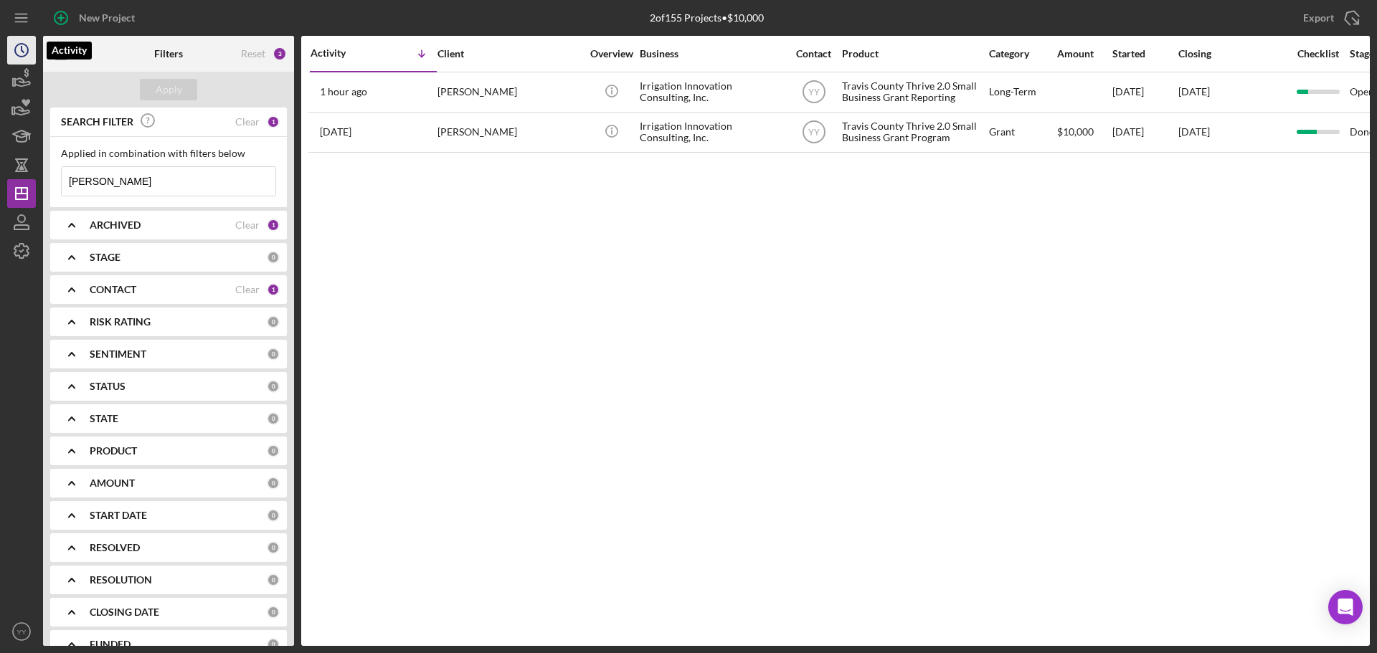
click at [26, 43] on icon "Icon/History" at bounding box center [22, 50] width 36 height 36
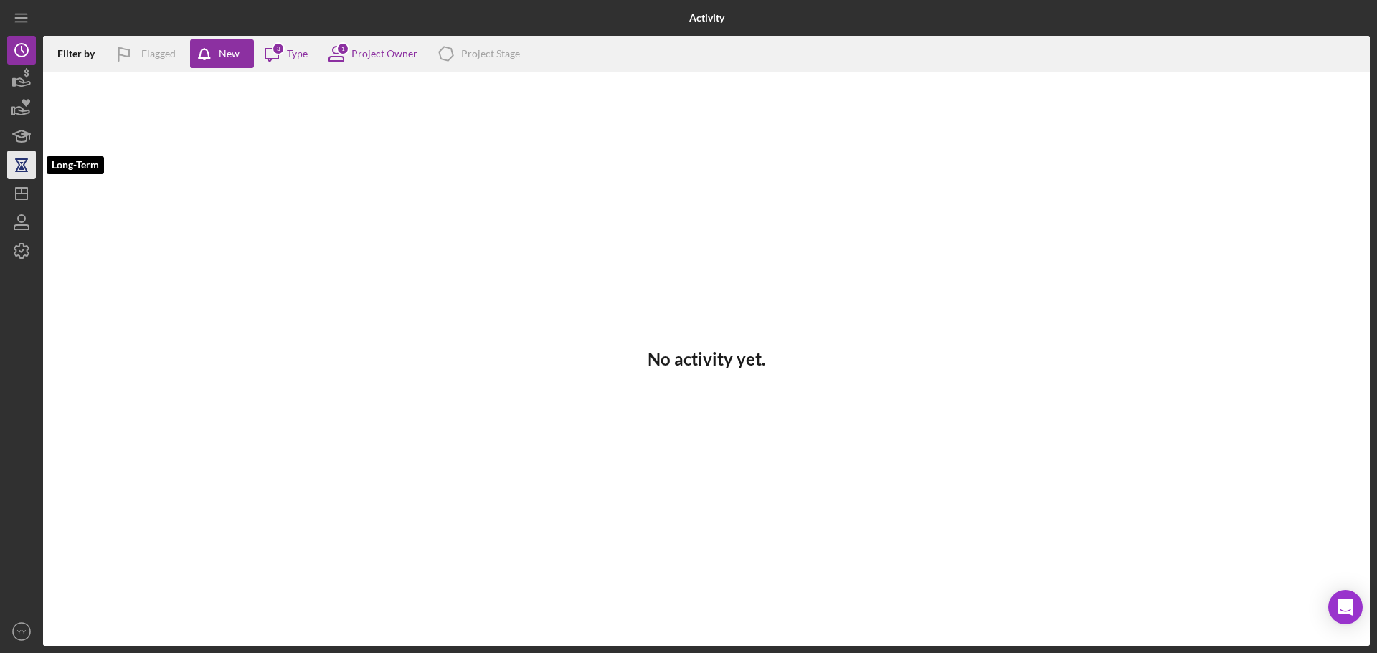
click at [27, 160] on icon "button" at bounding box center [21, 159] width 13 height 1
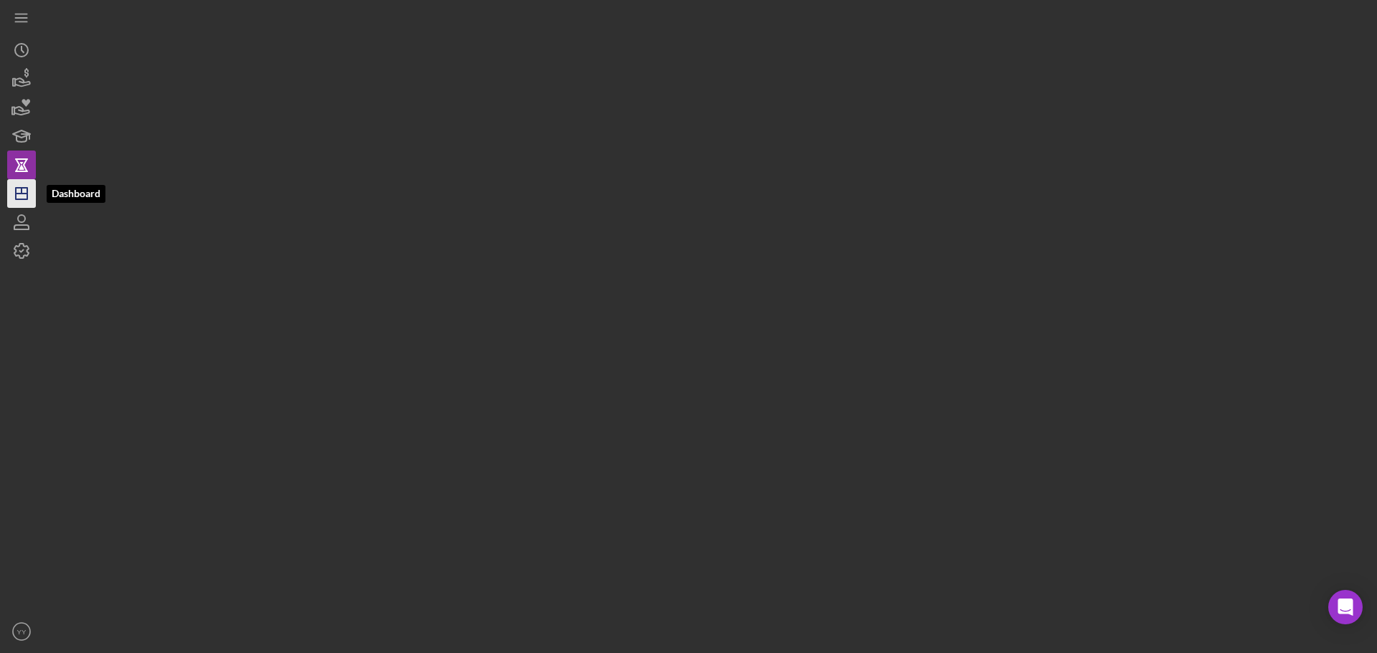
click at [24, 194] on line "button" at bounding box center [21, 194] width 11 height 0
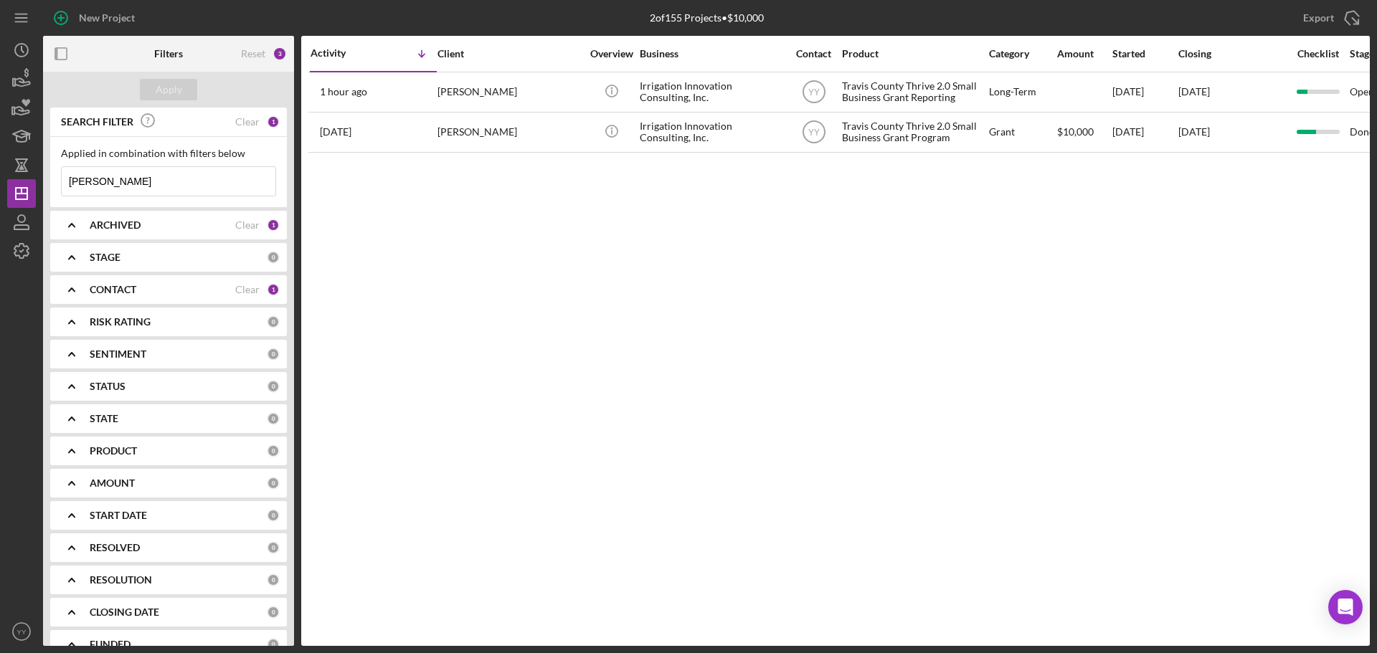
drag, startPoint x: 171, startPoint y: 184, endPoint x: 42, endPoint y: 176, distance: 129.3
click at [42, 176] on div "New Project 2 of 155 Projects • $10,000 [PERSON_NAME] Export Icon/Export Filter…" at bounding box center [688, 323] width 1363 height 646
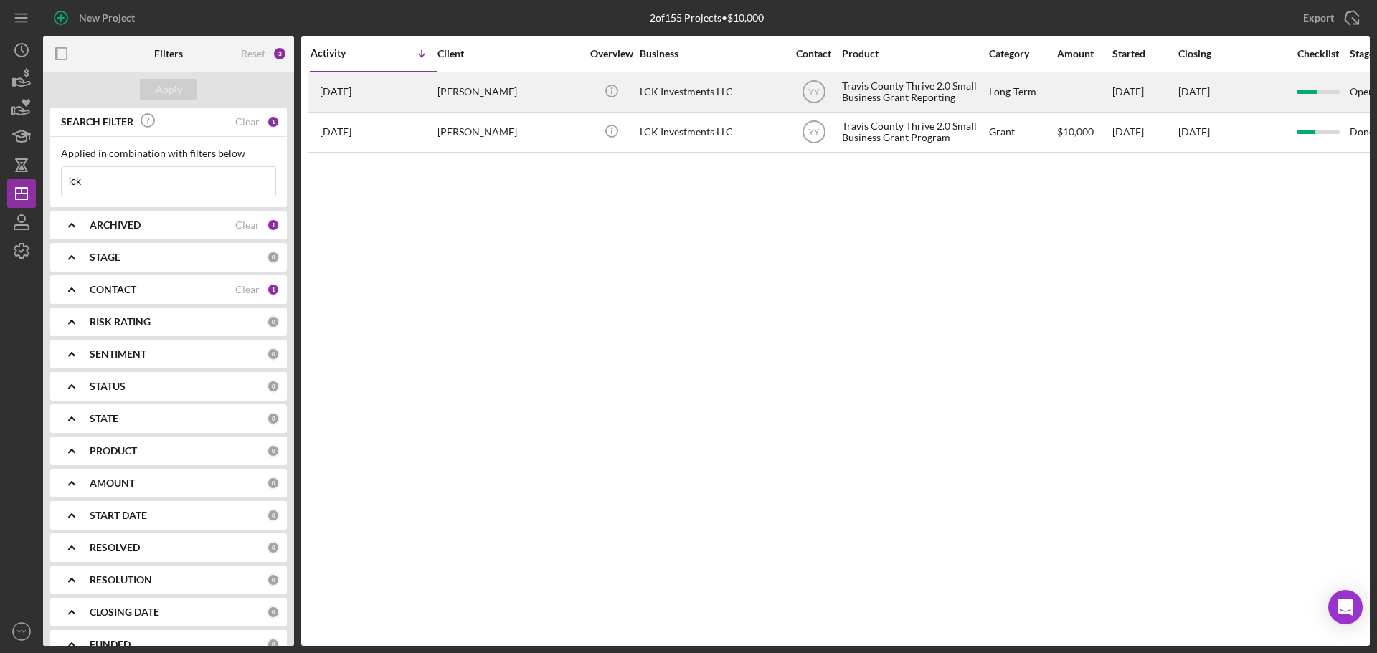
type input "lck"
click at [478, 88] on div "[PERSON_NAME]" at bounding box center [509, 92] width 143 height 38
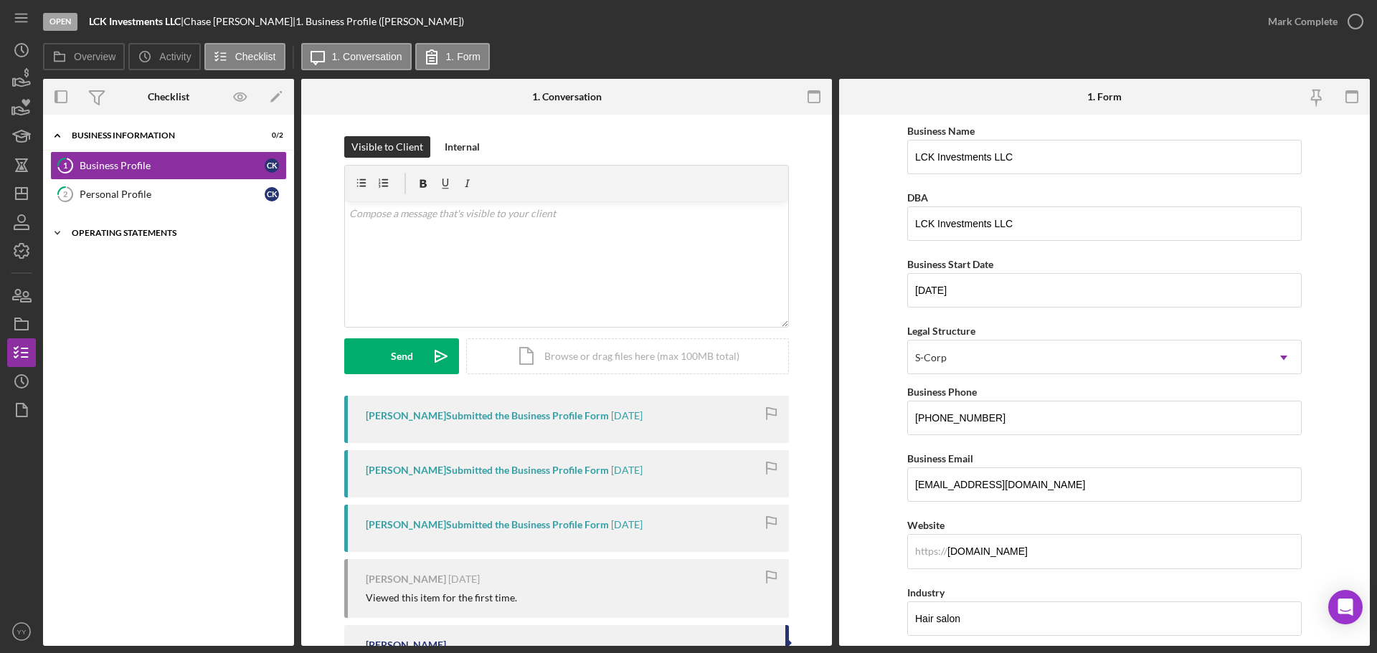
click at [128, 238] on div "Icon/Expander Operating Statements 7 / 13" at bounding box center [168, 233] width 251 height 29
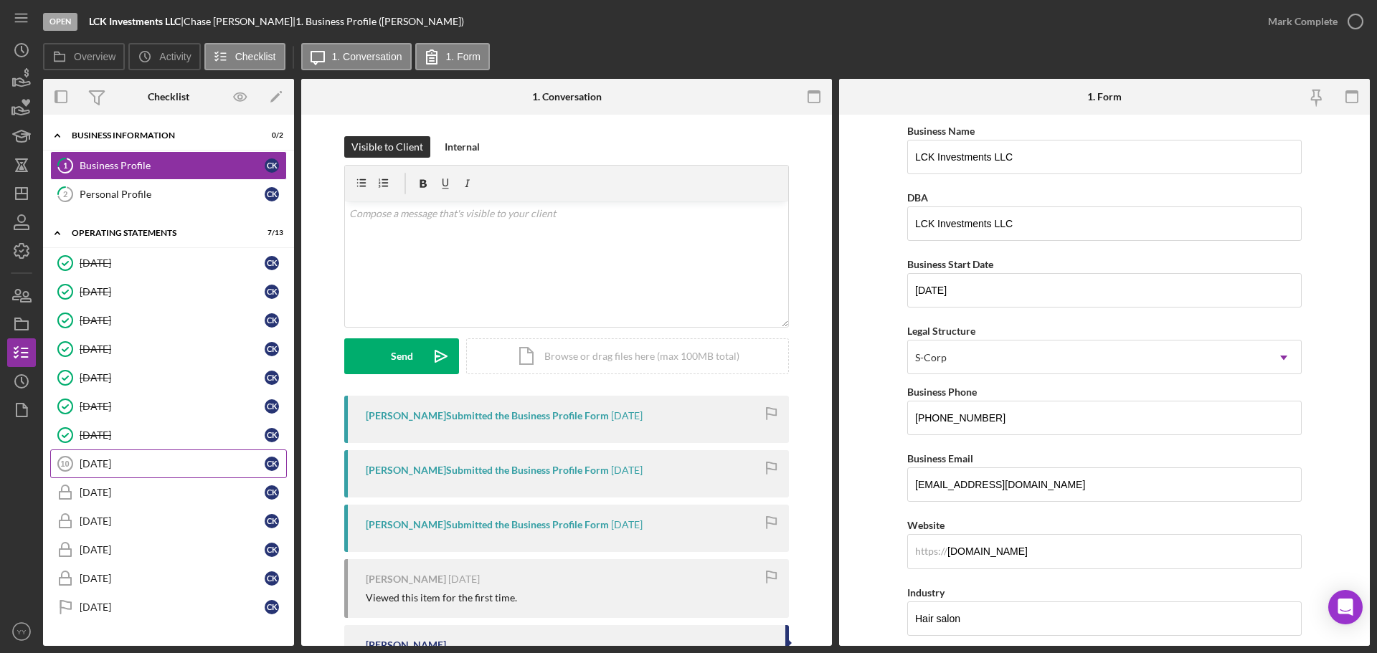
click at [116, 462] on div "[DATE]" at bounding box center [172, 463] width 185 height 11
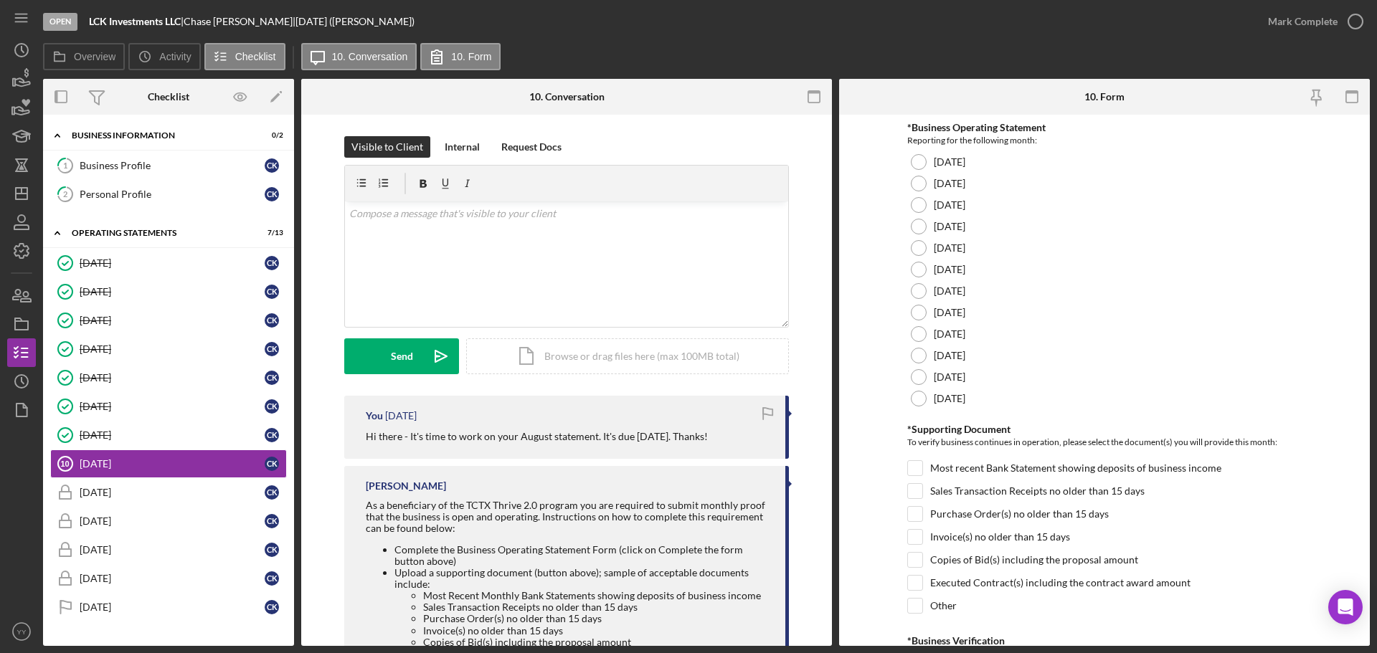
click at [401, 443] on p "Hi there - It's time to work on your August statement. It's due [DATE]. Thanks!" at bounding box center [537, 437] width 342 height 16
click at [415, 433] on p "Hi there - It's time to work on your August statement. It's due [DATE]. Thanks!" at bounding box center [537, 437] width 342 height 16
drag, startPoint x: 379, startPoint y: 435, endPoint x: 368, endPoint y: 435, distance: 10.8
click at [377, 435] on p "Hi there - It's time to work on your August statement. It's due [DATE]. Thanks!" at bounding box center [537, 437] width 342 height 16
drag, startPoint x: 364, startPoint y: 435, endPoint x: 815, endPoint y: 439, distance: 451.2
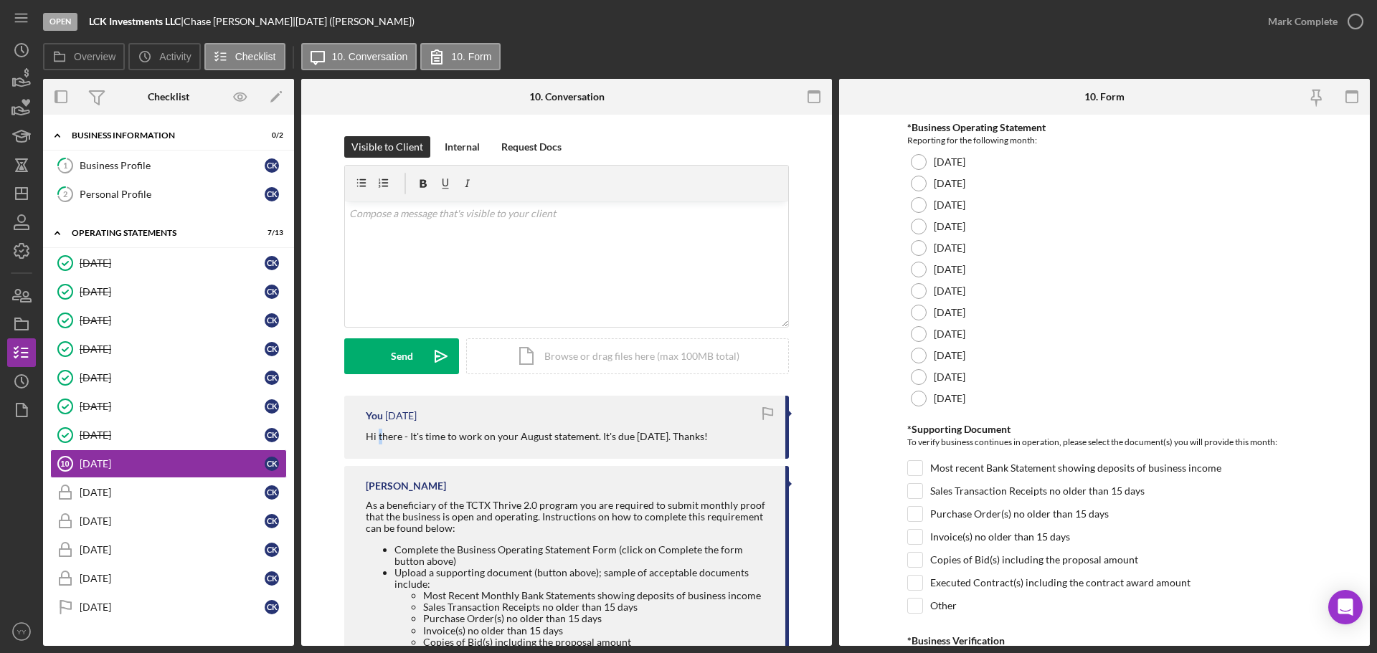
click at [815, 439] on div "Visible to Client Internal Request Docs v Color teal Color pink Remove color Ad…" at bounding box center [566, 473] width 531 height 717
copy p "Hi there - It's time to work on your August statement. It's due [DATE]. Thanks!"
click at [468, 226] on div "v Color teal Color pink Remove color Add row above Add row below Add column bef…" at bounding box center [566, 265] width 443 height 126
click at [509, 217] on mark "Hi there - It's time to work on your August statement. It's due [DATE]. Thanks!" at bounding box center [520, 213] width 342 height 12
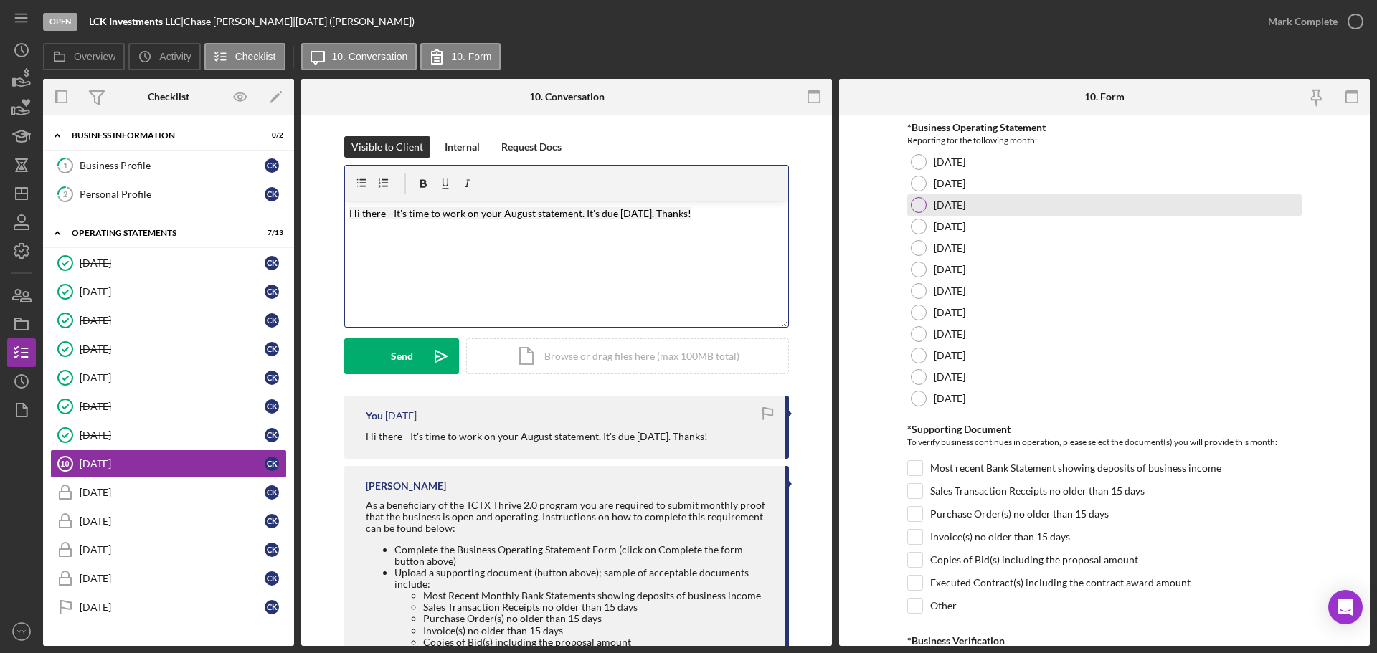
drag, startPoint x: 597, startPoint y: 214, endPoint x: 919, endPoint y: 211, distance: 321.3
click at [919, 211] on div "Overview Internal Workflow Stage Open Icon/Dropdown Arrow Archive (can unarchiv…" at bounding box center [706, 362] width 1327 height 567
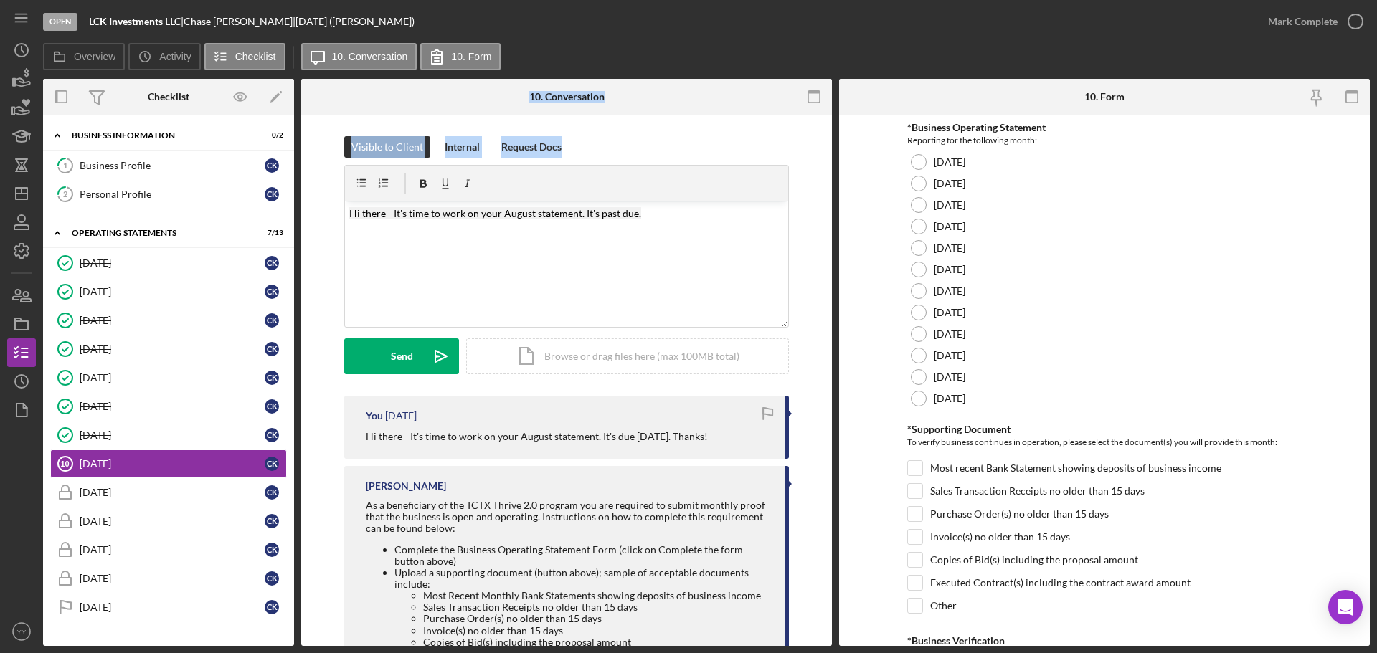
drag, startPoint x: 720, startPoint y: 200, endPoint x: 255, endPoint y: 213, distance: 465.7
click at [255, 213] on div "Overview Internal Workflow Stage Open Icon/Dropdown Arrow Archive (can unarchiv…" at bounding box center [706, 362] width 1327 height 567
click at [765, 209] on p "Hi there - It's time to work on your August statement. It's past due." at bounding box center [566, 214] width 435 height 16
drag, startPoint x: 607, startPoint y: 217, endPoint x: 174, endPoint y: 217, distance: 433.2
click at [174, 217] on div "Overview Internal Workflow Stage Open Icon/Dropdown Arrow Archive (can unarchiv…" at bounding box center [706, 362] width 1327 height 567
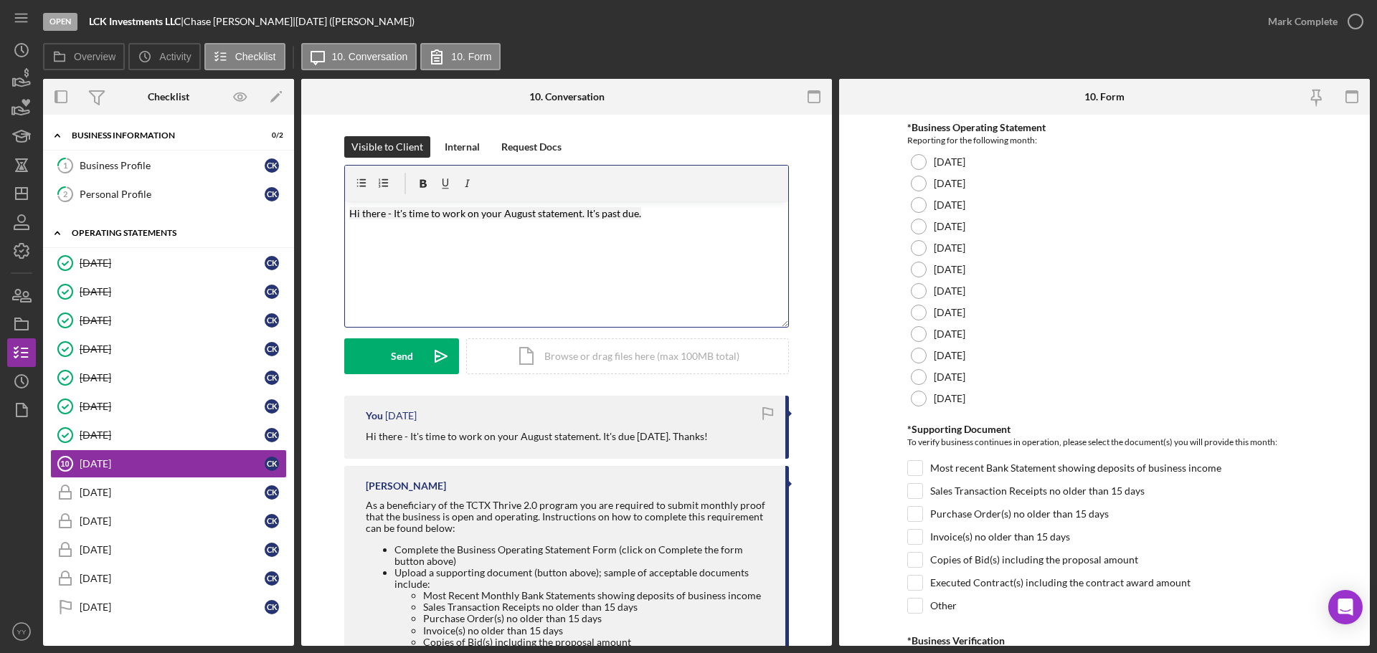
copy mark "Hi there - It's time to work on your August statement. It's past due."
click at [384, 351] on button "Send Icon/icon-invite-send" at bounding box center [401, 357] width 115 height 36
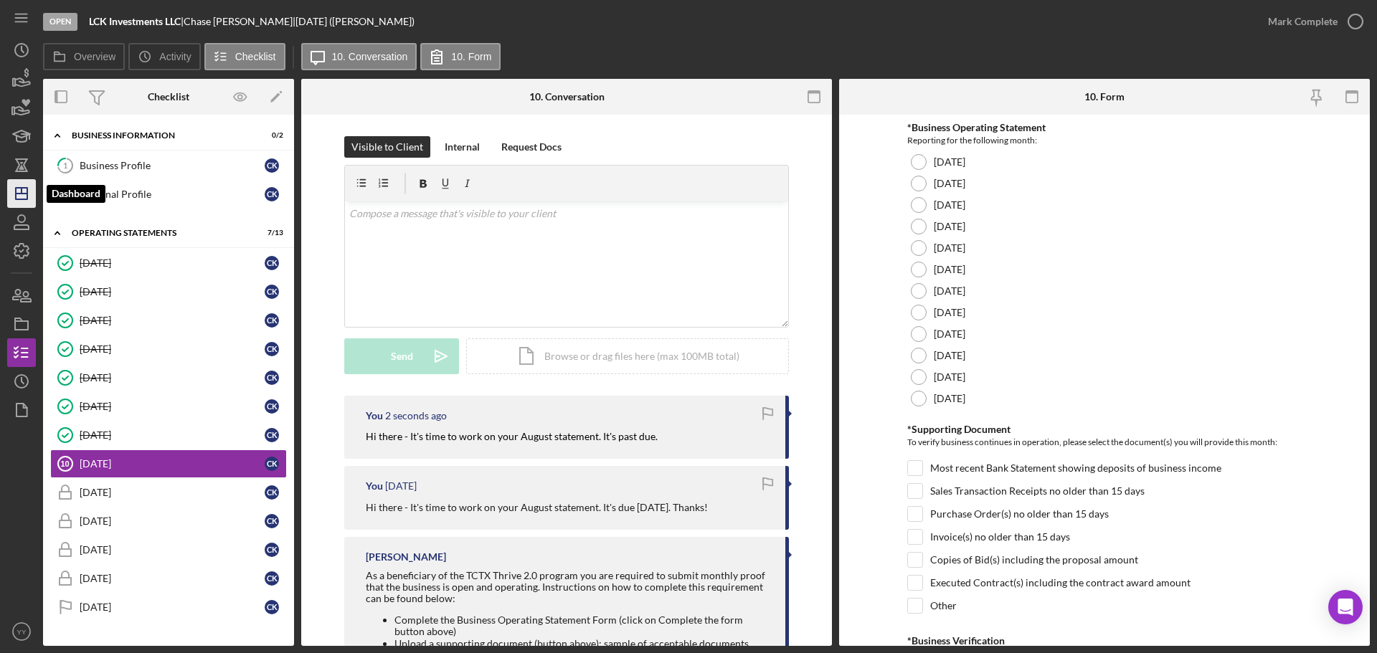
click at [32, 194] on icon "Icon/Dashboard" at bounding box center [22, 194] width 36 height 36
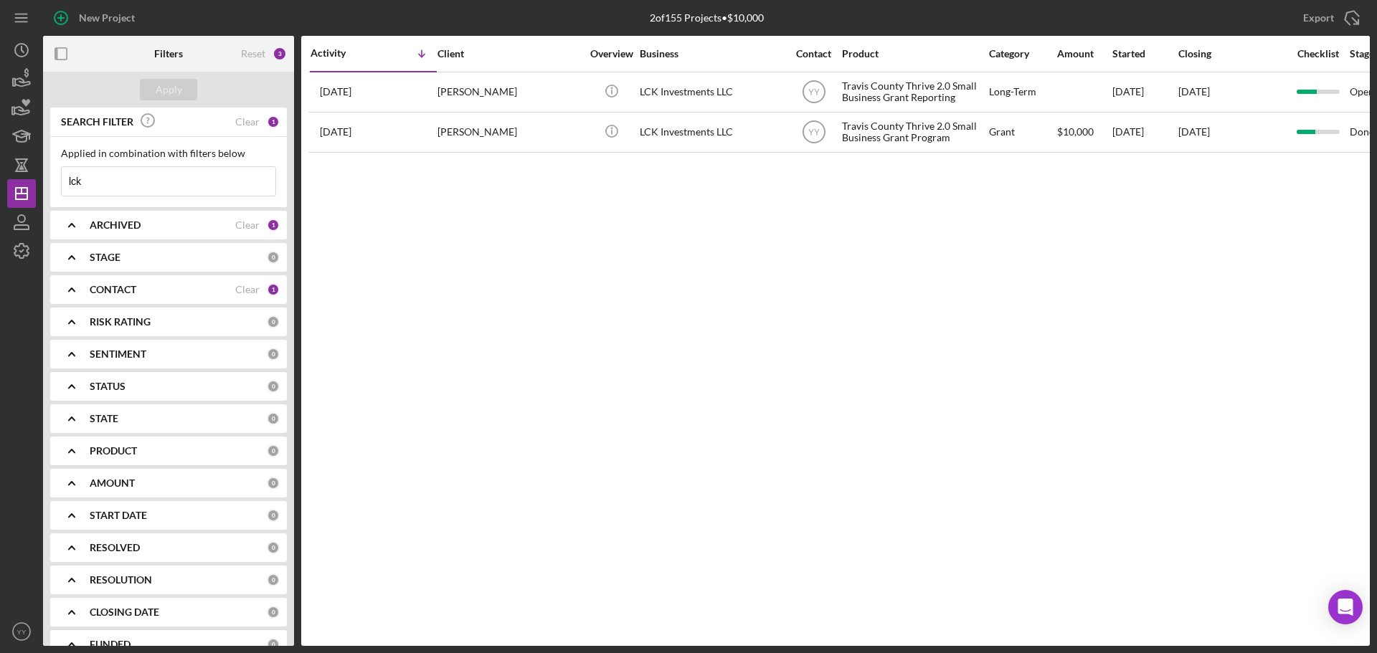
drag, startPoint x: 106, startPoint y: 183, endPoint x: -238, endPoint y: 173, distance: 344.4
click at [0, 173] on html "New Project 2 of 155 Projects • $10,000 lck Export Icon/Export Filters Reset 3 …" at bounding box center [688, 326] width 1377 height 653
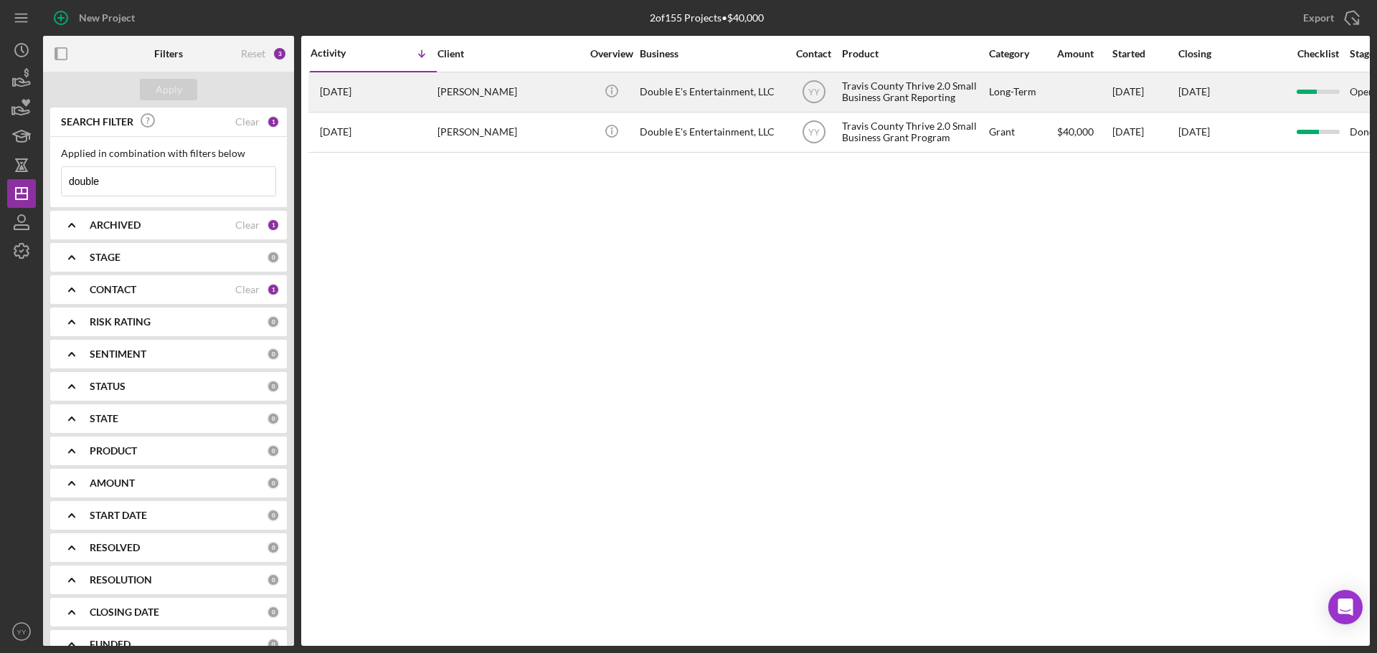
type input "double"
click at [699, 105] on div "Double E's Entertainment, LLC" at bounding box center [711, 92] width 143 height 38
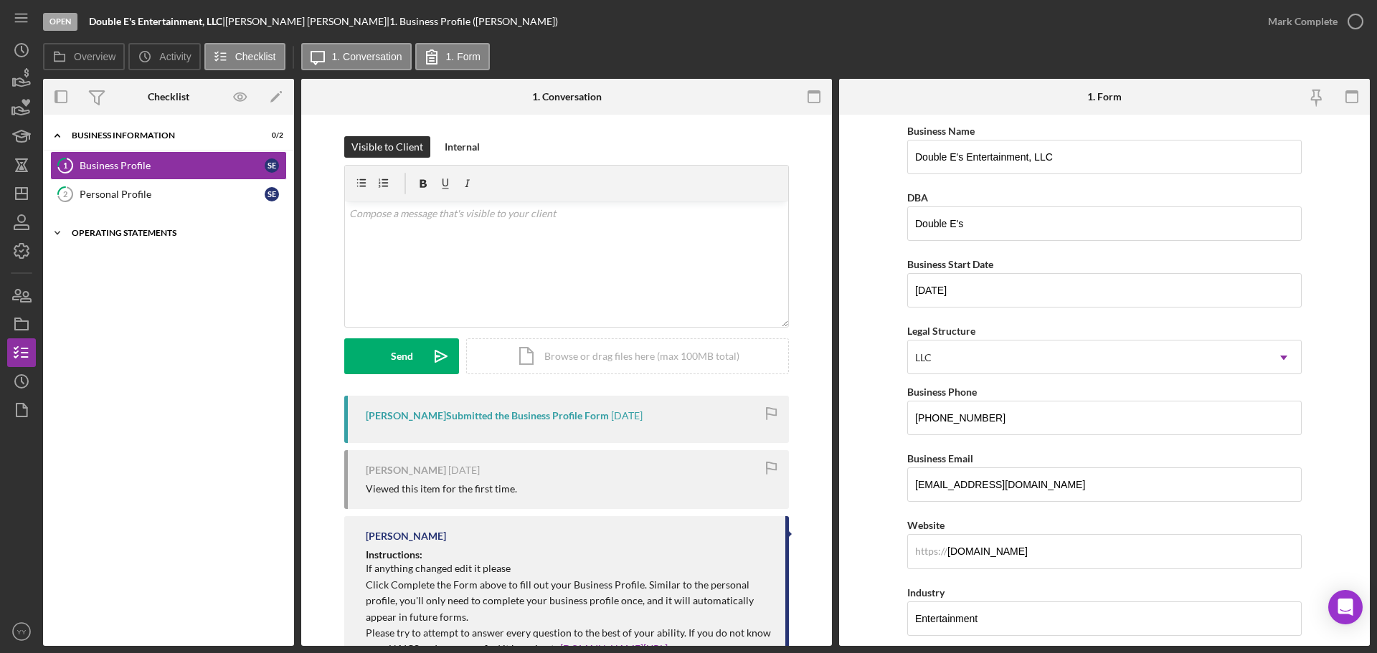
click at [136, 228] on div "Icon/Expander Operating Statements 7 / 13" at bounding box center [168, 233] width 251 height 29
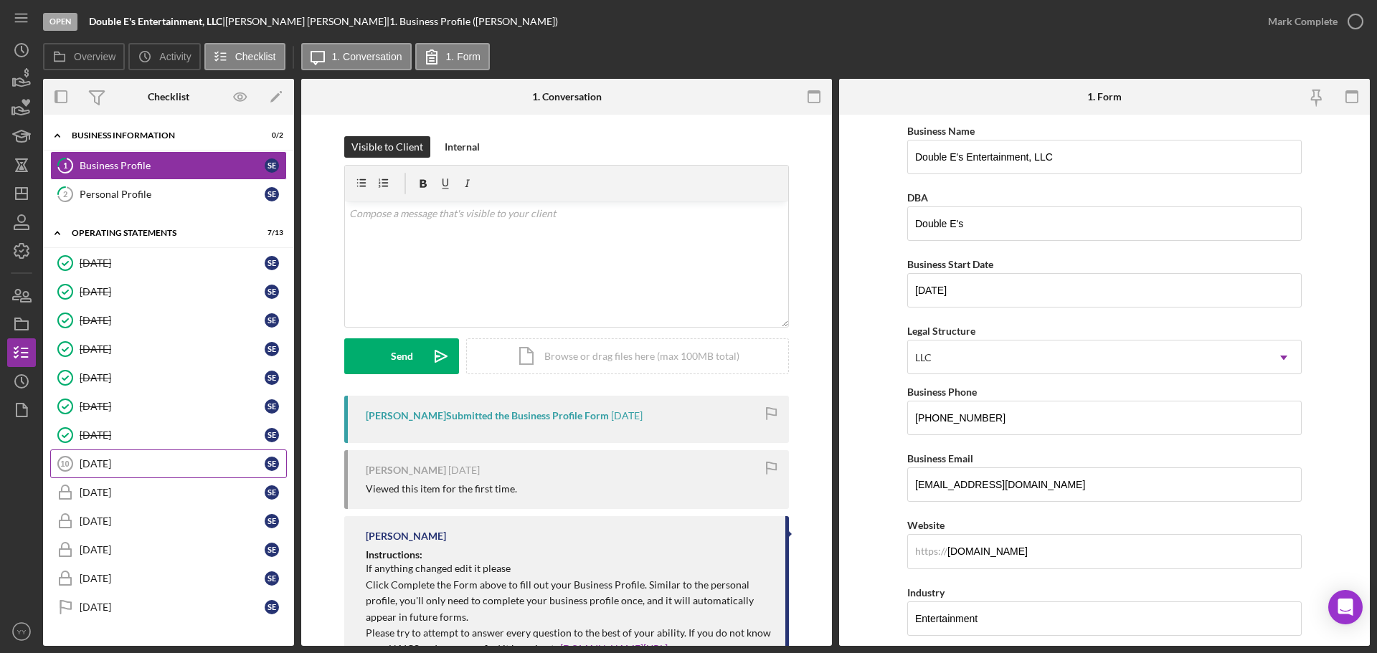
click at [127, 453] on link "[DATE] [DATE] S E" at bounding box center [168, 464] width 237 height 29
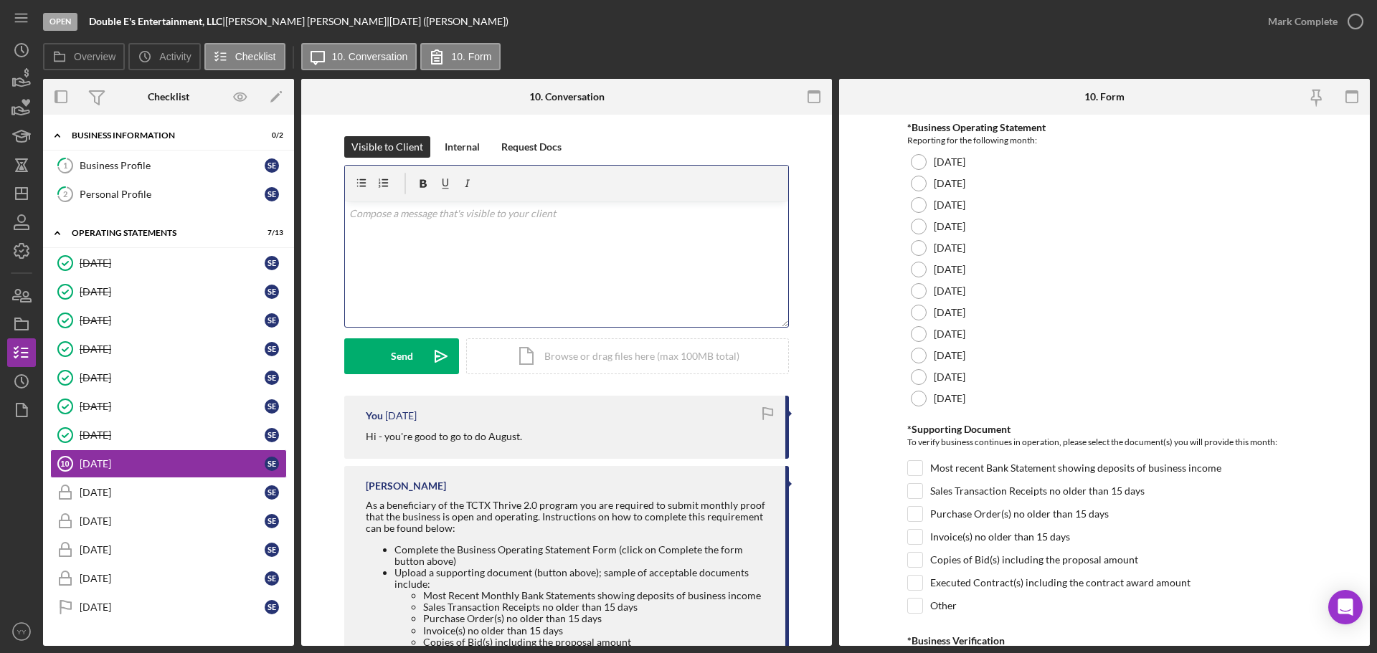
click at [491, 239] on div "v Color teal Color pink Remove color Add row above Add row below Add column bef…" at bounding box center [566, 265] width 443 height 126
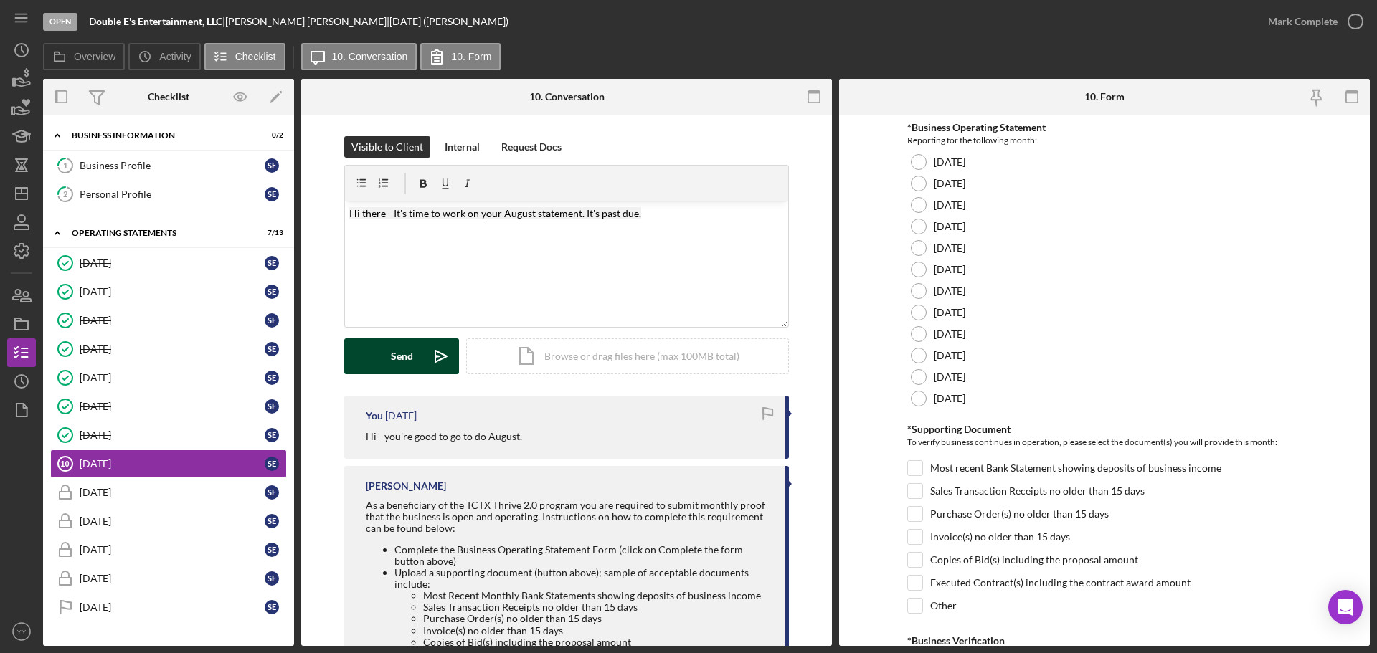
click at [392, 352] on div "Send" at bounding box center [402, 357] width 22 height 36
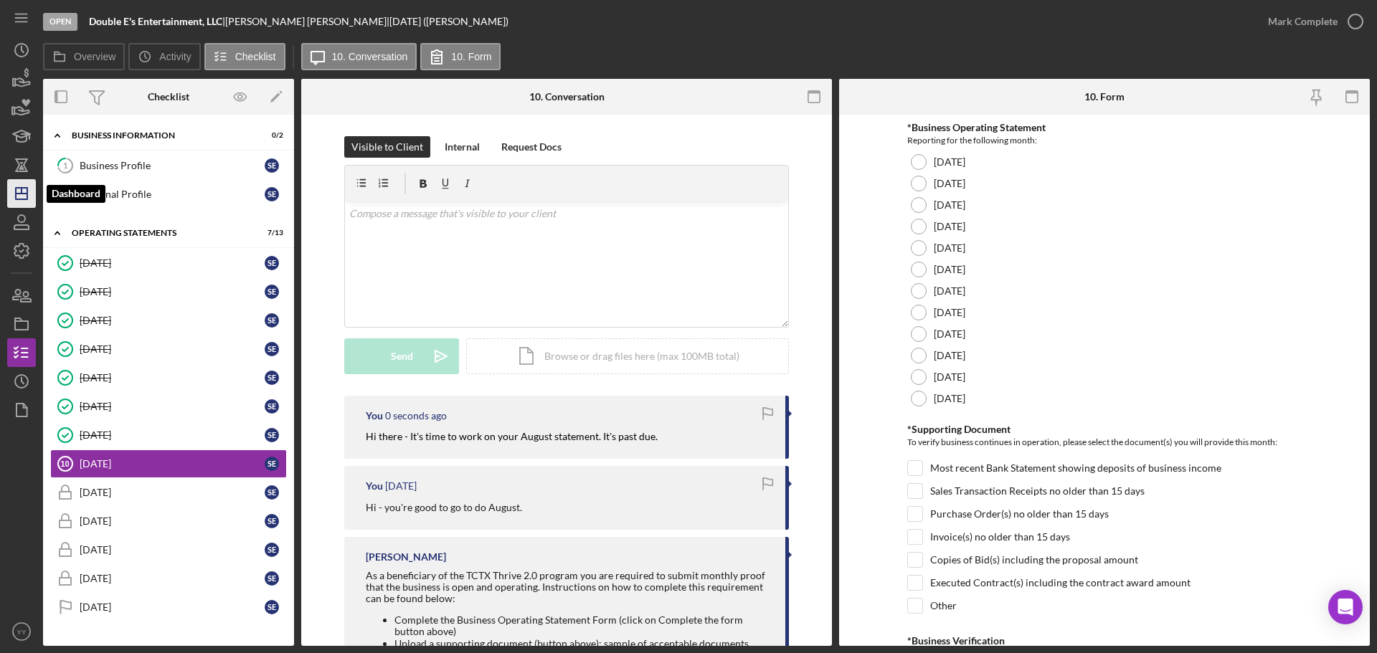
click at [22, 197] on icon "Icon/Dashboard" at bounding box center [22, 194] width 36 height 36
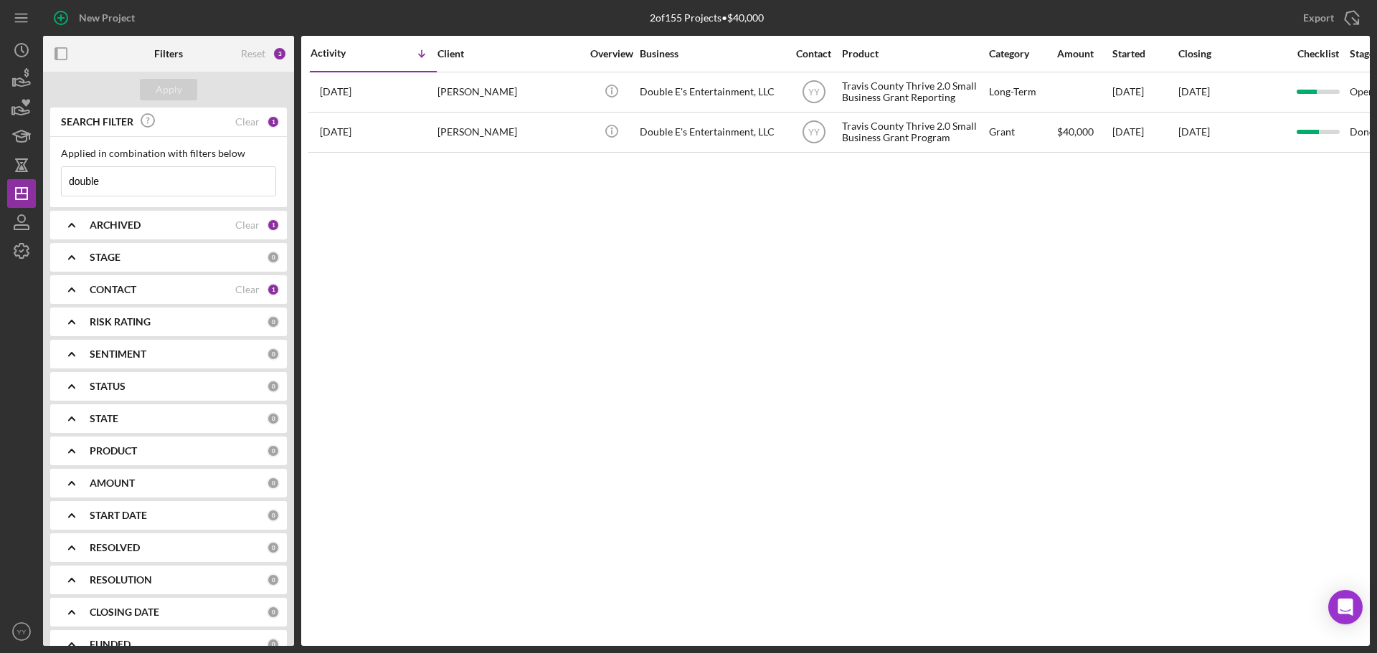
drag, startPoint x: 133, startPoint y: 186, endPoint x: -3, endPoint y: 186, distance: 135.6
click at [0, 186] on html "New Project 2 of 155 Projects • $40,000 double Export Icon/Export Filters Reset…" at bounding box center [688, 326] width 1377 height 653
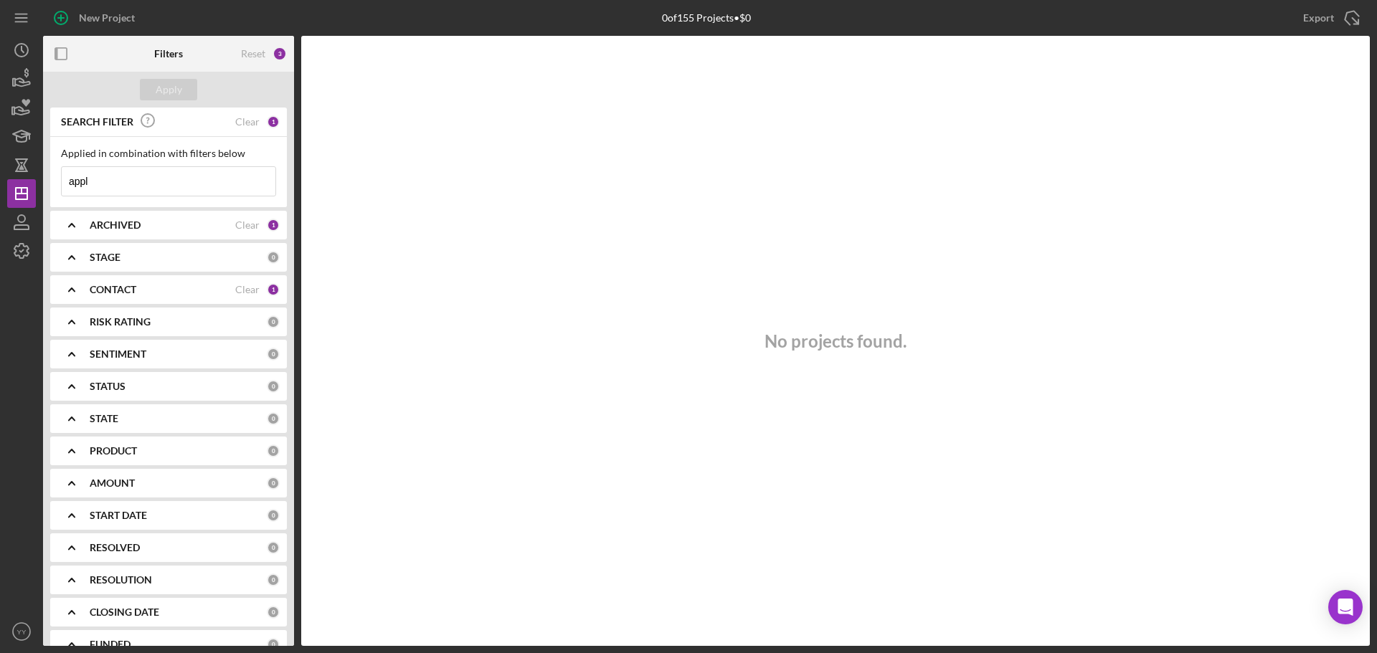
click at [130, 172] on input "appl" at bounding box center [169, 181] width 214 height 29
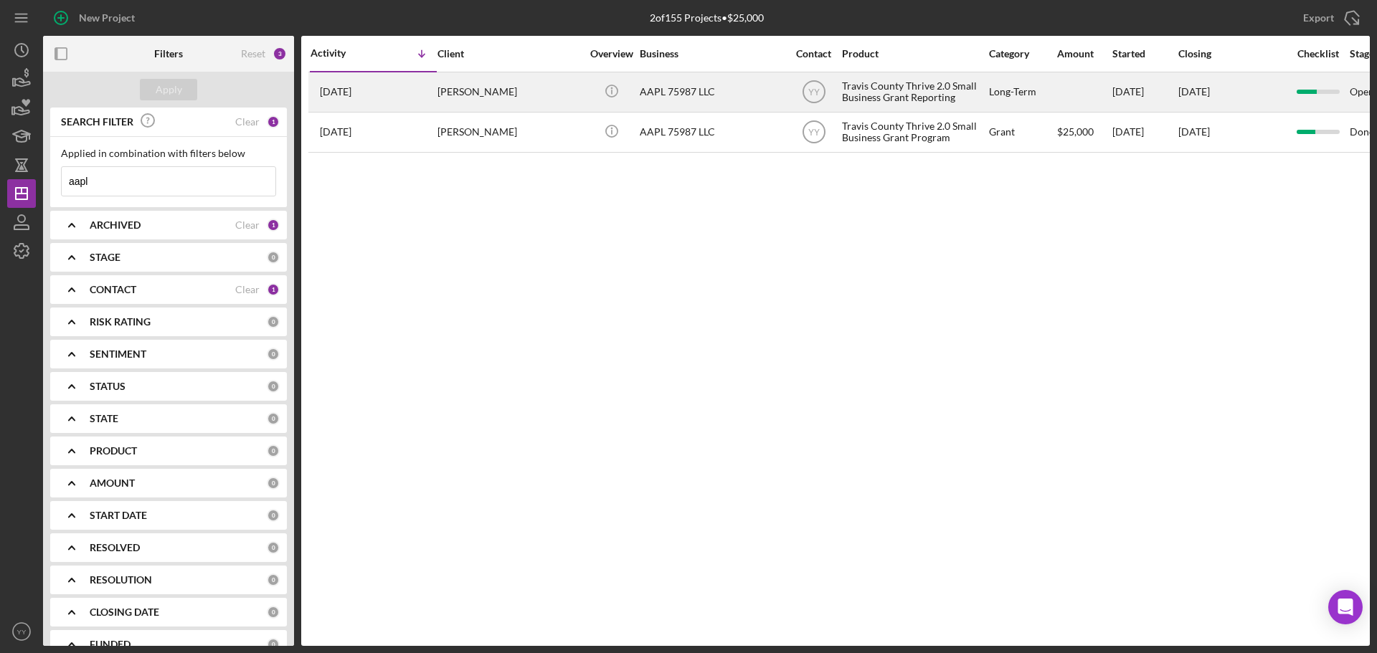
type input "aapl"
click at [750, 111] on td "AAPL 75987 LLC" at bounding box center [712, 92] width 147 height 40
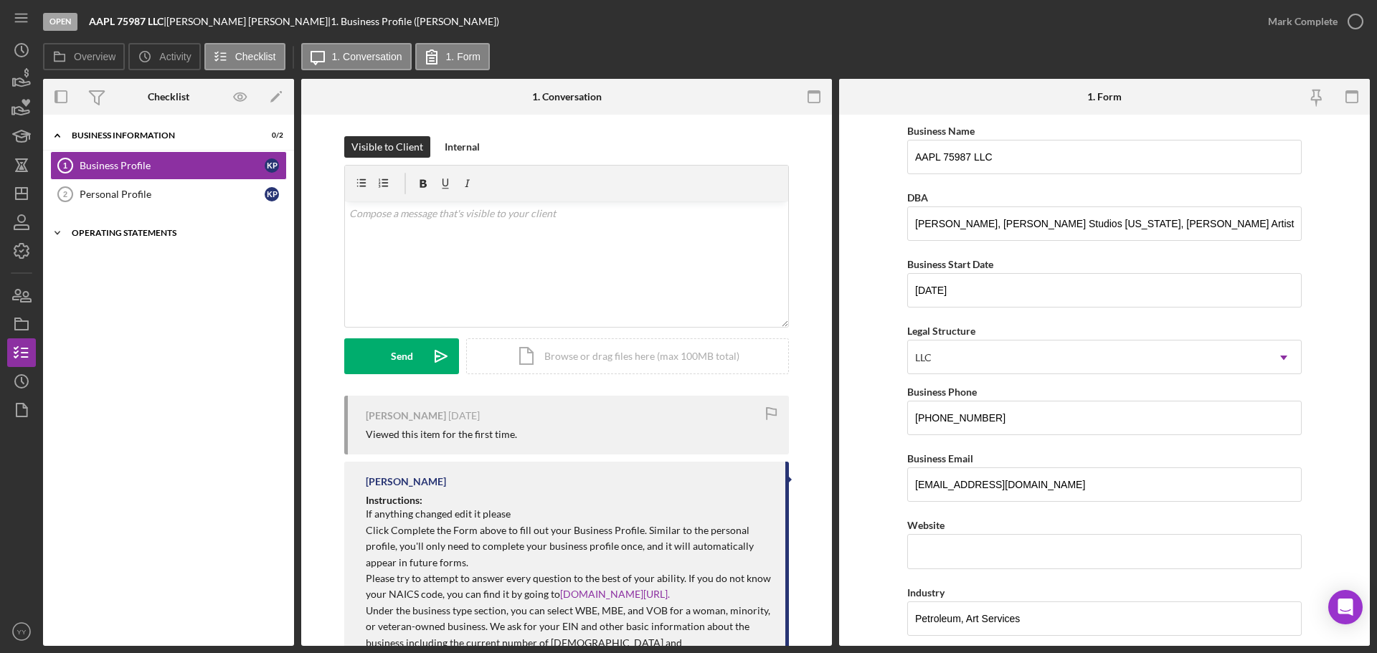
click at [160, 228] on div "Icon/Expander Operating Statements 7 / 13" at bounding box center [168, 233] width 251 height 29
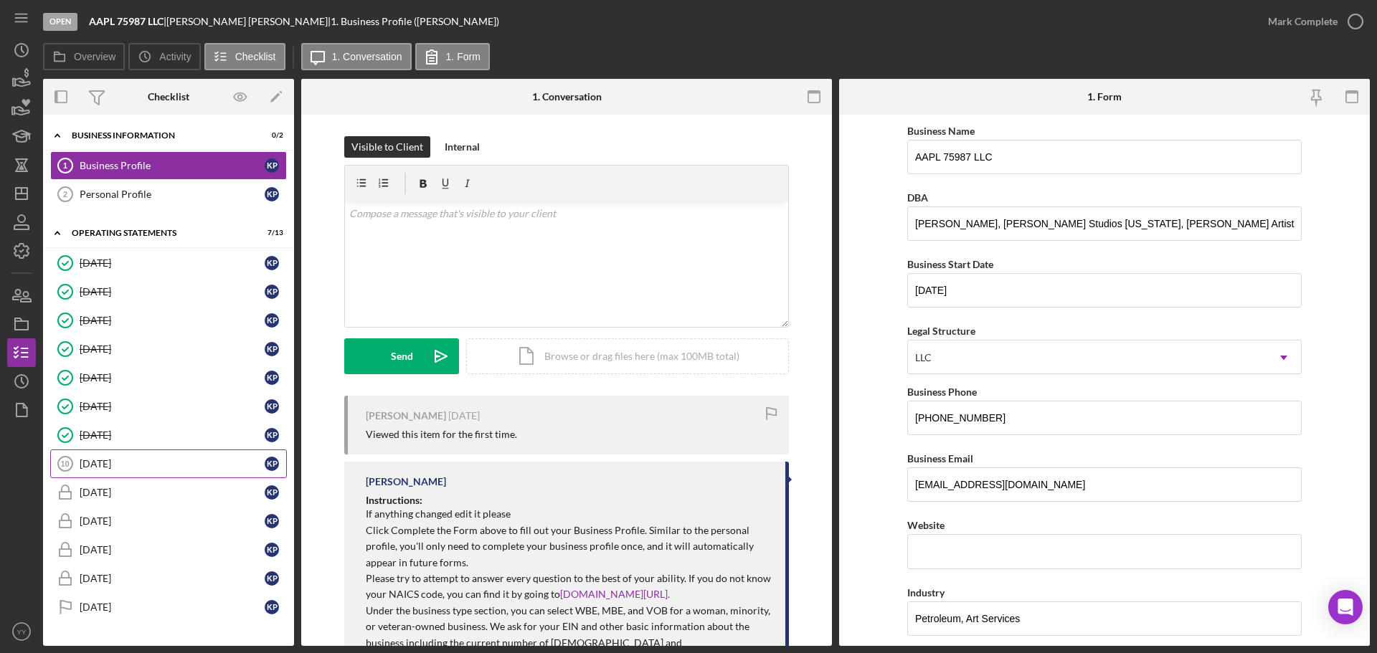
click at [161, 470] on div "[DATE]" at bounding box center [172, 463] width 185 height 11
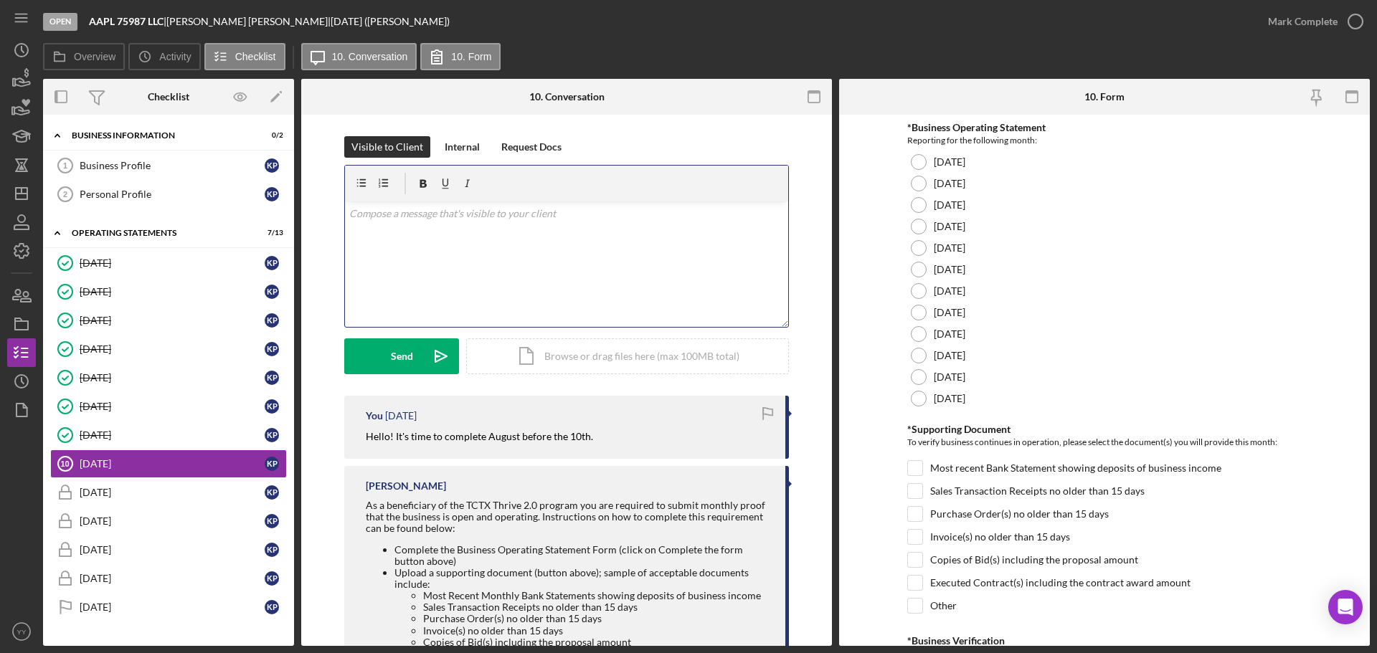
click at [462, 245] on div "v Color teal Color pink Remove color Add row above Add row below Add column bef…" at bounding box center [566, 265] width 443 height 126
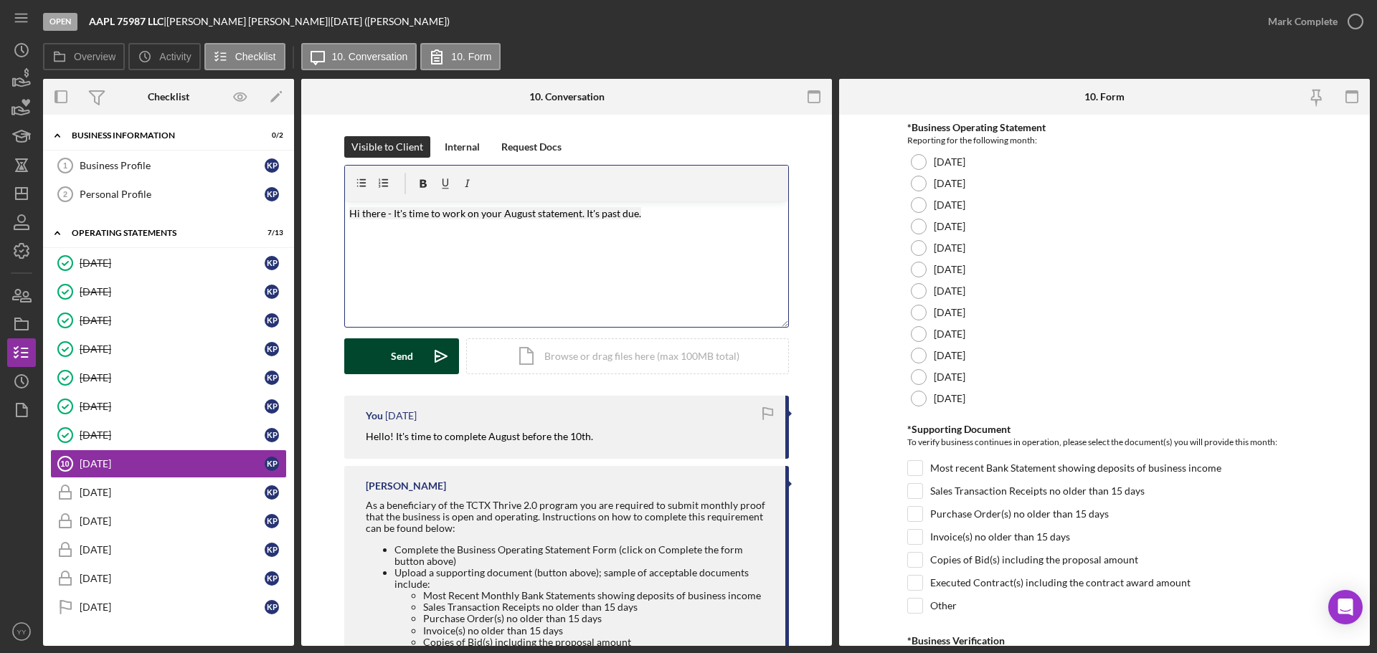
click at [400, 356] on div "Send" at bounding box center [402, 357] width 22 height 36
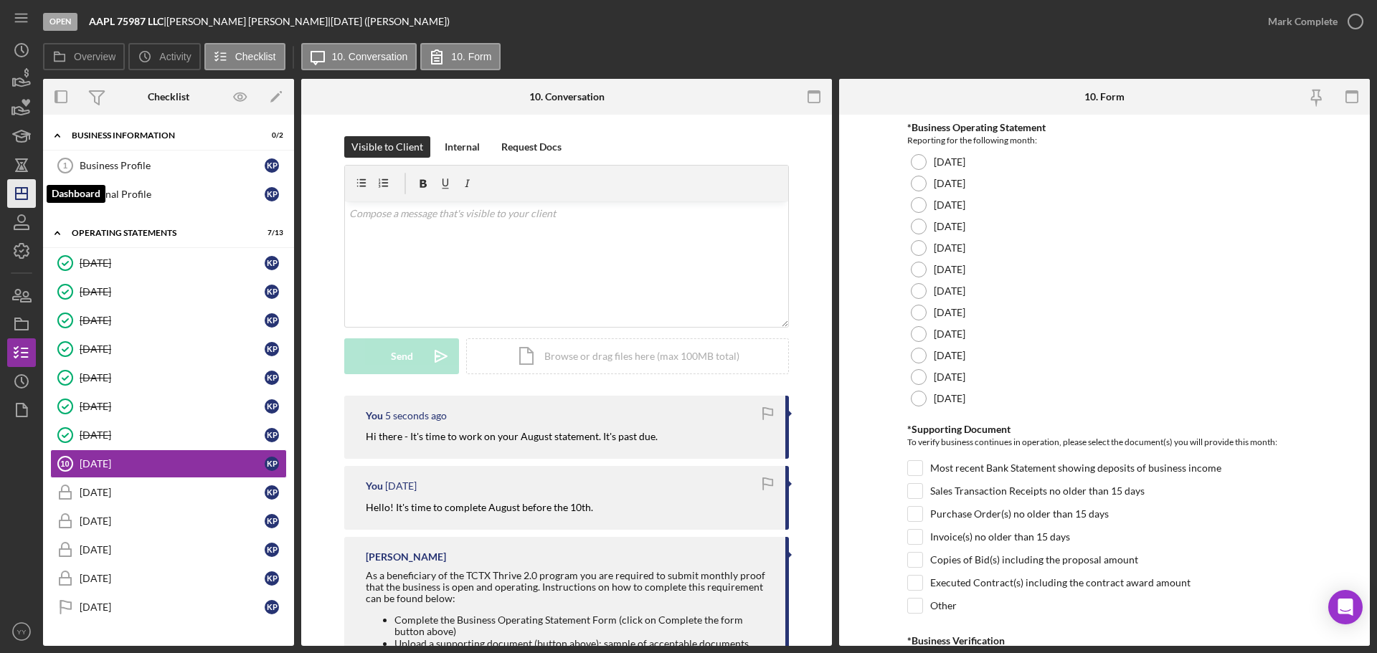
click at [24, 189] on polygon "button" at bounding box center [21, 193] width 11 height 11
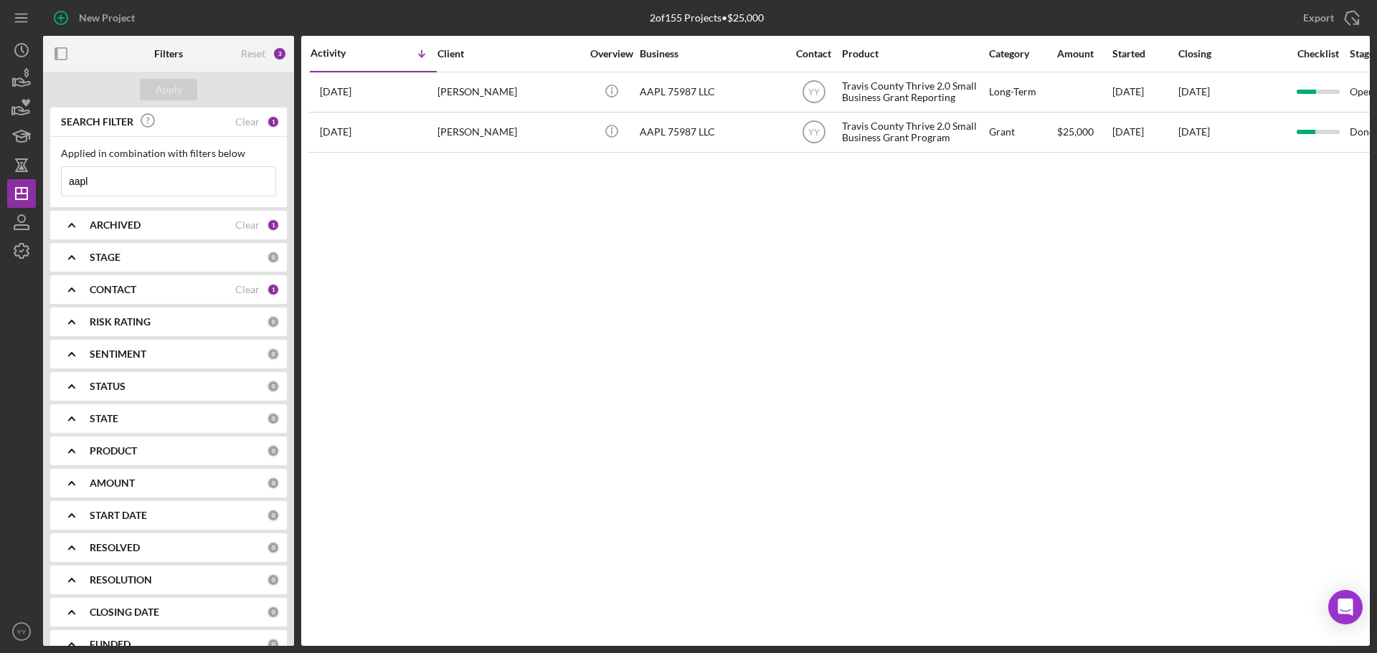
drag, startPoint x: 138, startPoint y: 181, endPoint x: 4, endPoint y: 181, distance: 134.1
click at [4, 181] on div "New Project 2 of 155 Projects • $25,000 aapl Export Icon/Export Filters Reset 3…" at bounding box center [688, 326] width 1377 height 653
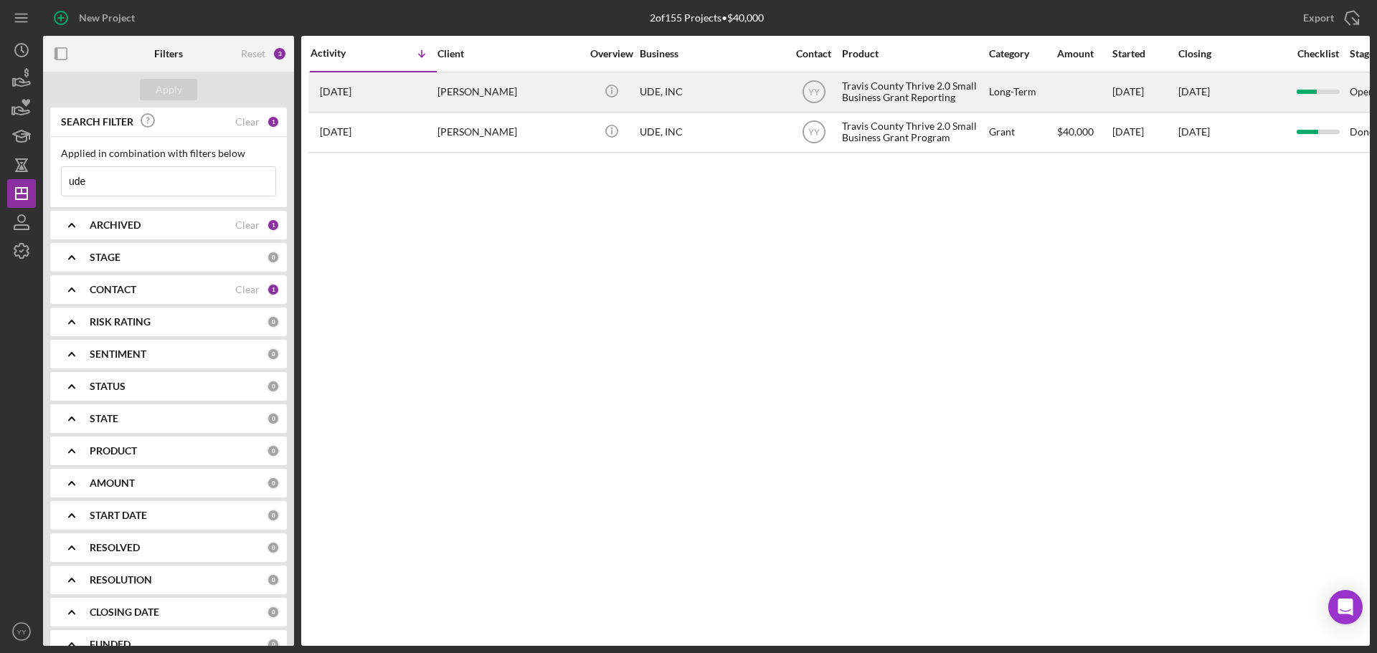
type input "ude"
click at [731, 93] on div "UDE, INC" at bounding box center [711, 92] width 143 height 38
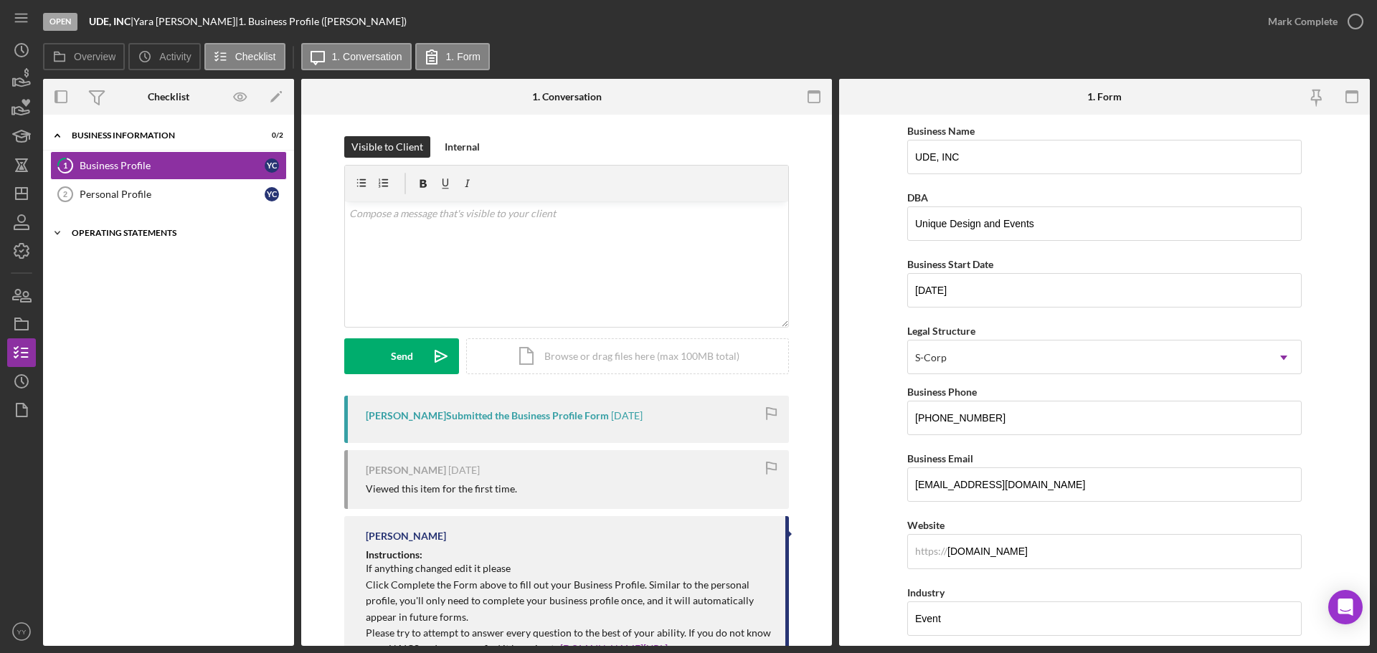
click at [159, 231] on div "Operating Statements" at bounding box center [174, 233] width 204 height 9
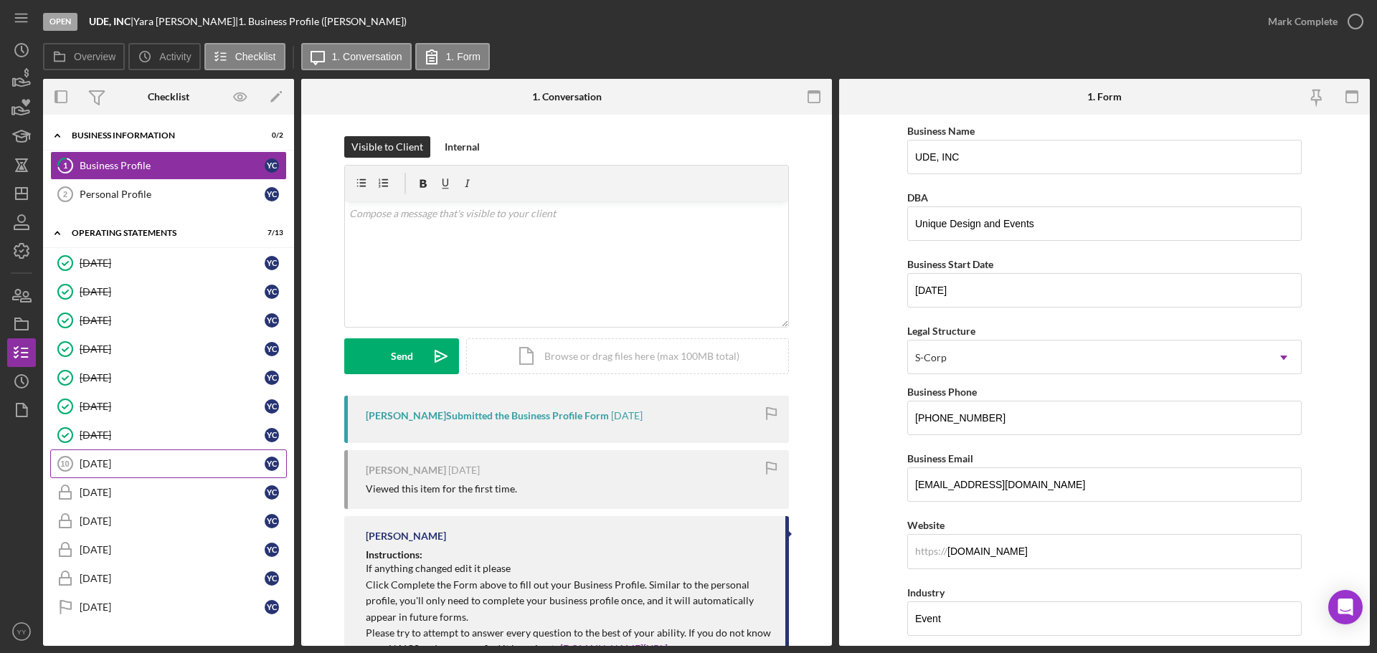
click at [129, 455] on link "[DATE] [DATE] Y C" at bounding box center [168, 464] width 237 height 29
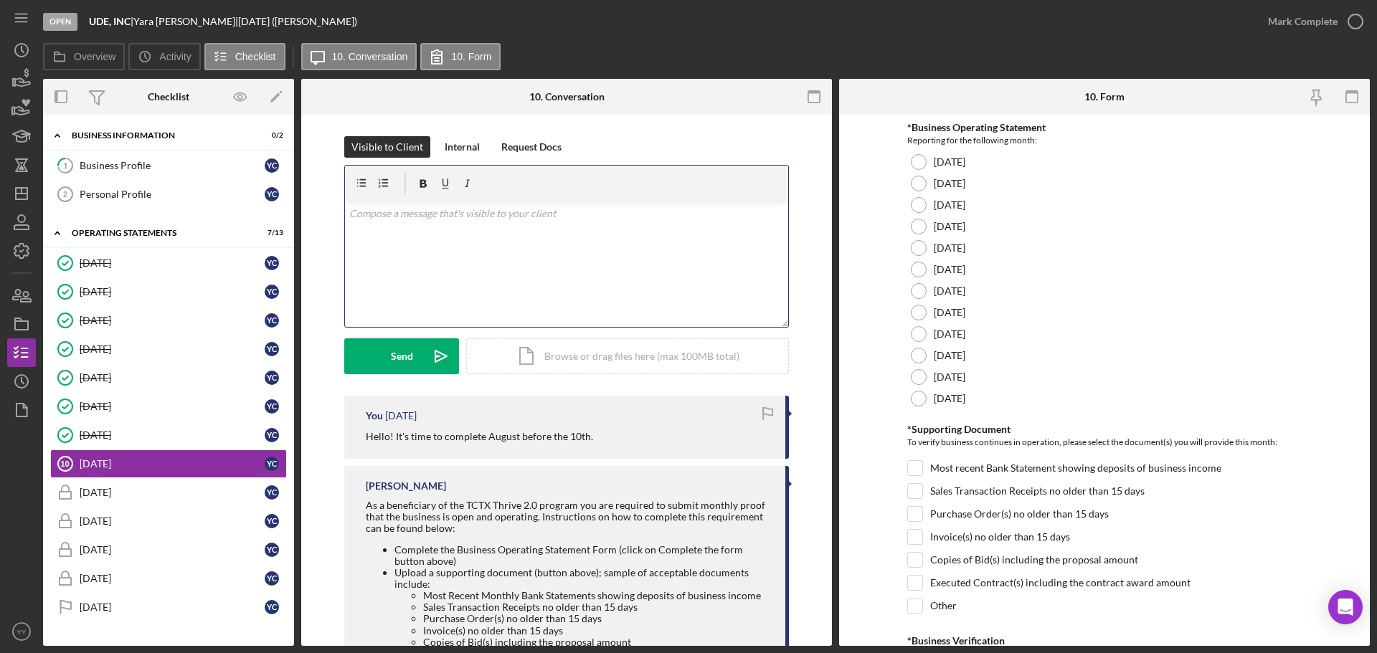
click at [477, 234] on div "v Color teal Color pink Remove color Add row above Add row below Add column bef…" at bounding box center [566, 265] width 443 height 126
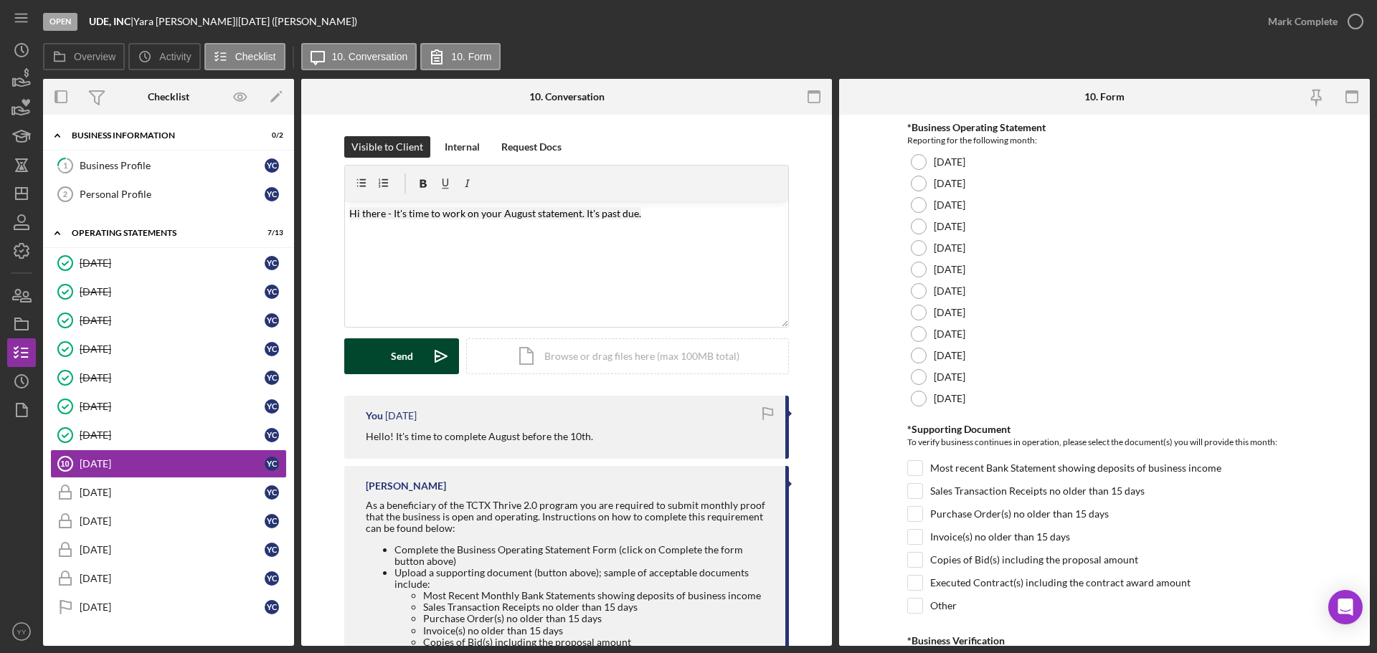
click at [374, 359] on button "Send Icon/icon-invite-send" at bounding box center [401, 357] width 115 height 36
